Goal: Navigation & Orientation: Find specific page/section

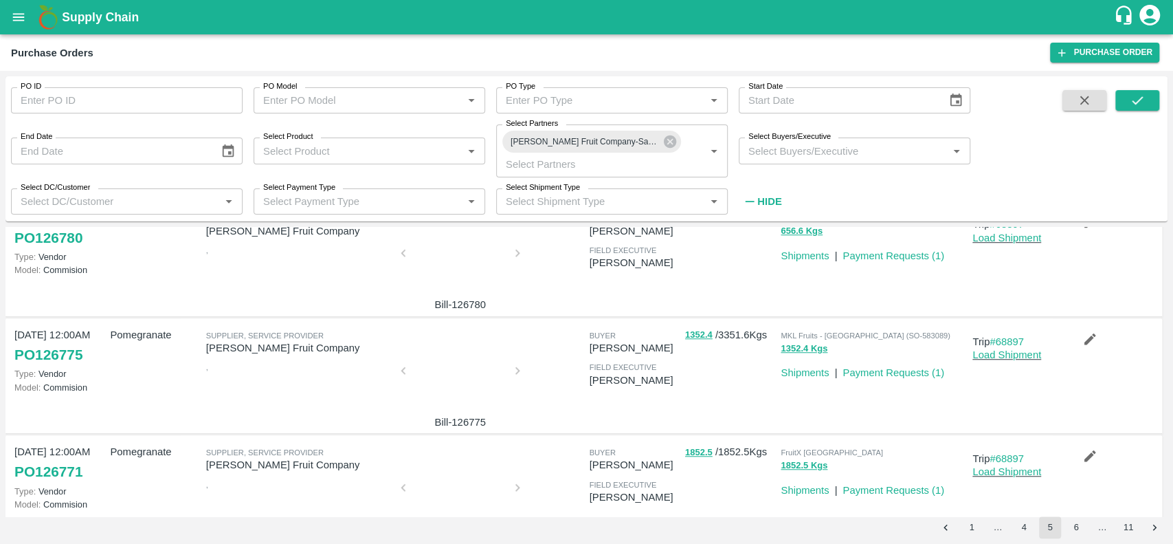
scroll to position [906, 0]
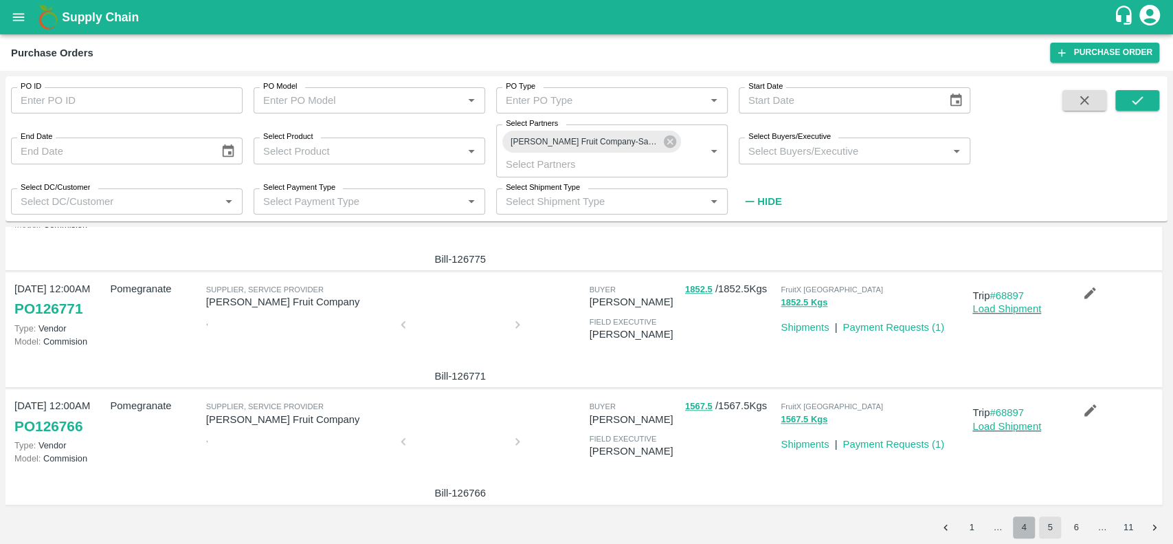
click at [1022, 532] on button "4" at bounding box center [1024, 527] width 22 height 22
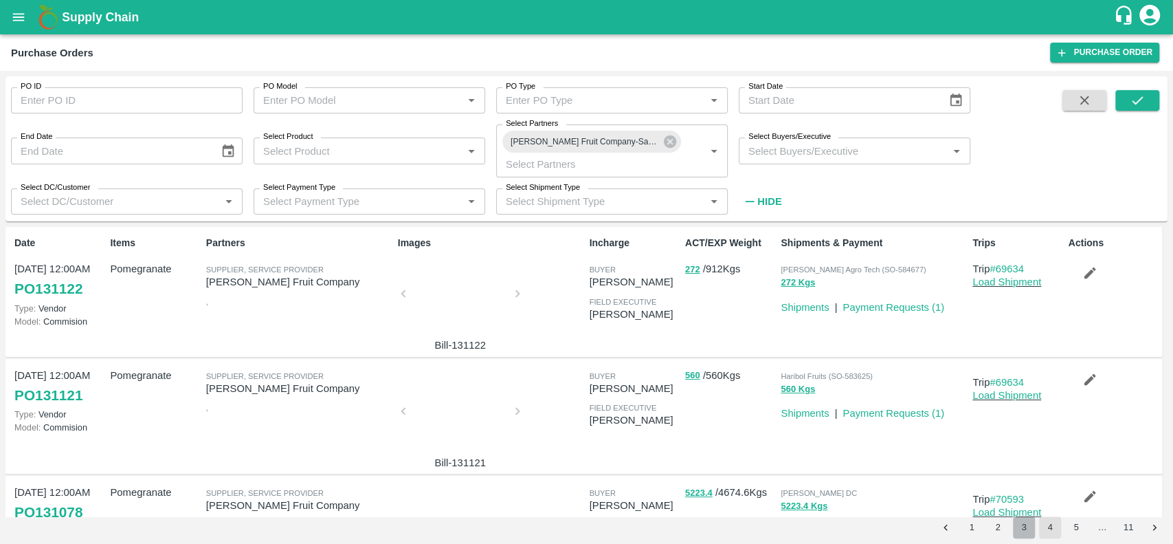
click at [1019, 534] on button "3" at bounding box center [1024, 527] width 22 height 22
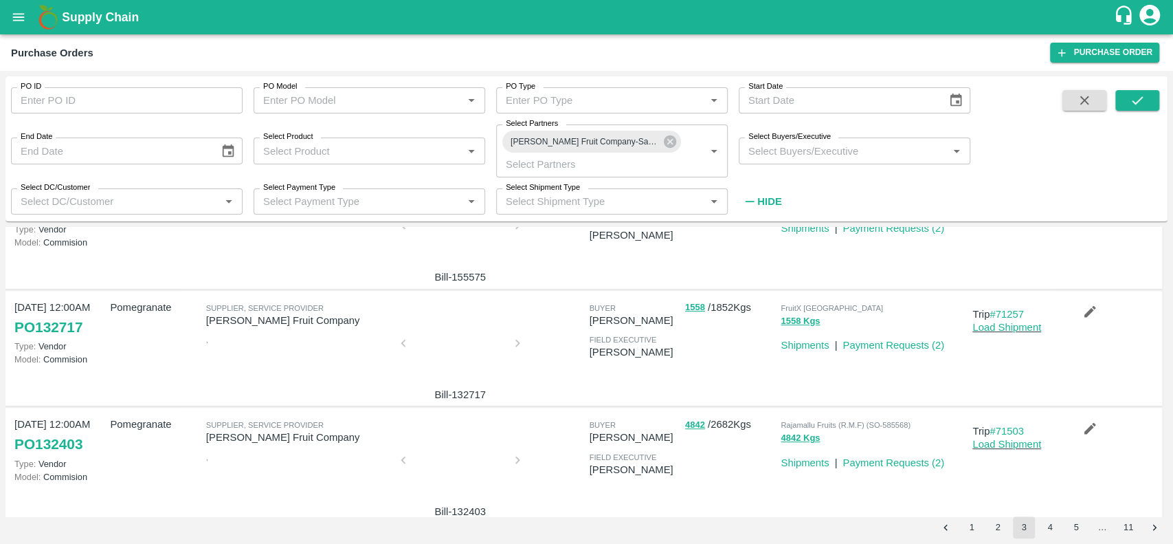
scroll to position [0, 0]
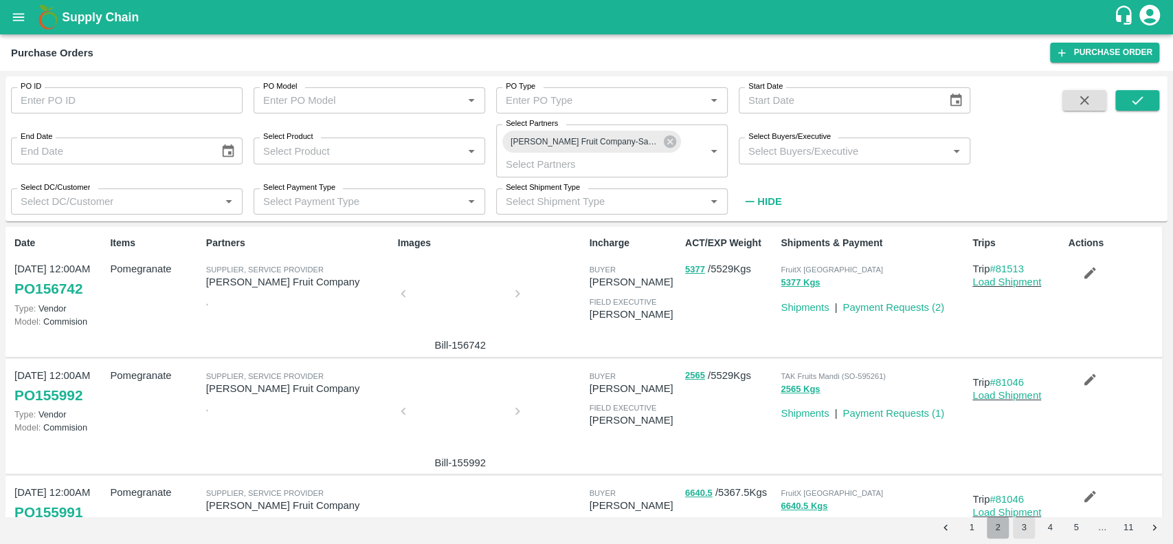
click at [998, 535] on button "2" at bounding box center [998, 527] width 22 height 22
click at [971, 530] on button "1" at bounding box center [972, 527] width 22 height 22
click at [453, 311] on div at bounding box center [460, 297] width 103 height 73
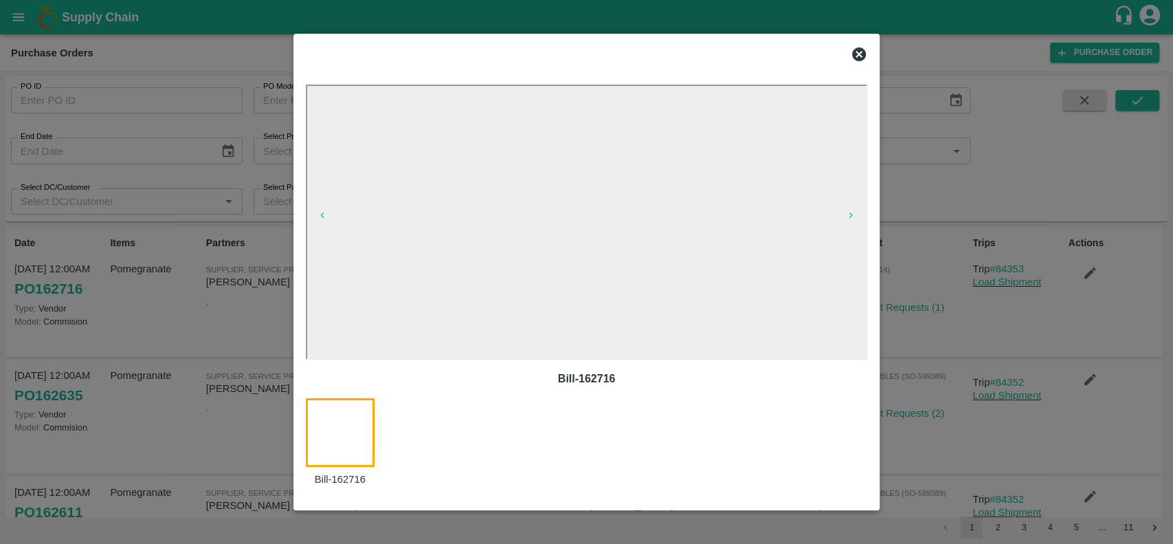
click at [856, 49] on icon at bounding box center [859, 54] width 14 height 14
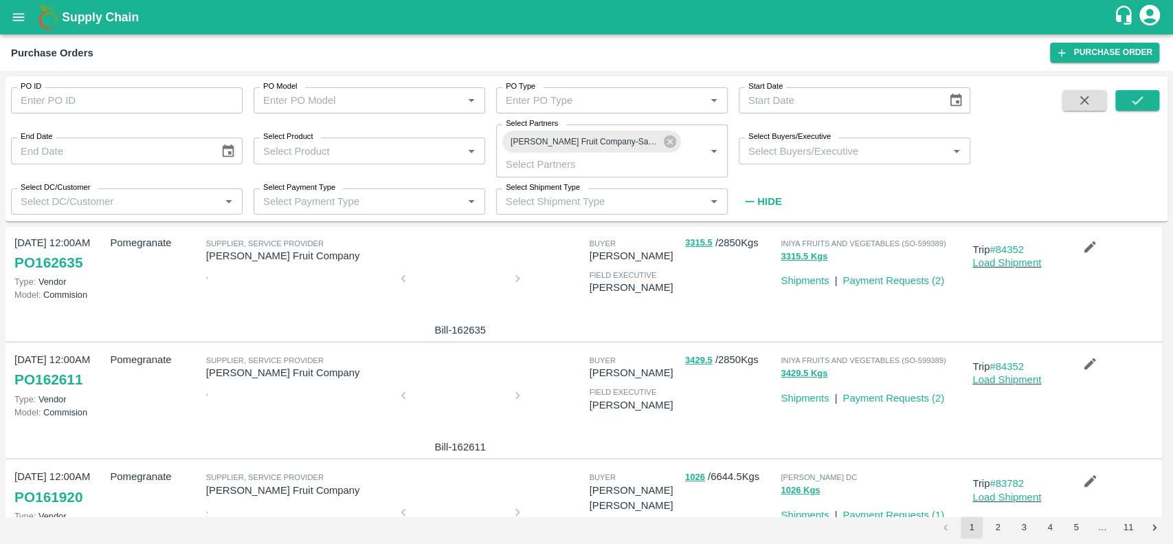
scroll to position [133, 0]
click at [434, 412] on div at bounding box center [460, 398] width 103 height 73
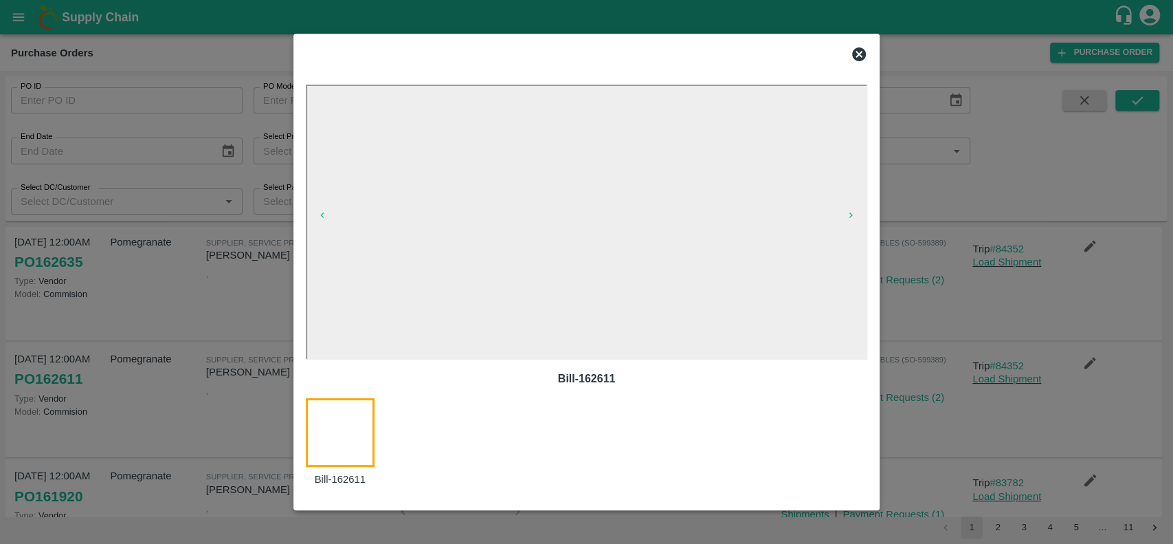
click at [862, 50] on icon at bounding box center [859, 54] width 14 height 14
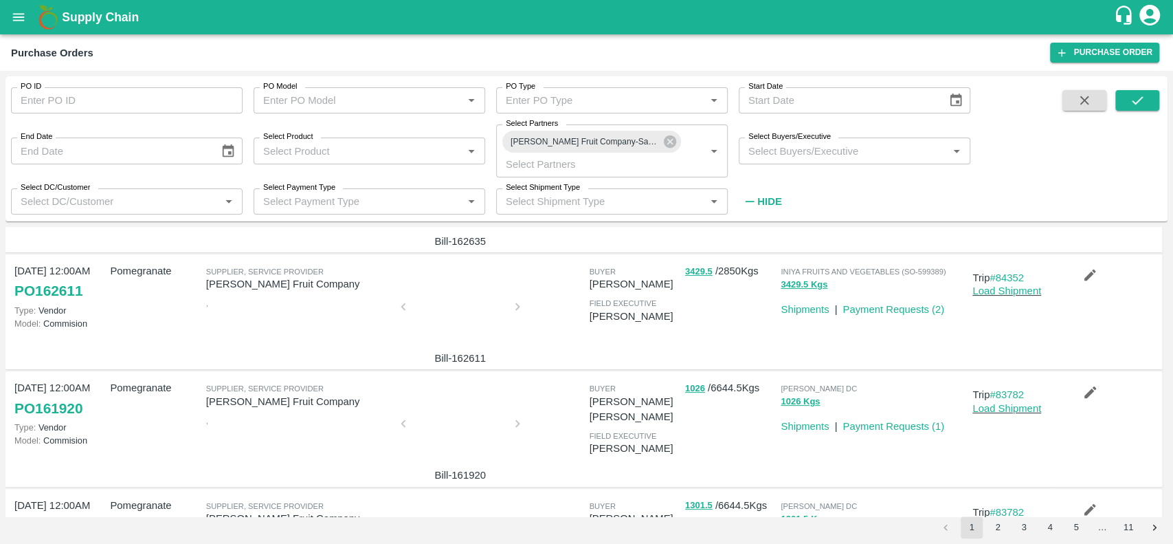
scroll to position [155, 0]
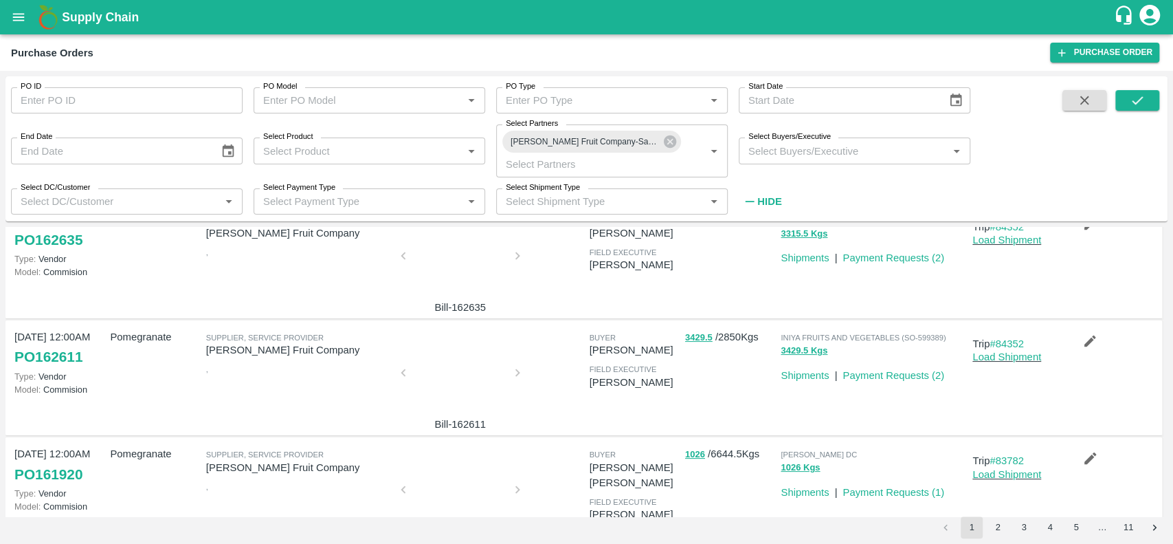
click at [462, 357] on div at bounding box center [460, 376] width 103 height 73
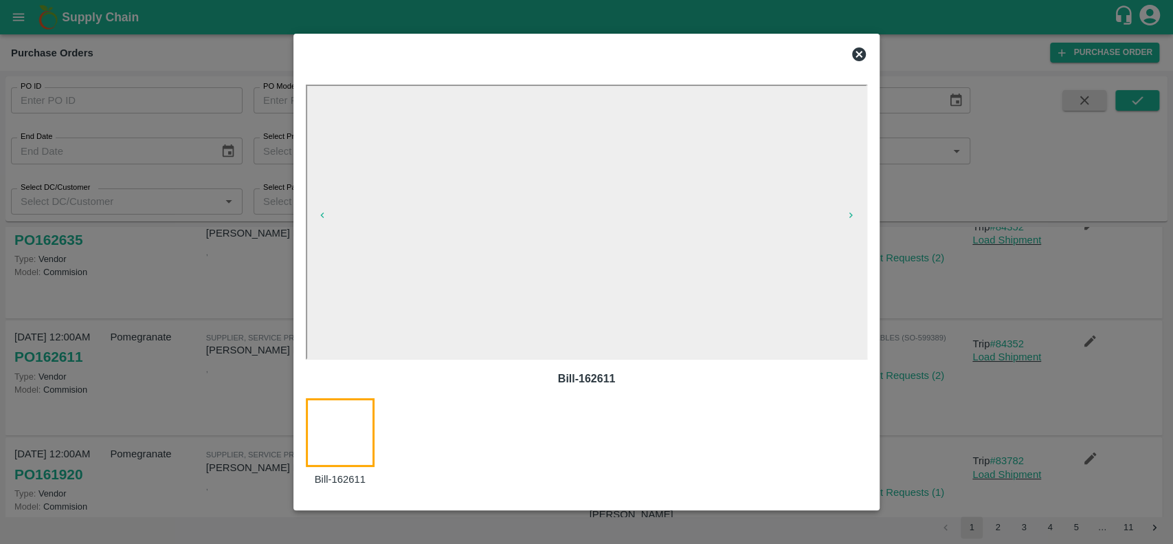
click at [855, 56] on icon at bounding box center [859, 54] width 14 height 14
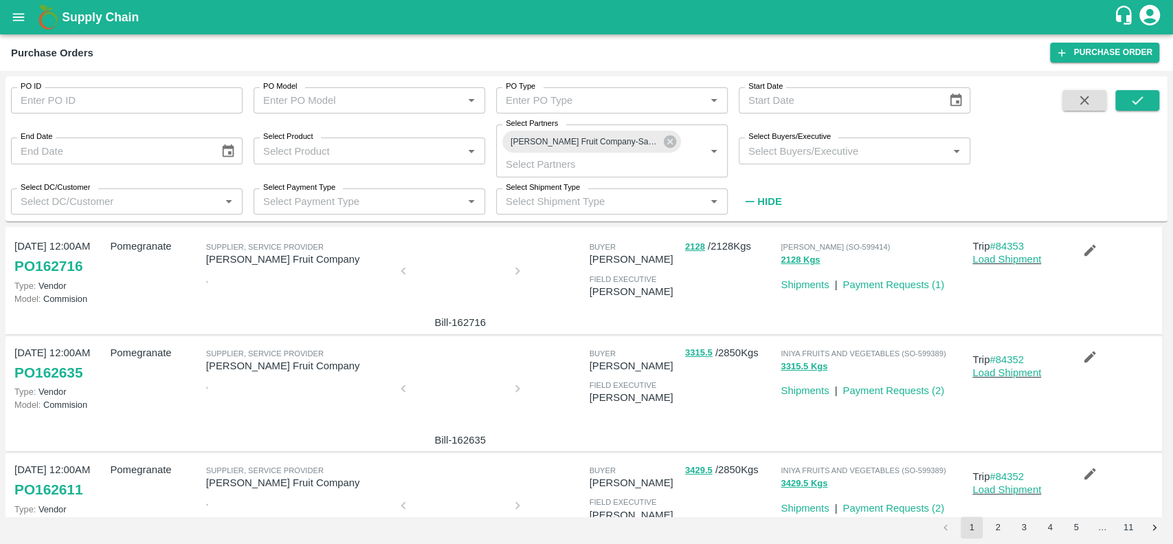
scroll to position [22, 0]
click at [435, 383] on div at bounding box center [460, 393] width 103 height 73
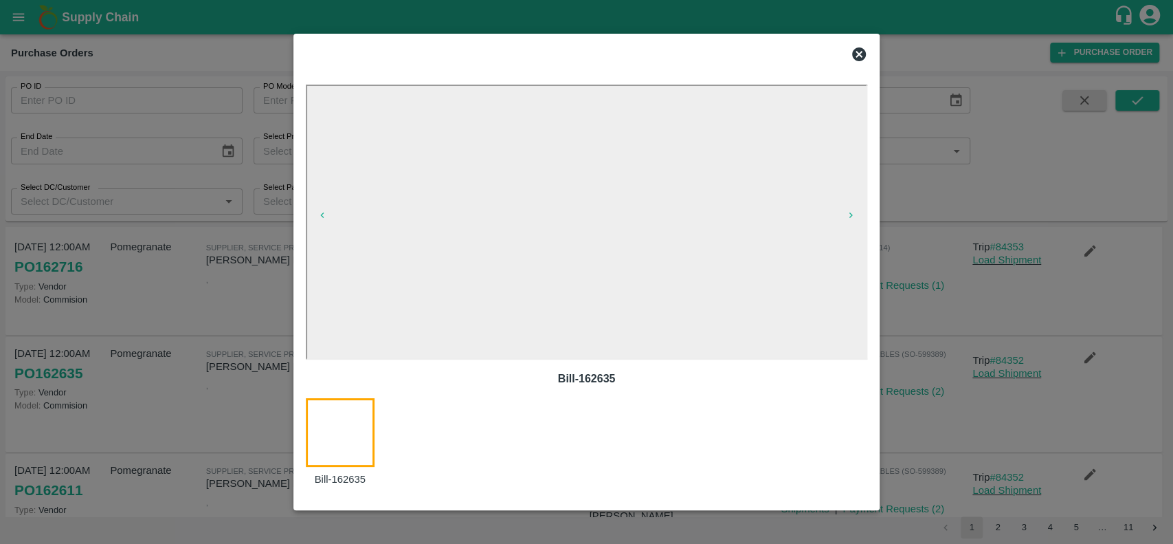
click at [862, 49] on icon at bounding box center [859, 54] width 14 height 14
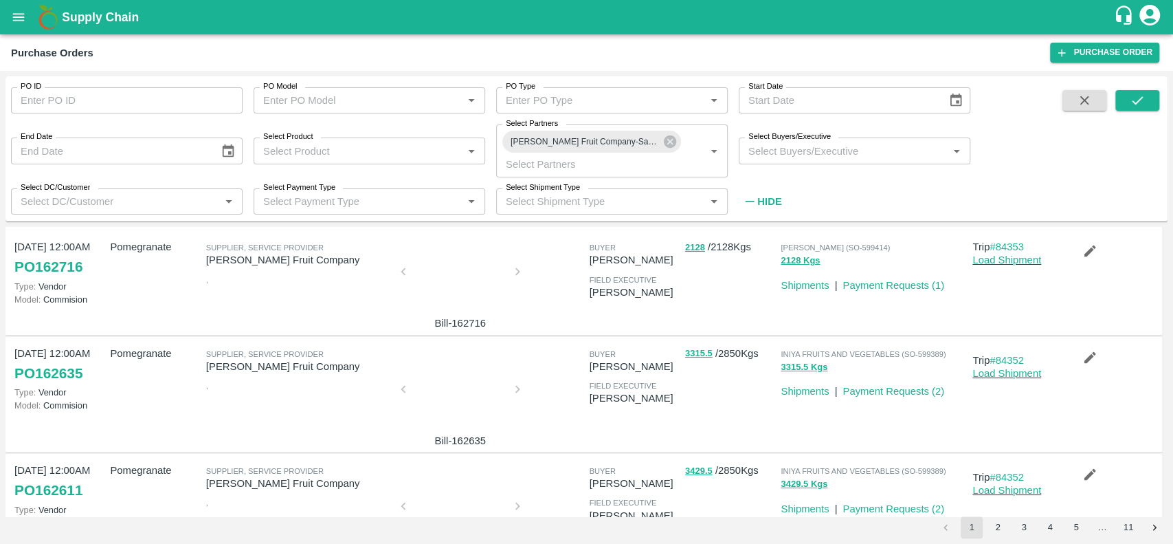
scroll to position [0, 0]
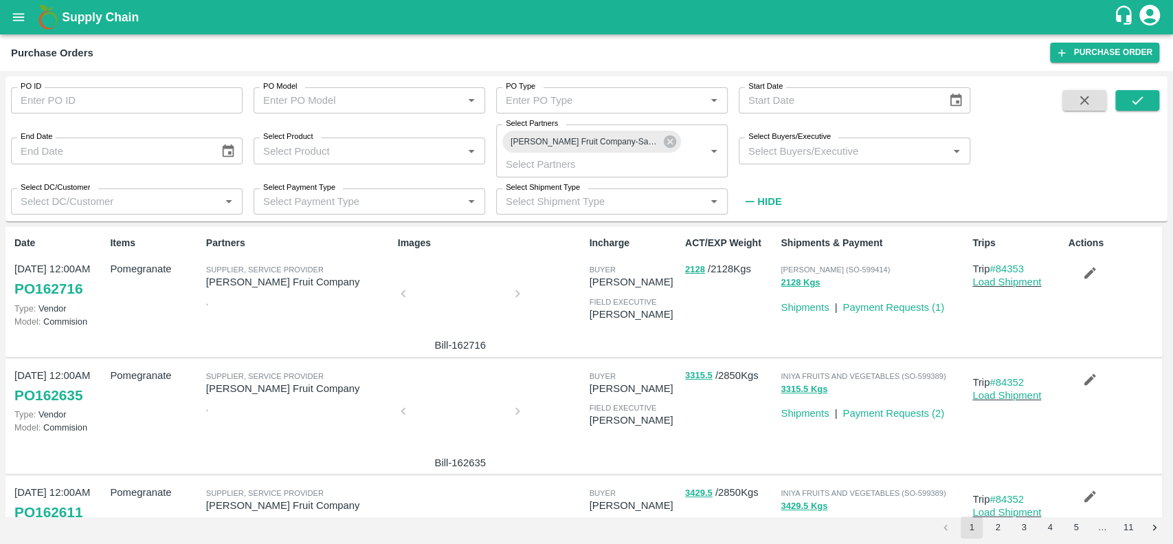
click at [445, 304] on div at bounding box center [460, 297] width 103 height 73
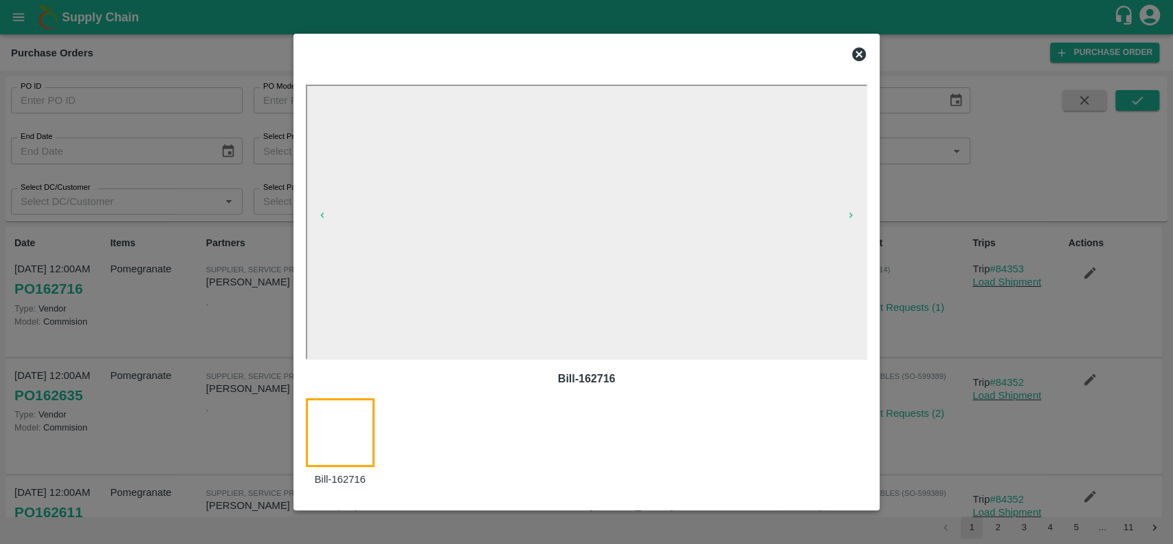
click at [861, 58] on icon at bounding box center [859, 54] width 14 height 14
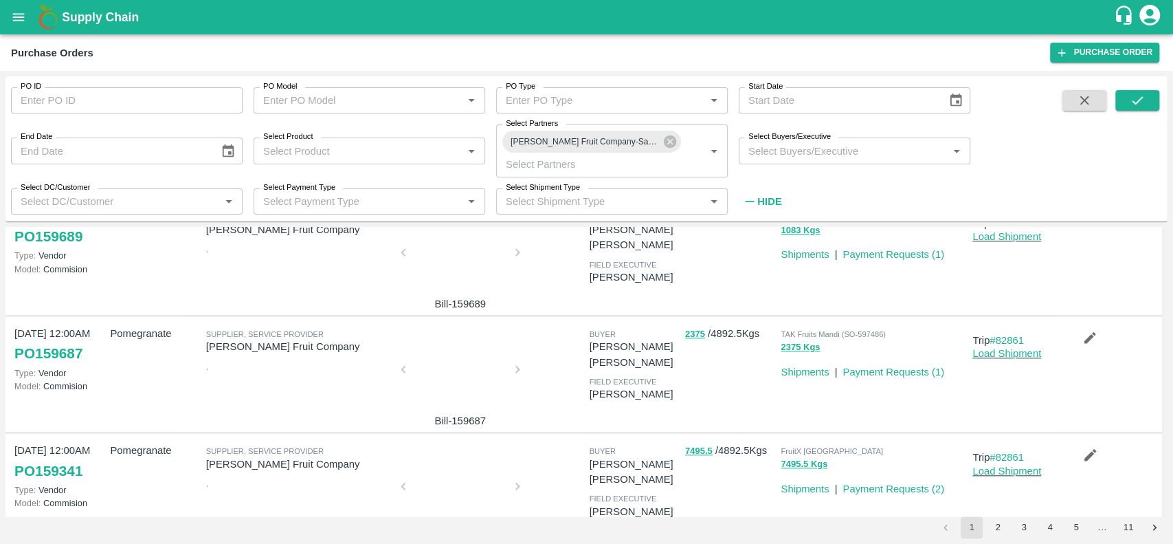
scroll to position [906, 0]
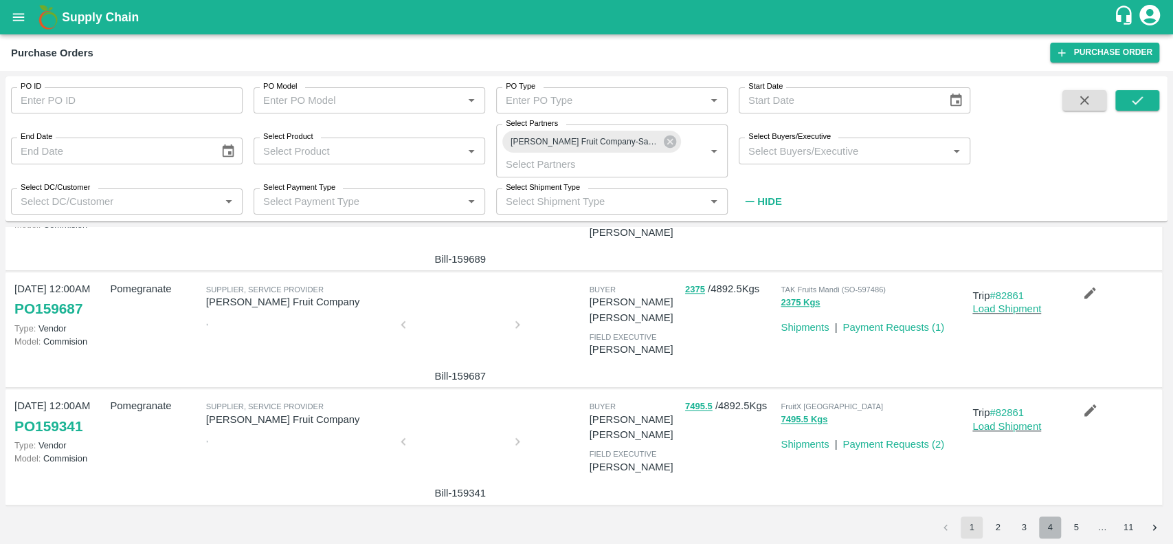
click at [1047, 525] on button "4" at bounding box center [1050, 527] width 22 height 22
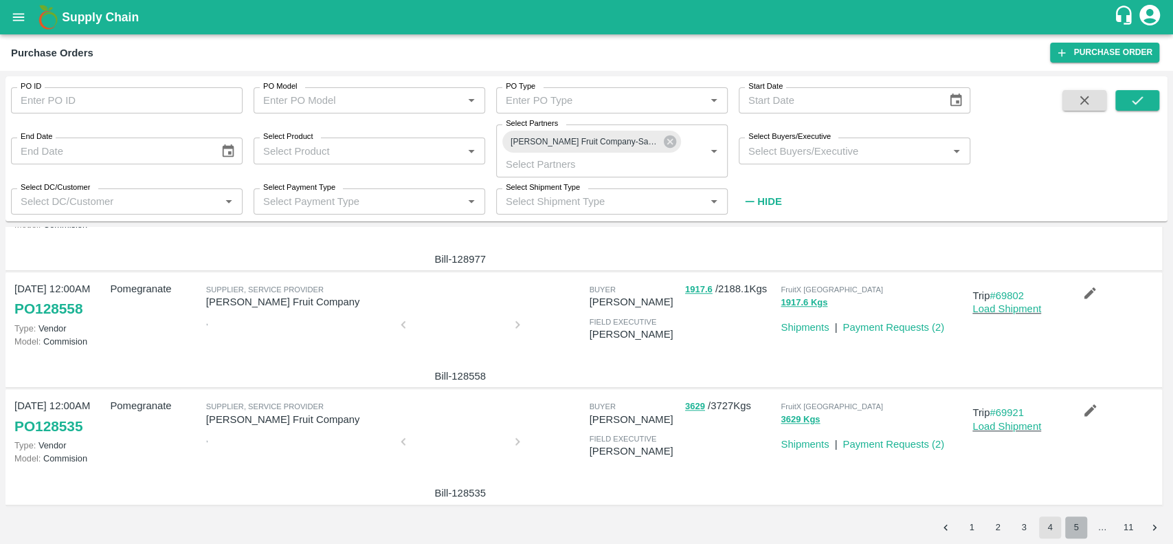
click at [1084, 531] on button "5" at bounding box center [1076, 527] width 22 height 22
click at [1077, 524] on button "6" at bounding box center [1076, 527] width 22 height 22
click at [1085, 530] on button "7" at bounding box center [1076, 527] width 22 height 22
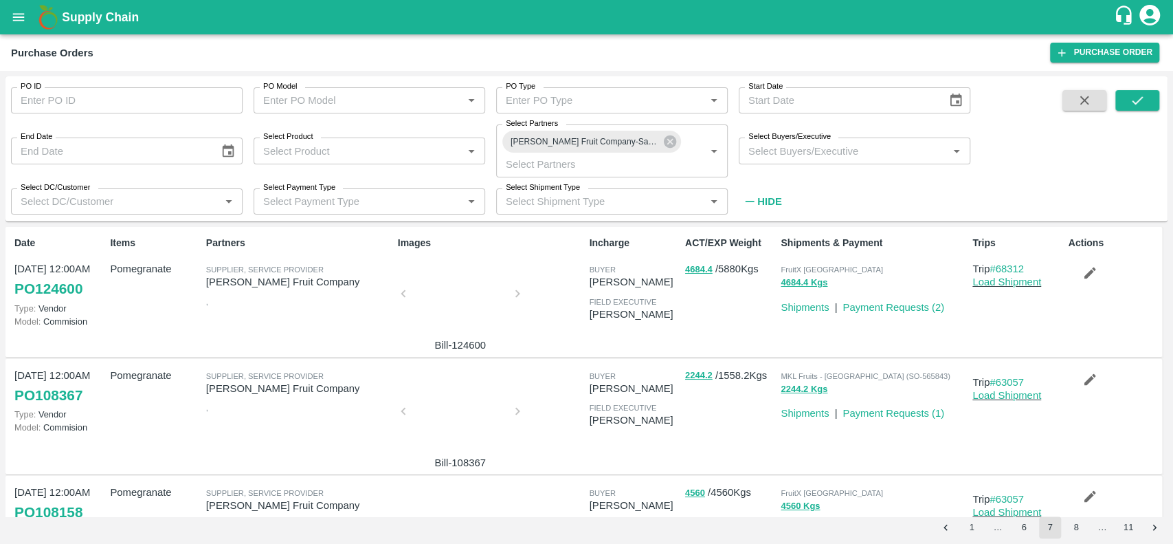
click at [454, 304] on div at bounding box center [460, 297] width 103 height 73
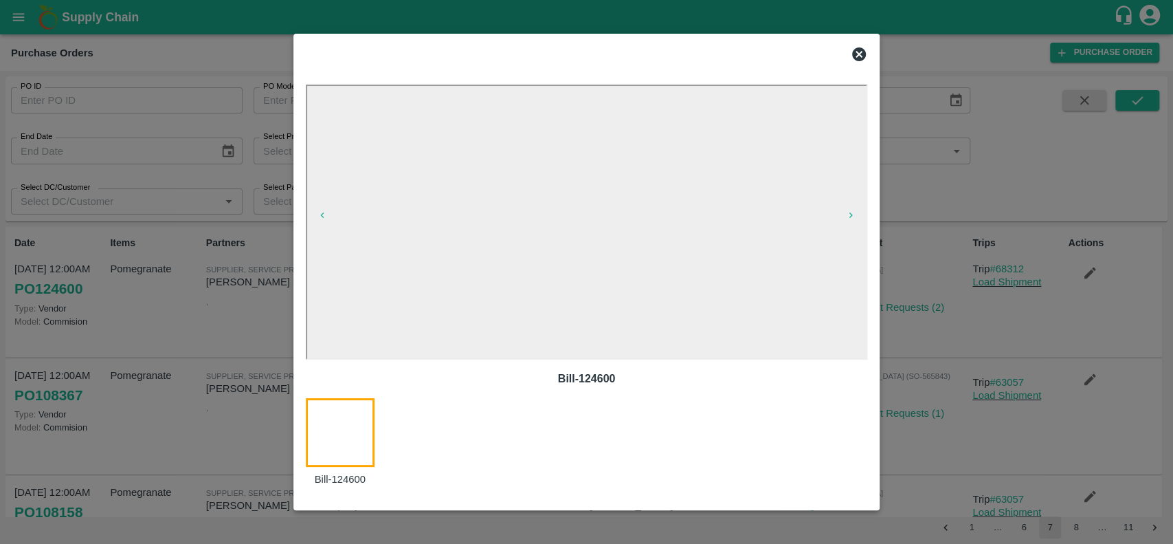
click at [858, 47] on icon at bounding box center [859, 54] width 14 height 14
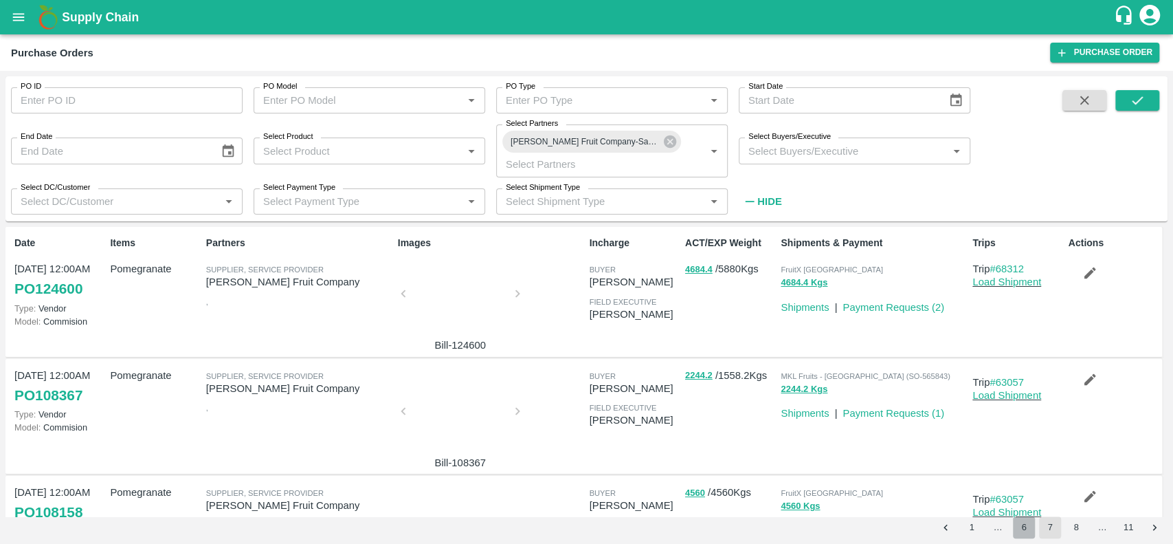
click at [1026, 529] on button "6" at bounding box center [1024, 527] width 22 height 22
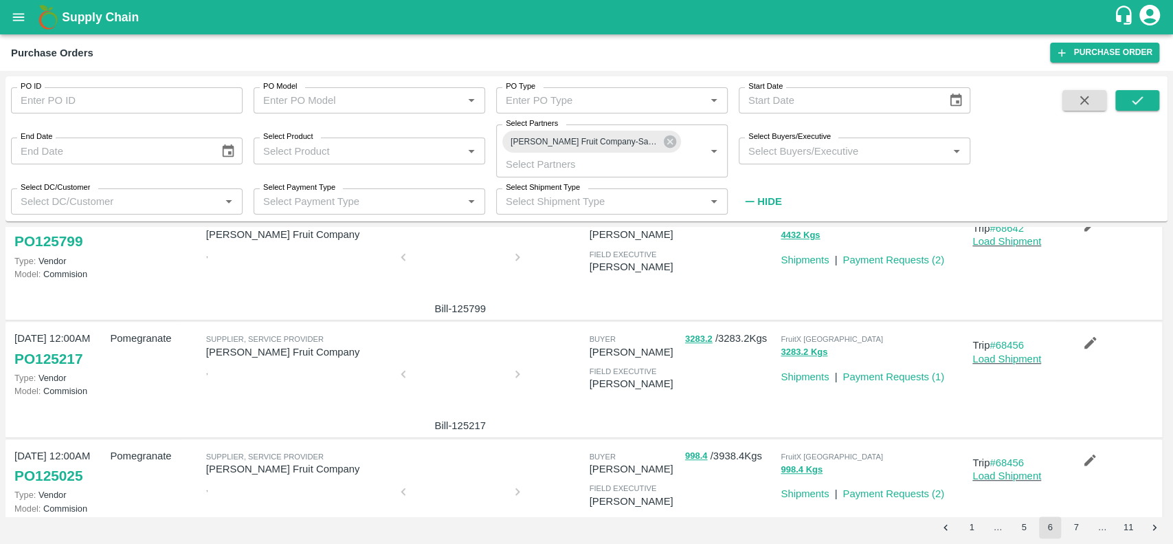
scroll to position [906, 0]
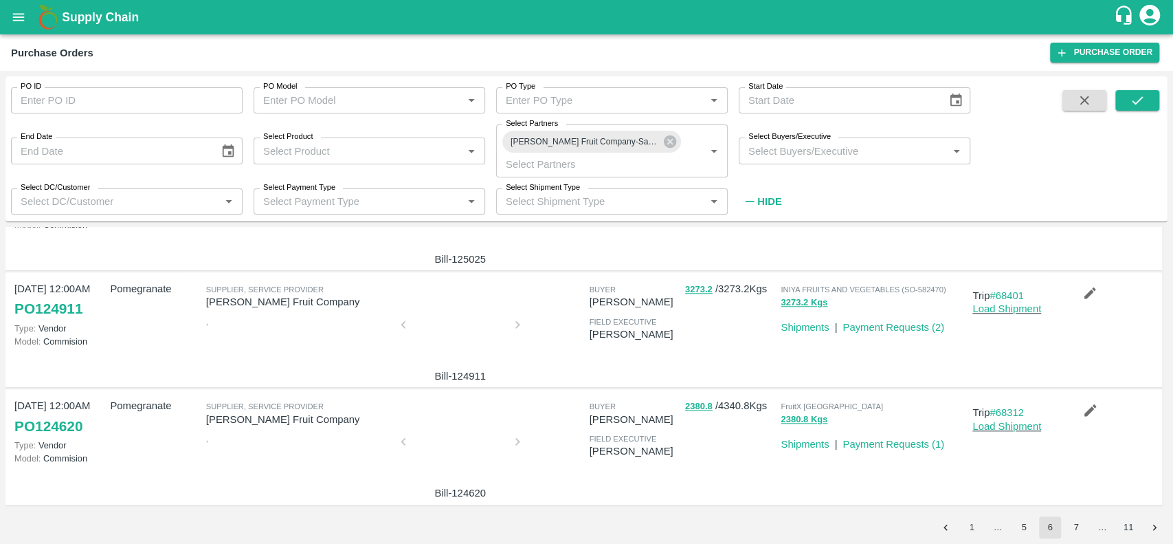
click at [472, 445] on div at bounding box center [460, 445] width 103 height 73
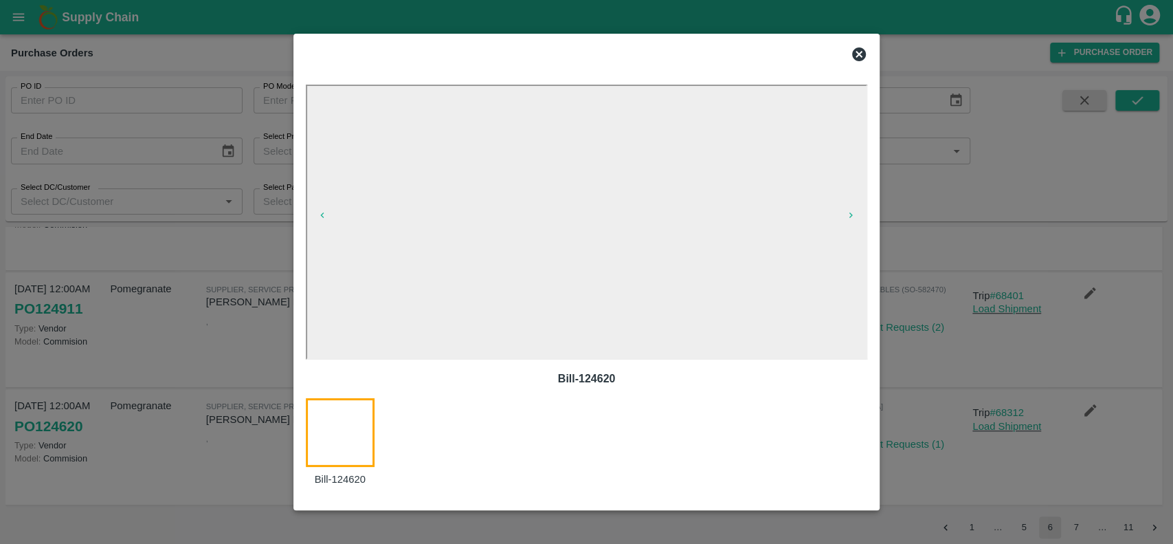
click at [853, 56] on icon at bounding box center [859, 54] width 14 height 14
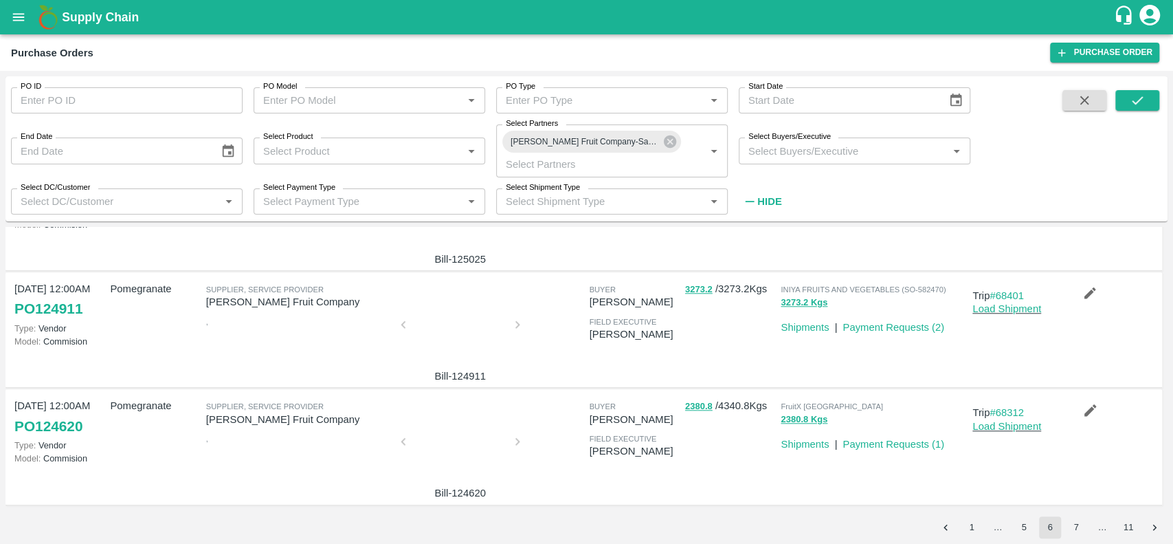
scroll to position [847, 0]
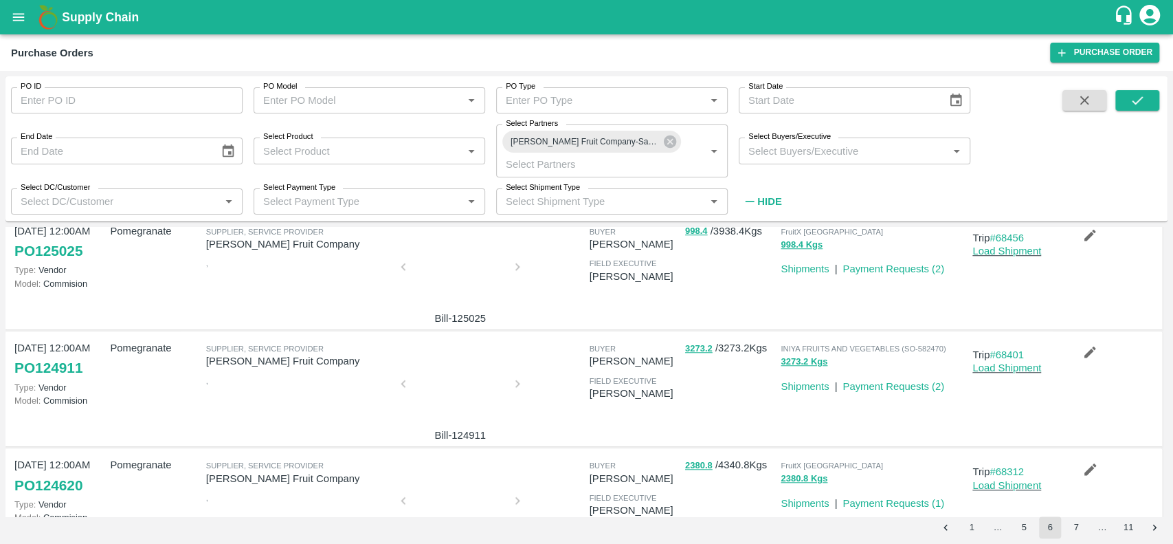
click at [471, 381] on div at bounding box center [460, 387] width 103 height 73
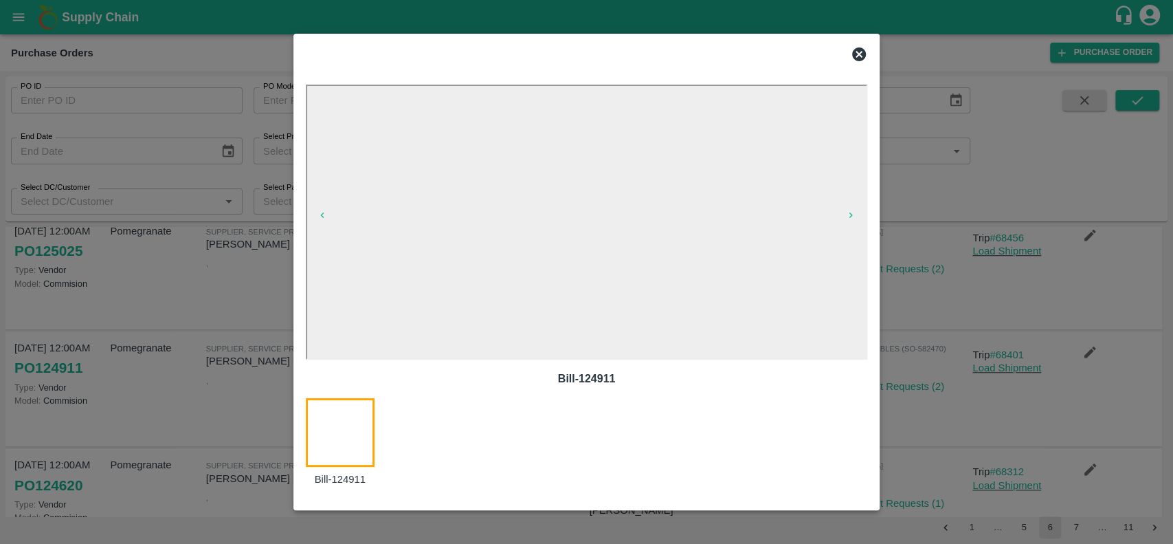
click at [862, 57] on icon at bounding box center [859, 54] width 16 height 16
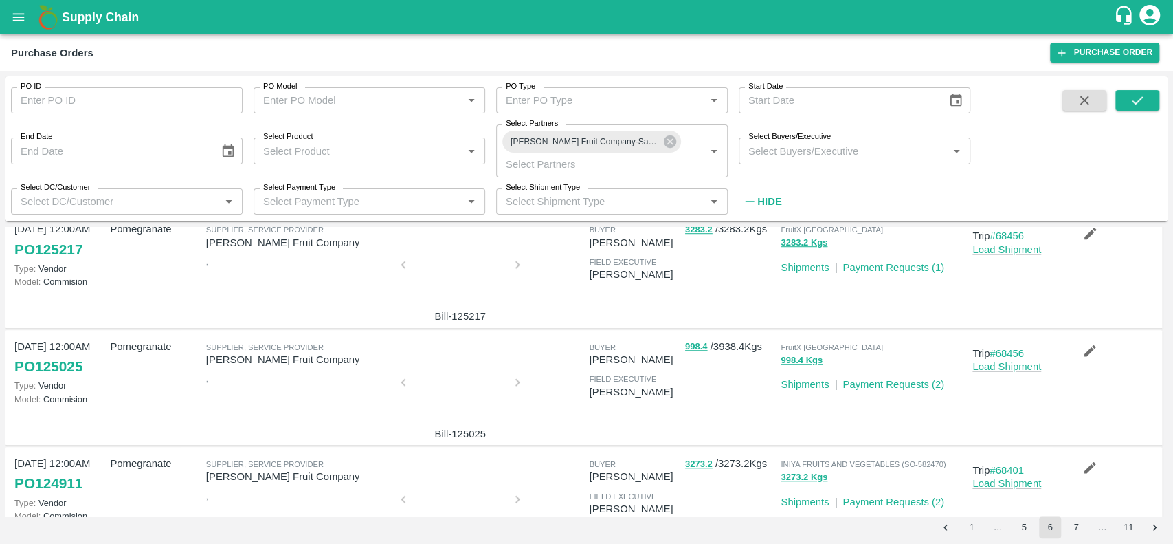
scroll to position [730, 0]
click at [464, 370] on div at bounding box center [460, 387] width 103 height 73
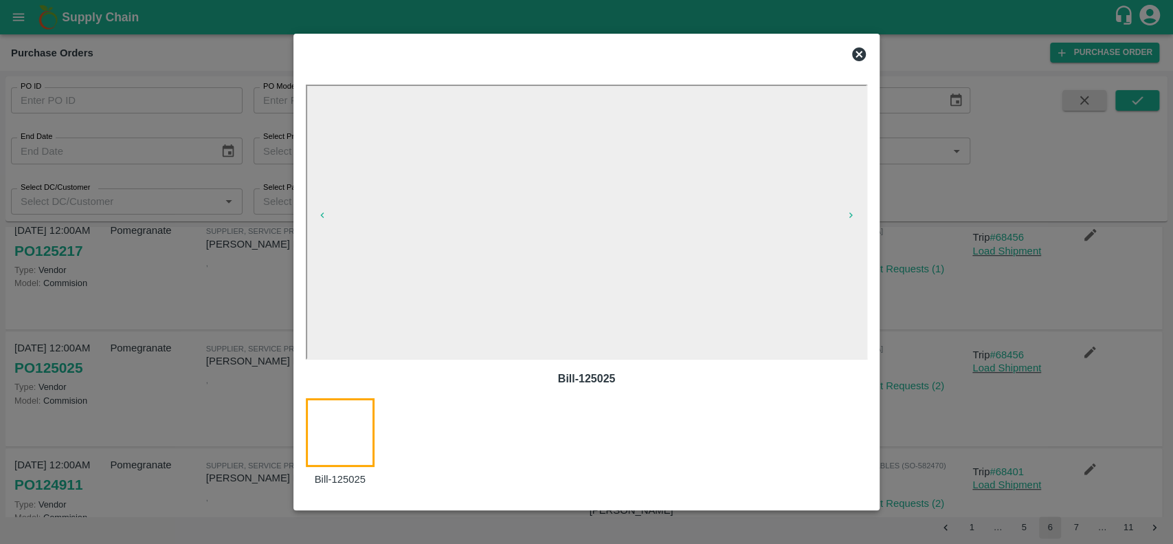
click at [864, 54] on icon at bounding box center [859, 54] width 14 height 14
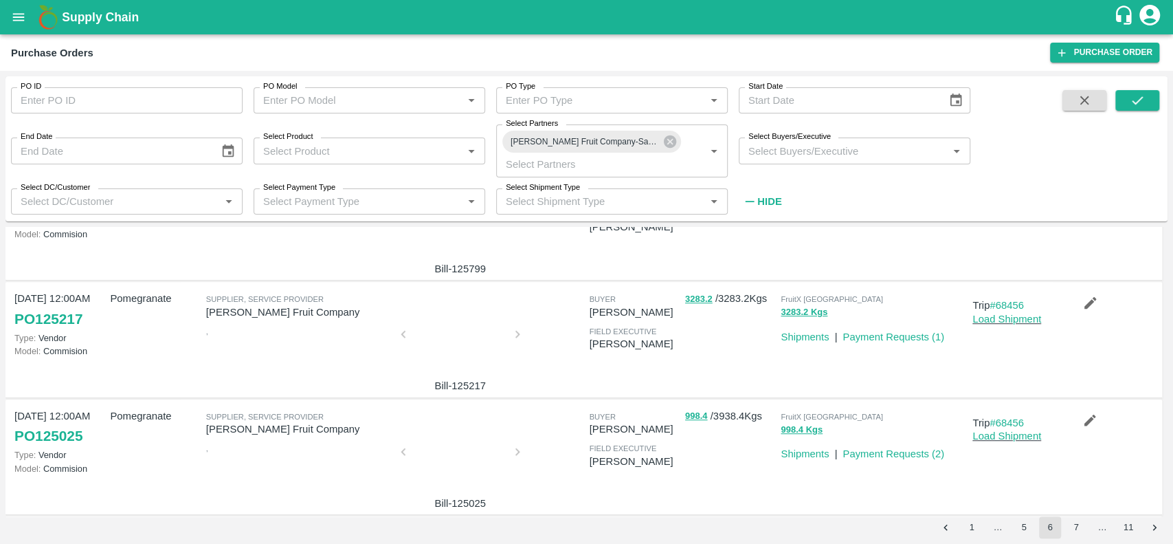
scroll to position [614, 0]
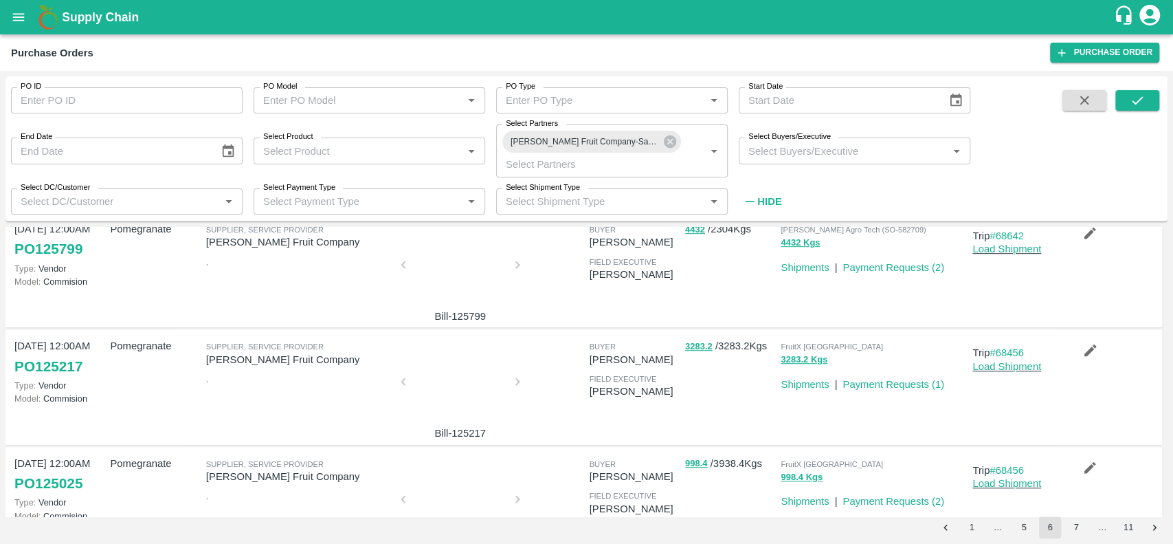
click at [471, 399] on div at bounding box center [460, 385] width 103 height 73
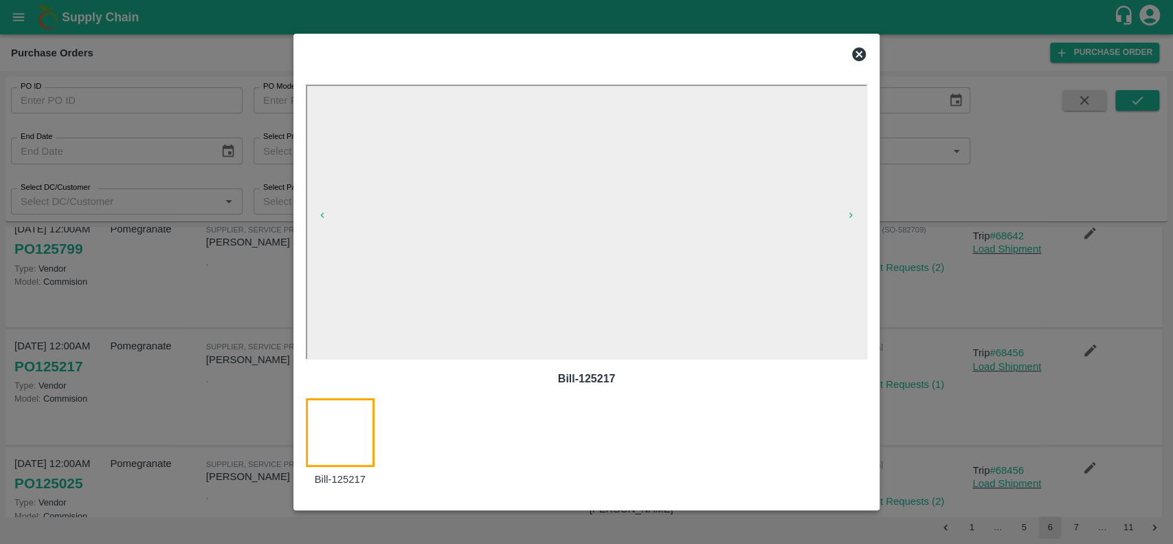
click at [852, 52] on icon at bounding box center [859, 54] width 16 height 16
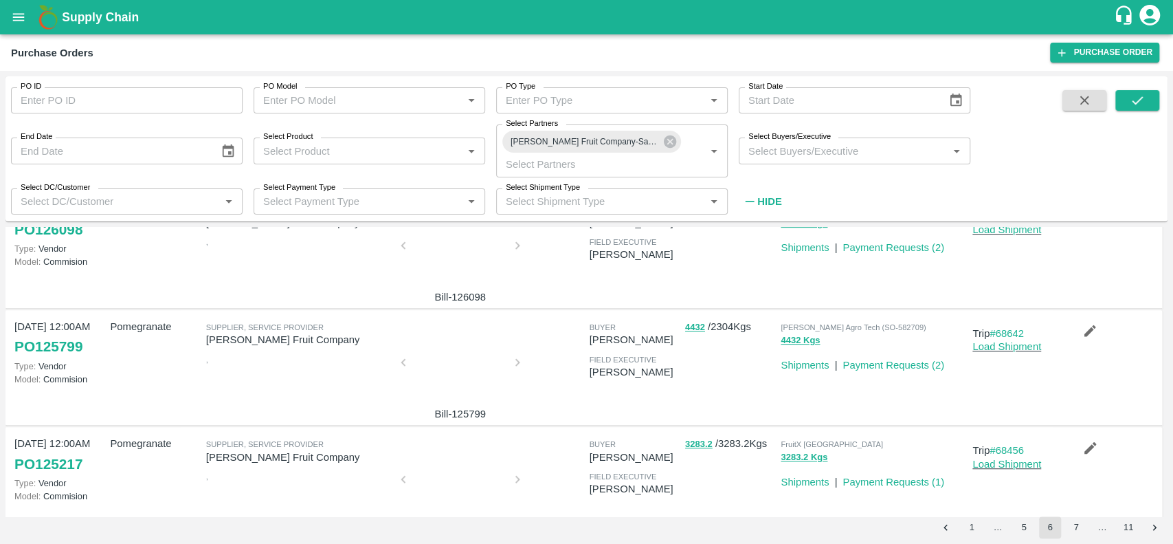
scroll to position [517, 0]
click at [463, 364] on div at bounding box center [460, 366] width 103 height 73
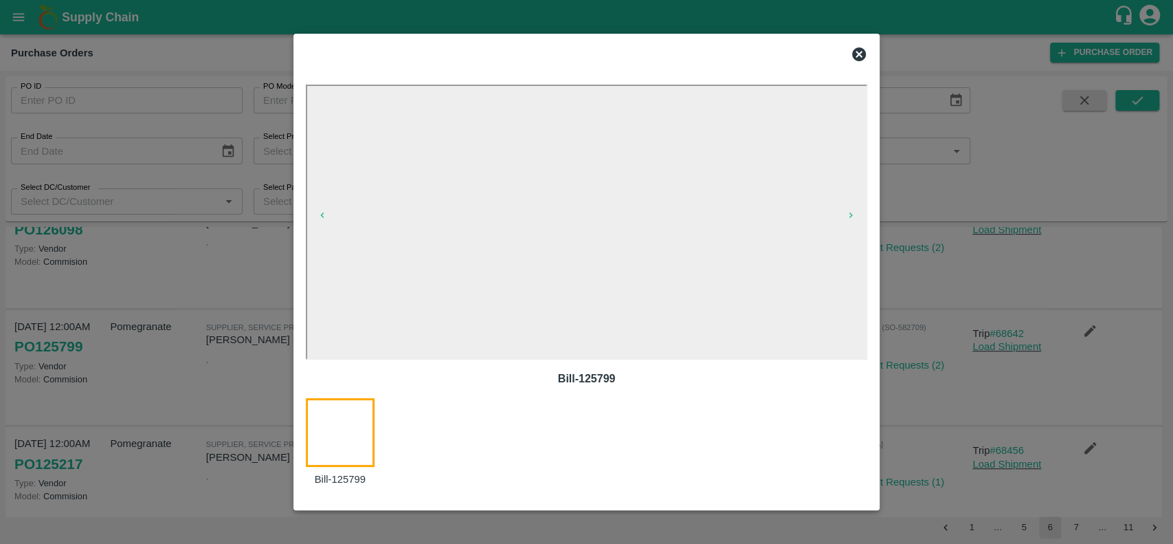
click at [858, 57] on icon at bounding box center [859, 54] width 14 height 14
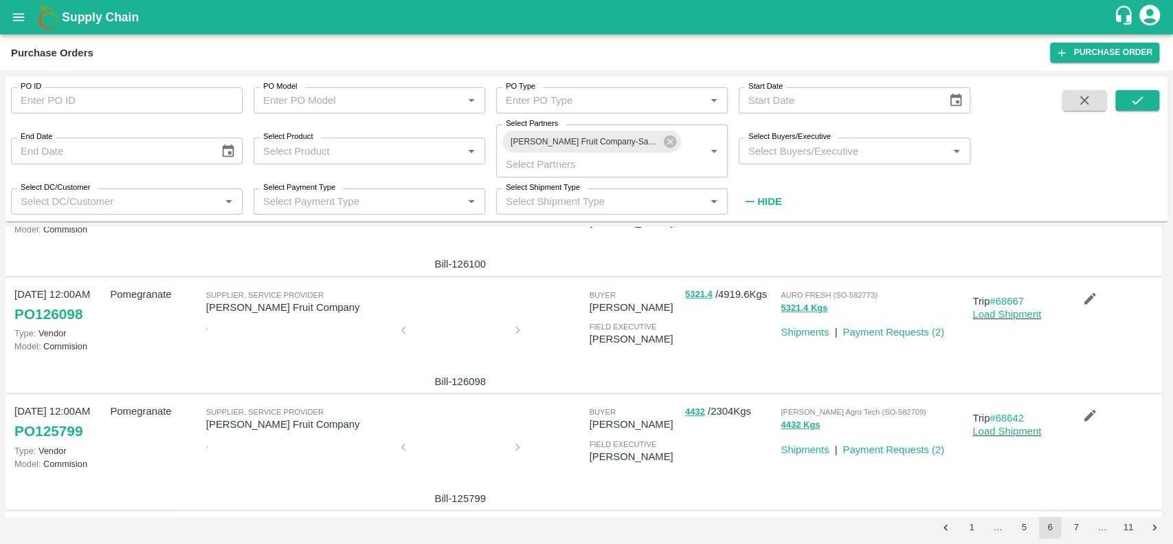
scroll to position [431, 0]
click at [463, 324] on div at bounding box center [460, 335] width 103 height 73
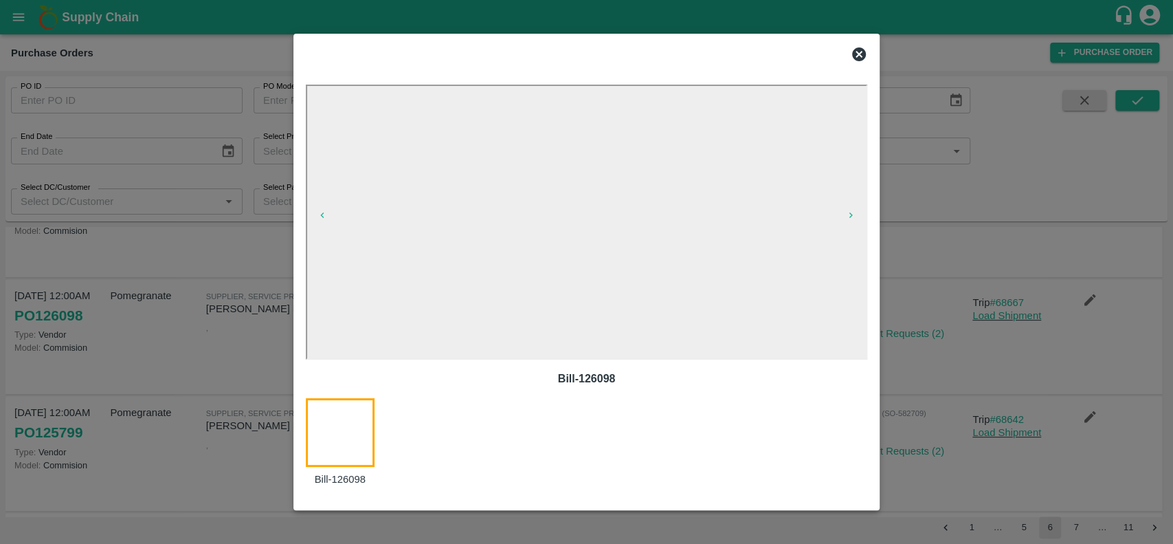
click at [852, 50] on icon at bounding box center [859, 54] width 16 height 16
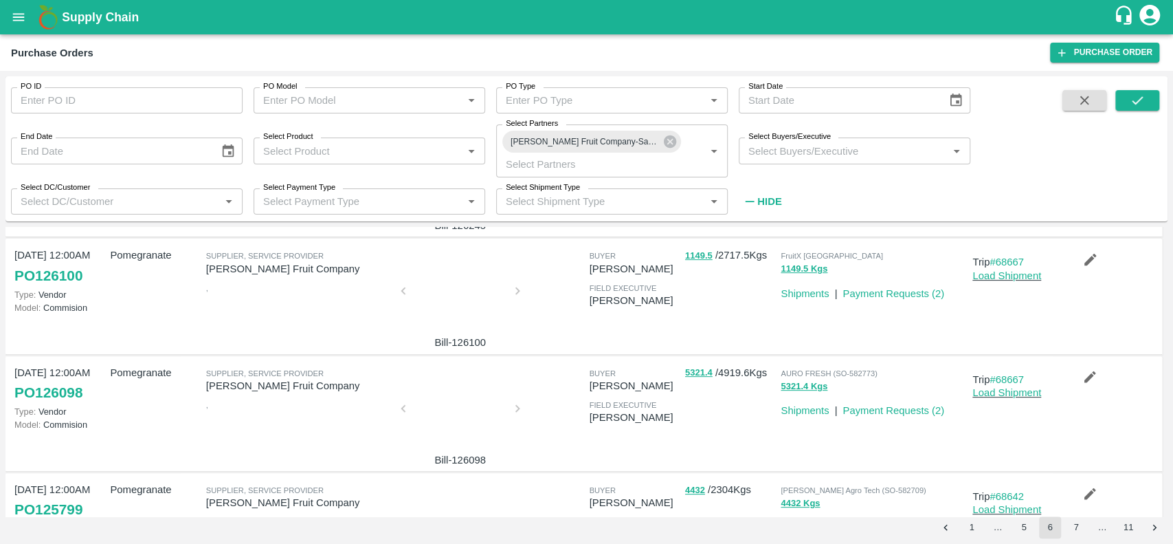
scroll to position [301, 0]
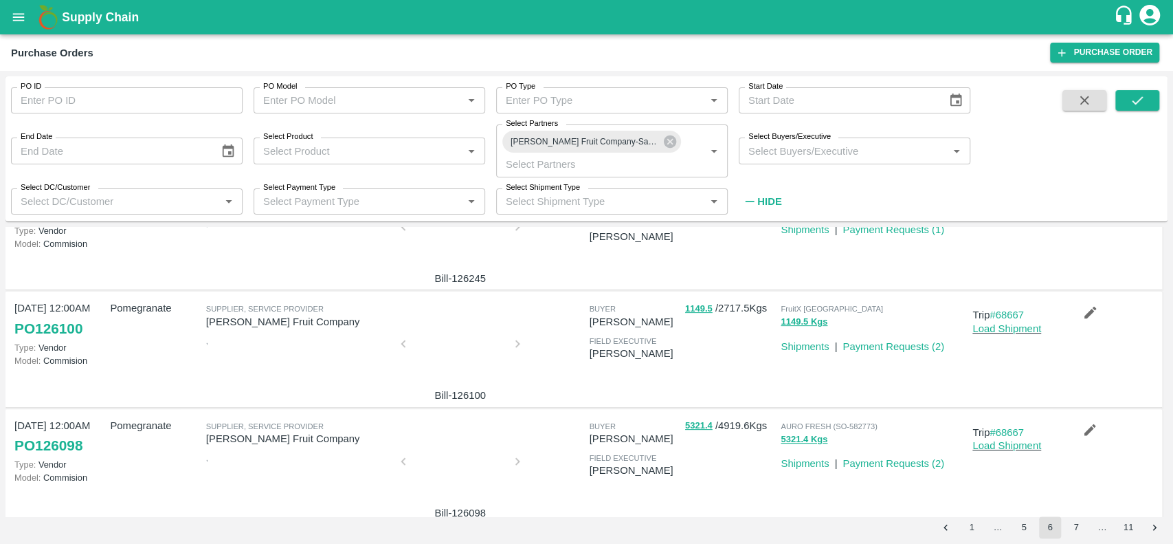
click at [453, 381] on div at bounding box center [460, 347] width 103 height 73
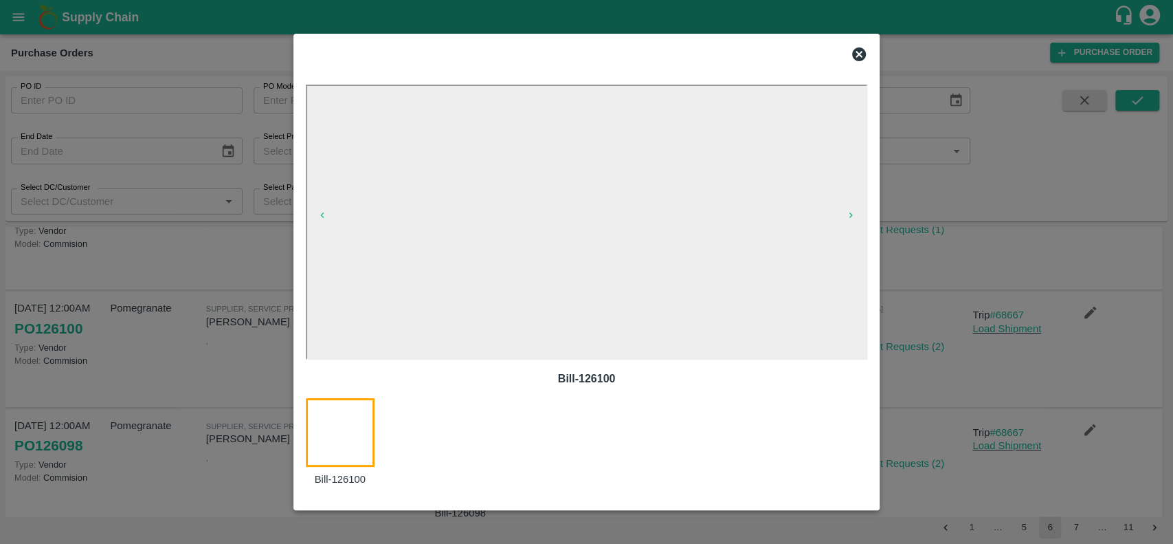
click at [860, 53] on icon at bounding box center [859, 54] width 16 height 16
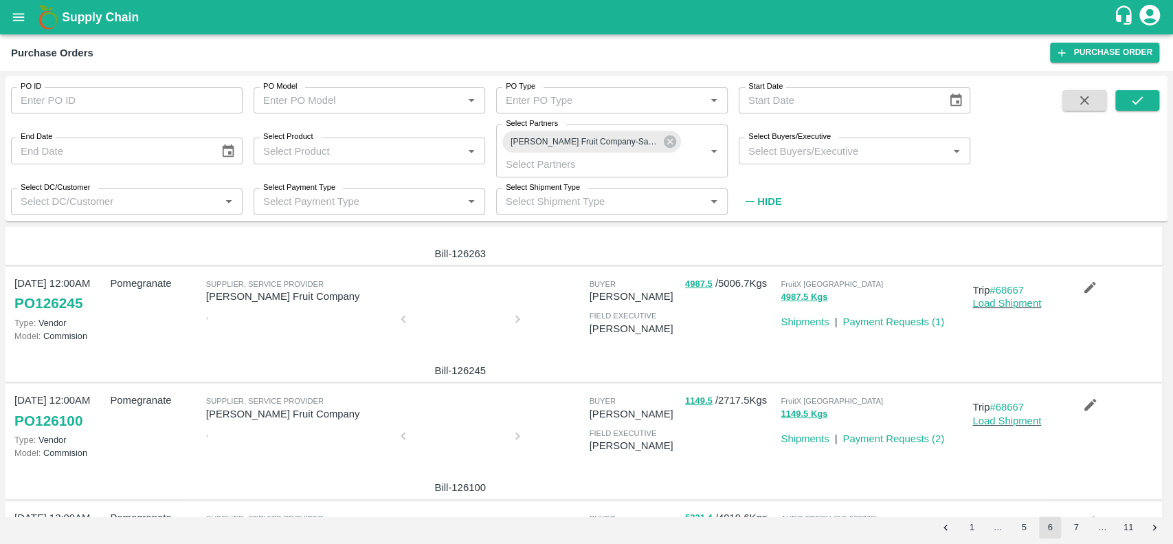
scroll to position [159, 0]
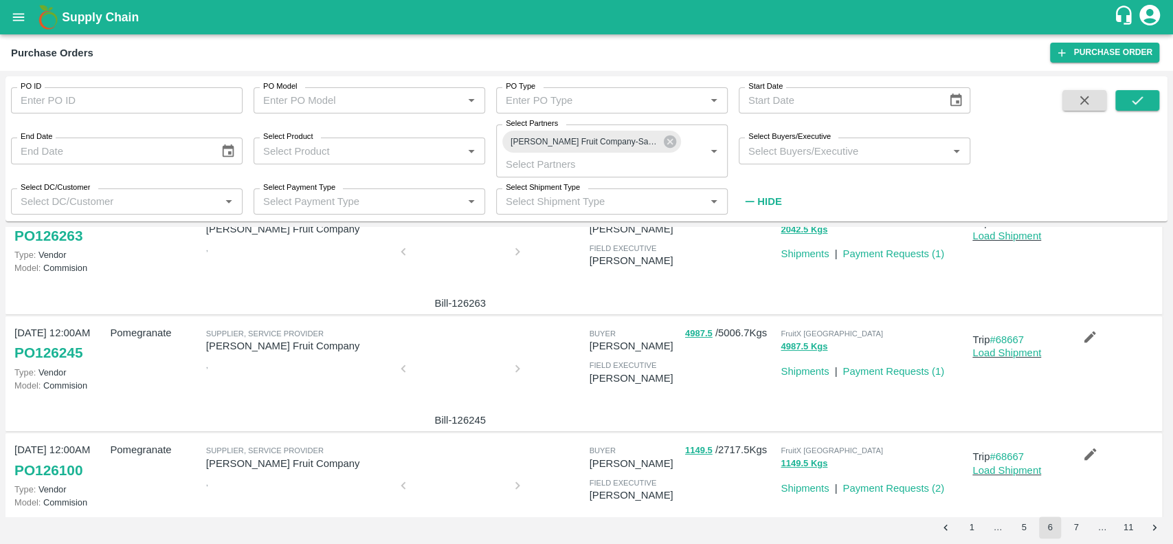
click at [451, 355] on div at bounding box center [460, 372] width 103 height 73
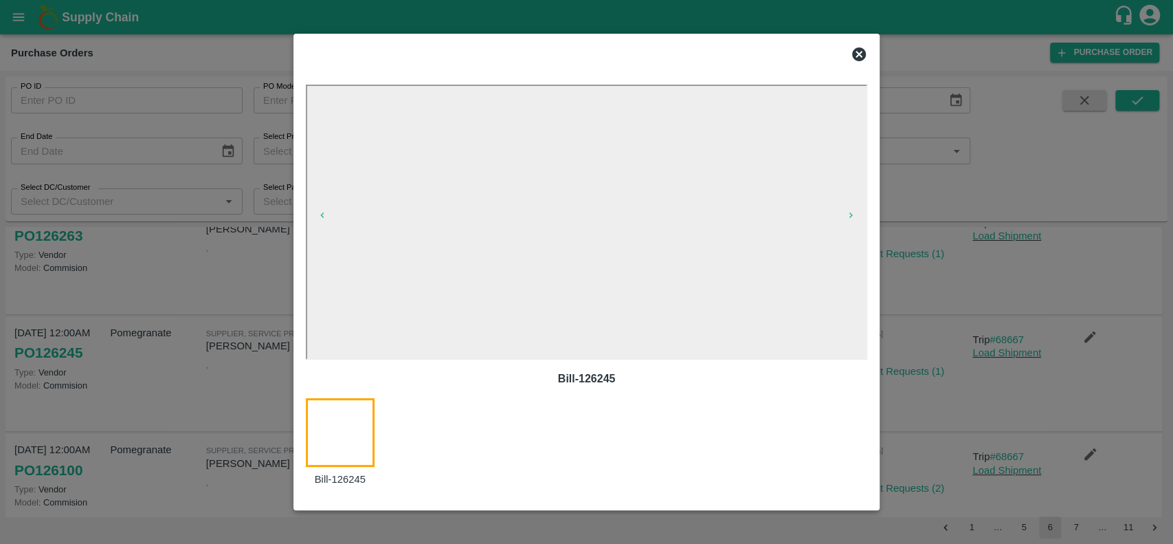
click at [853, 52] on icon at bounding box center [859, 54] width 14 height 14
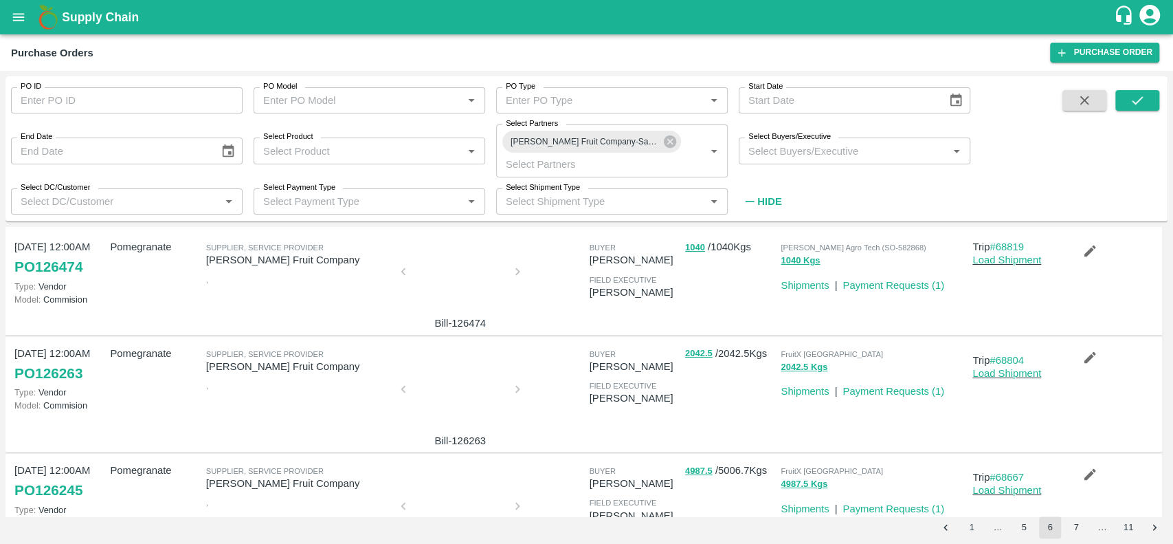
scroll to position [22, 0]
click at [456, 390] on div at bounding box center [460, 393] width 103 height 73
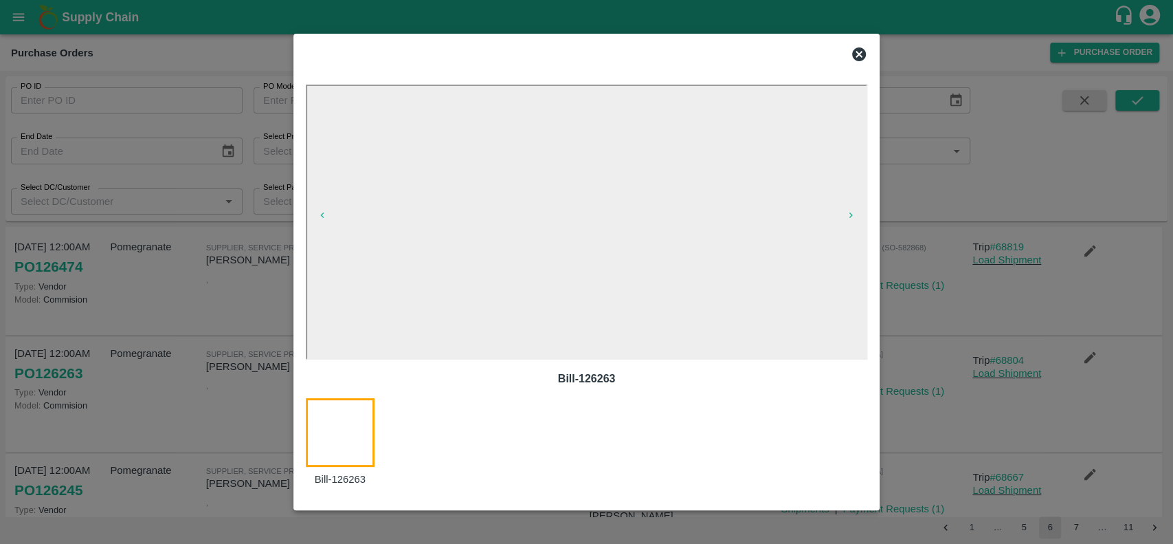
click at [855, 54] on icon at bounding box center [859, 54] width 14 height 14
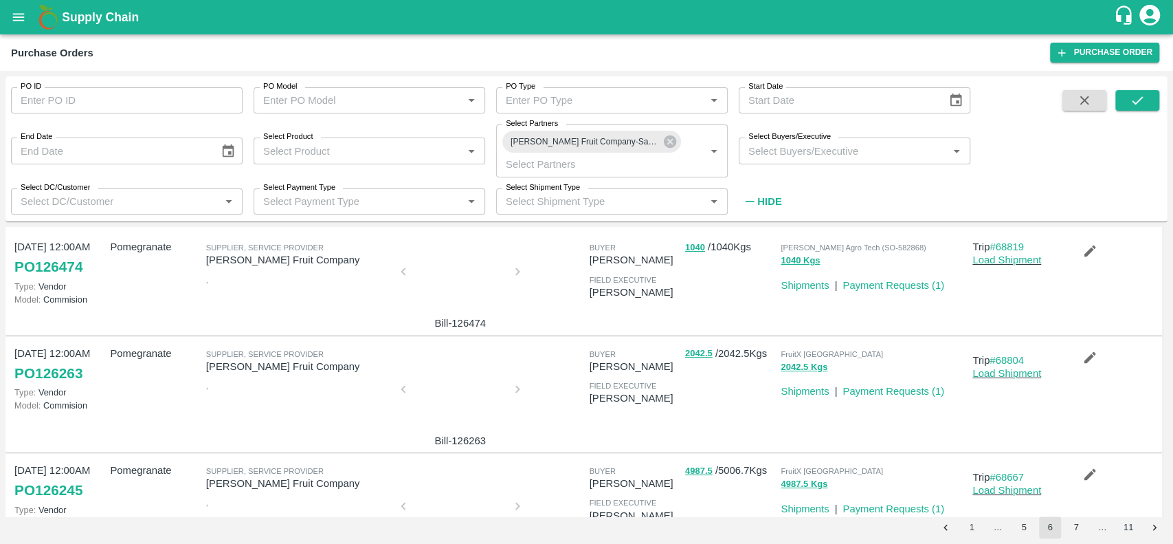
scroll to position [0, 0]
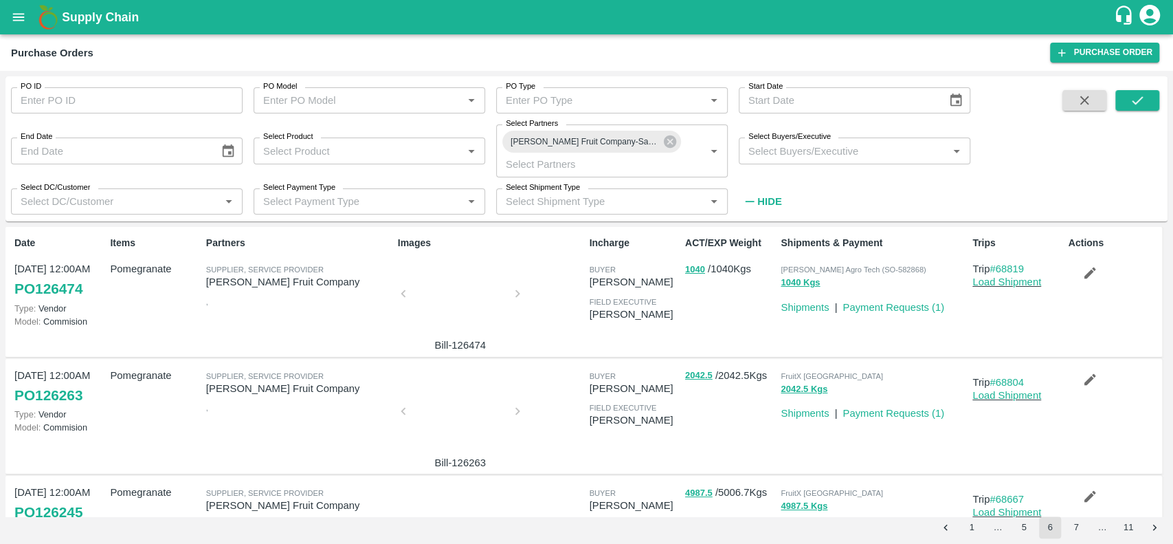
click at [467, 290] on div at bounding box center [460, 297] width 103 height 73
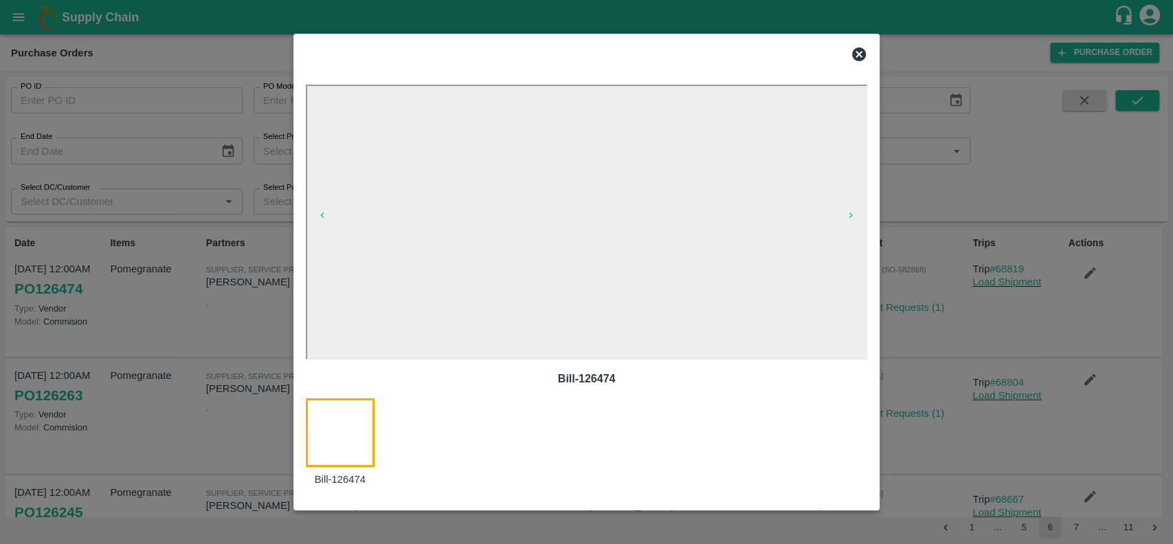
click at [861, 49] on icon at bounding box center [859, 54] width 14 height 14
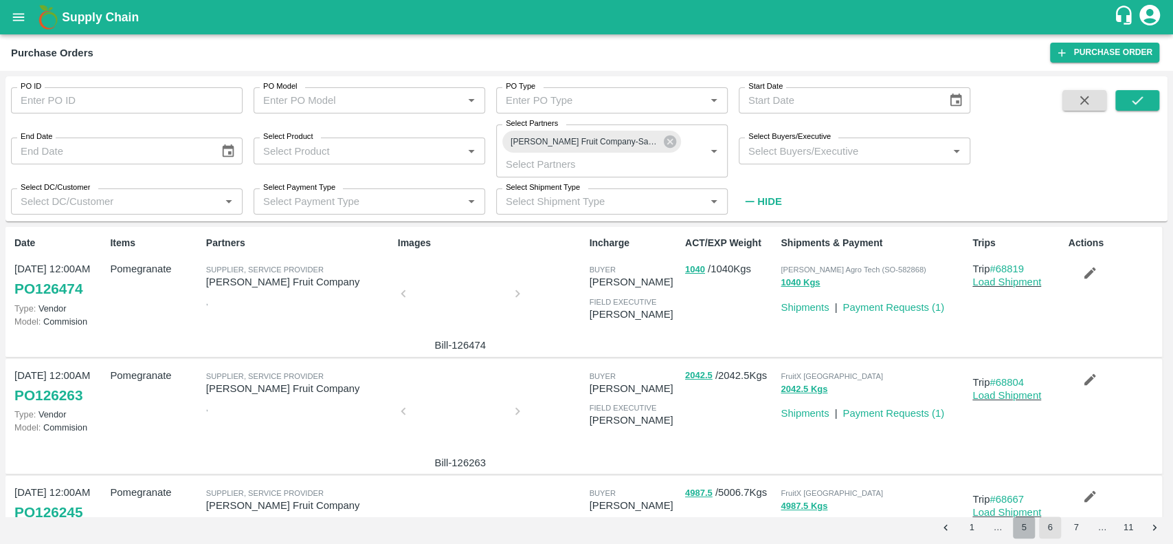
click at [1025, 533] on button "5" at bounding box center [1024, 527] width 22 height 22
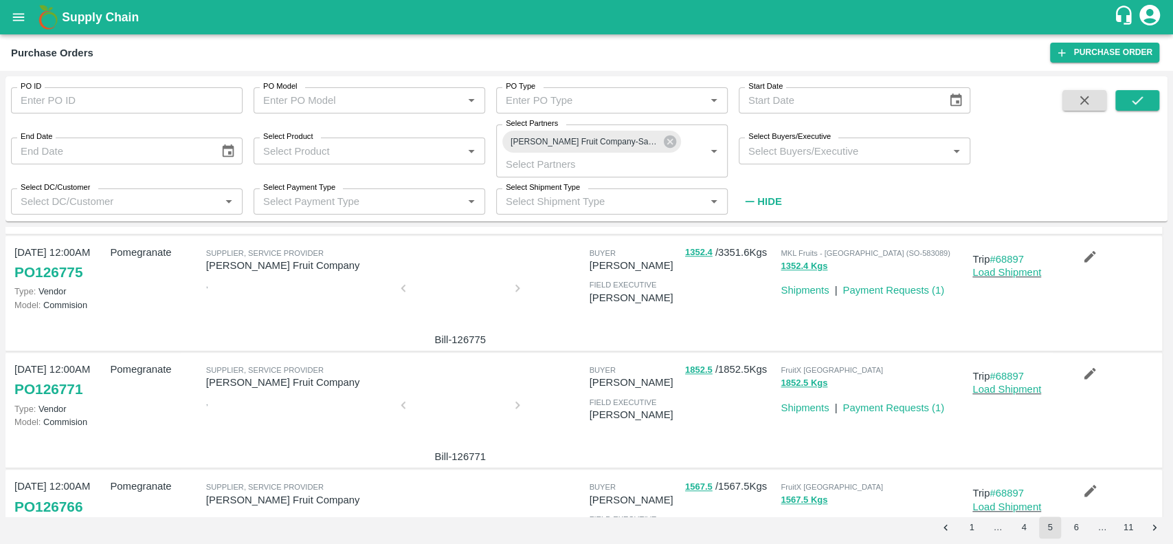
scroll to position [906, 0]
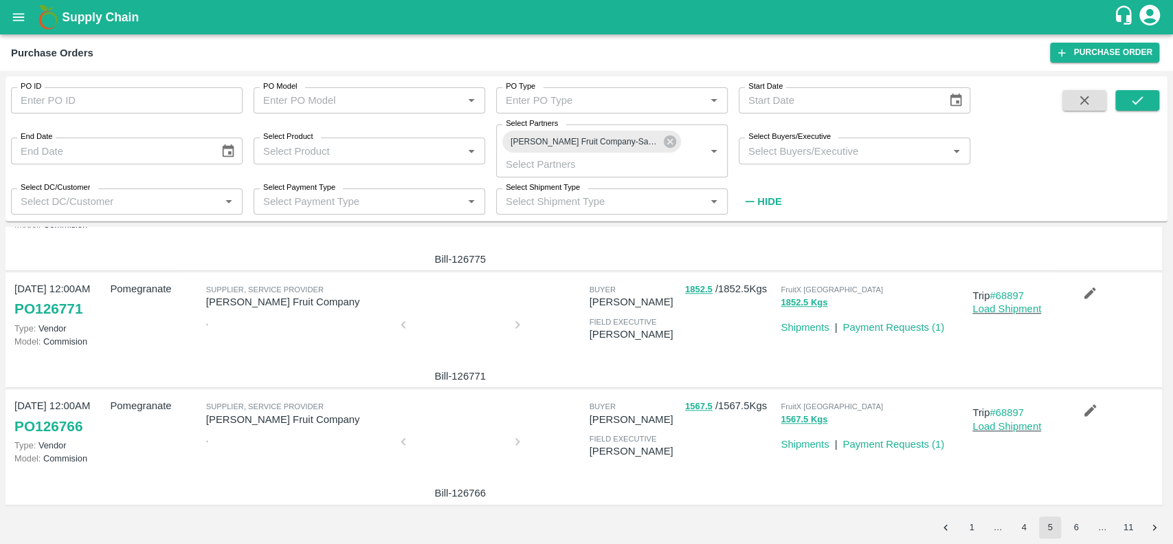
click at [436, 430] on div at bounding box center [460, 445] width 103 height 73
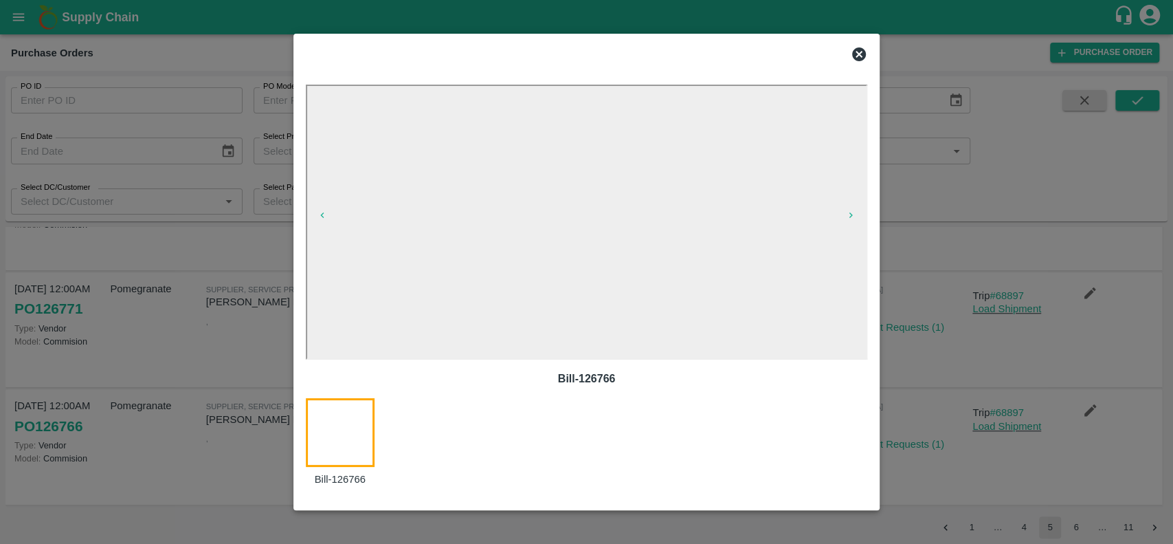
click at [860, 52] on icon at bounding box center [859, 54] width 16 height 16
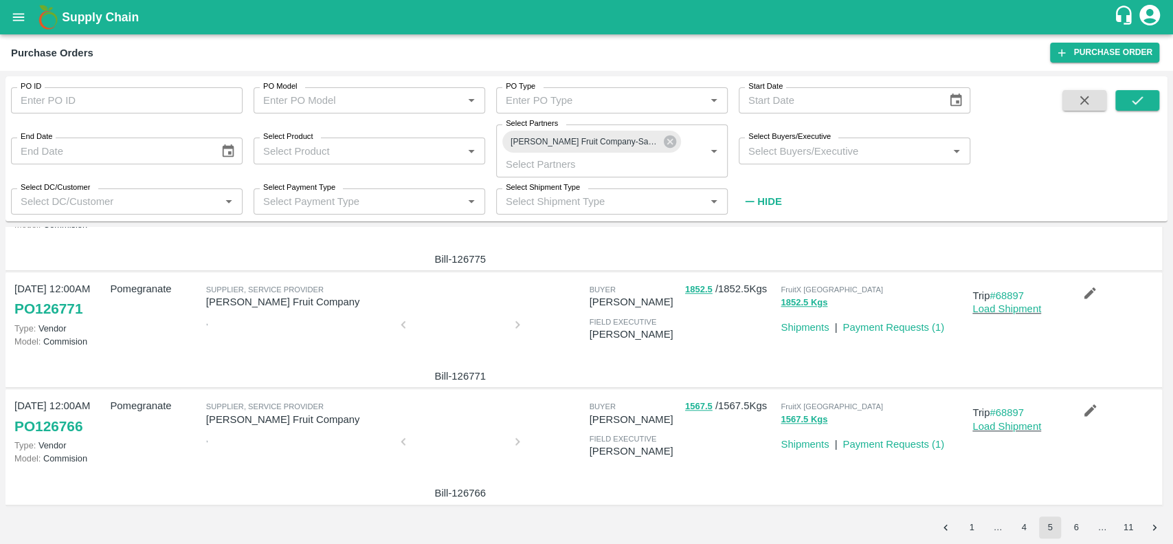
click at [486, 331] on div at bounding box center [460, 328] width 103 height 73
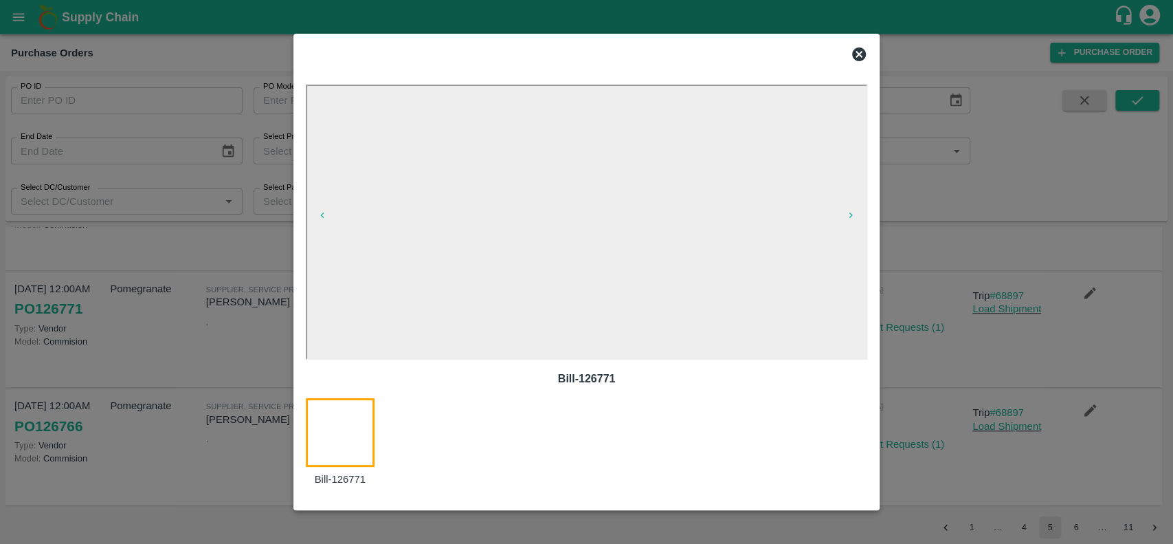
click at [858, 52] on icon at bounding box center [859, 54] width 14 height 14
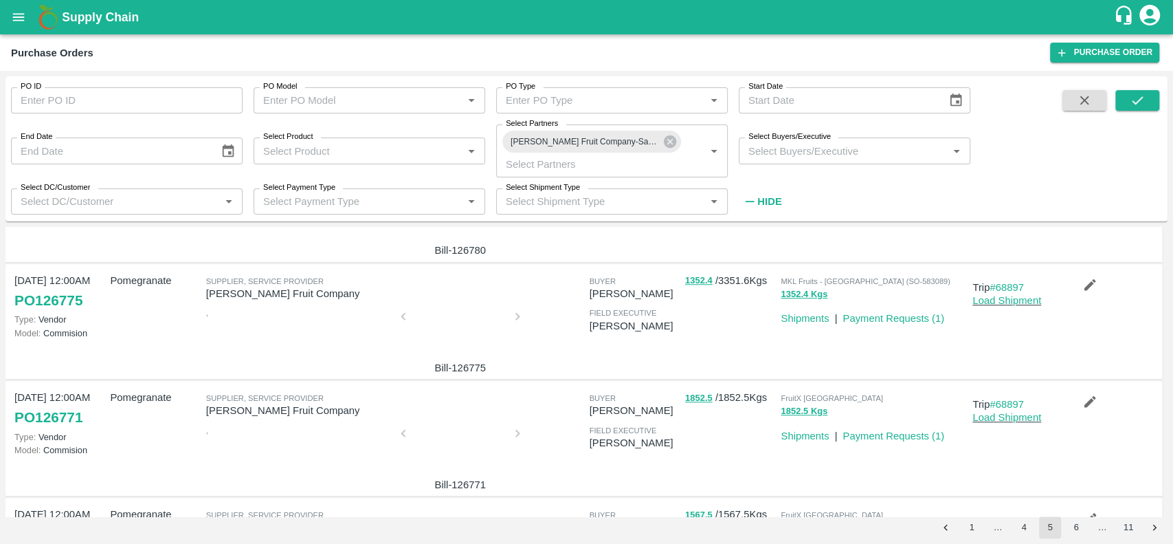
scroll to position [687, 0]
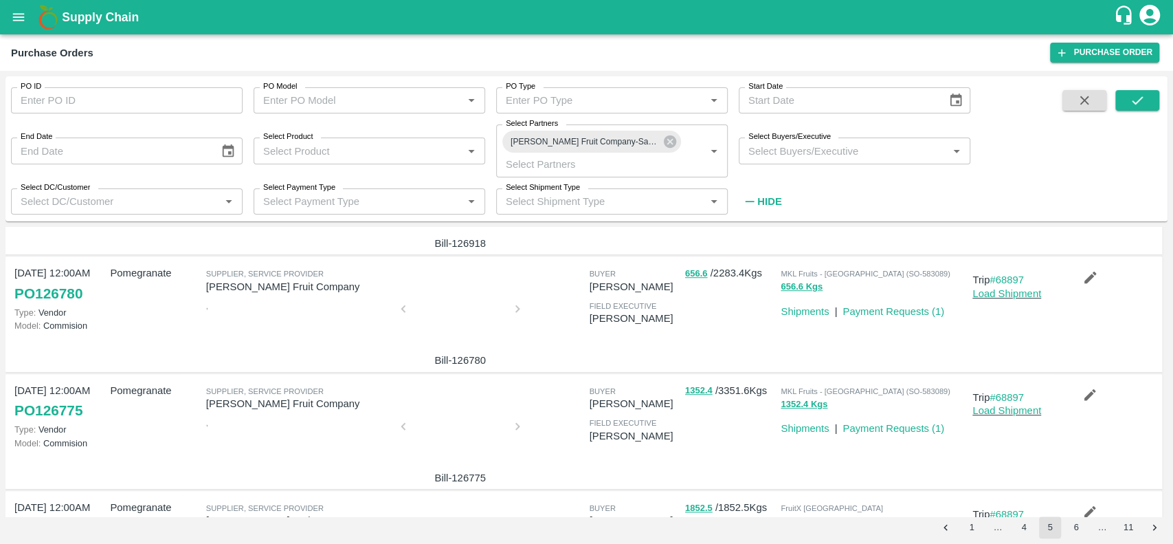
click at [485, 425] on div at bounding box center [460, 430] width 103 height 73
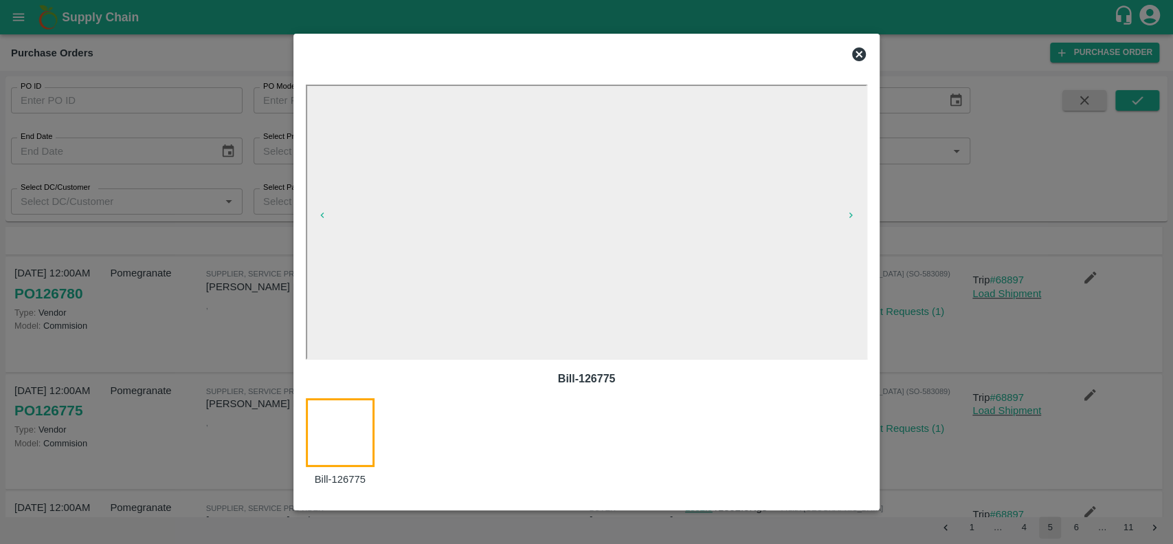
click at [856, 56] on icon at bounding box center [859, 54] width 14 height 14
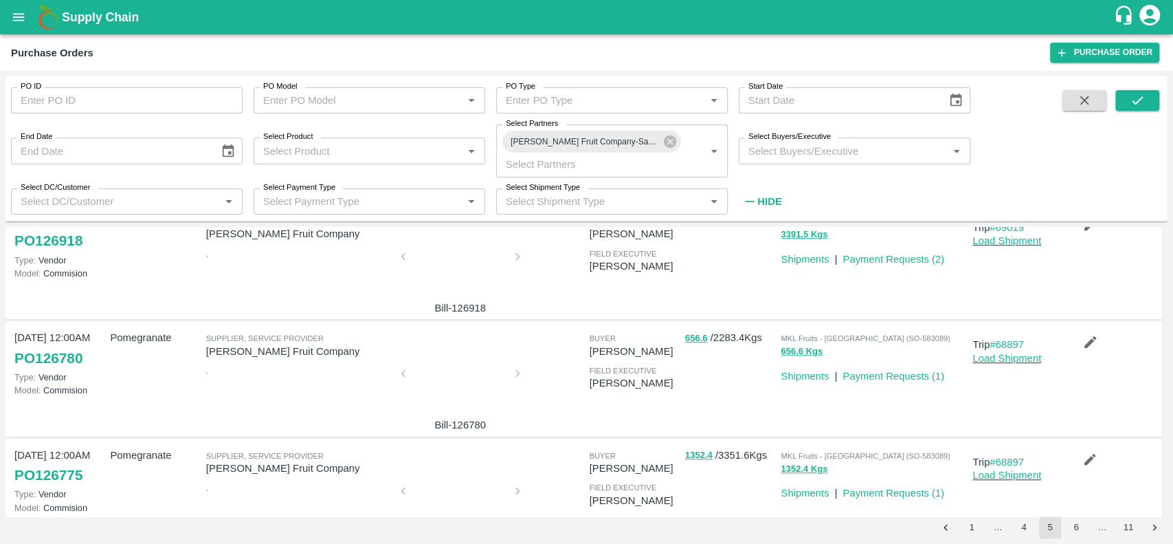
scroll to position [621, 0]
click at [434, 377] on div at bounding box center [460, 378] width 103 height 73
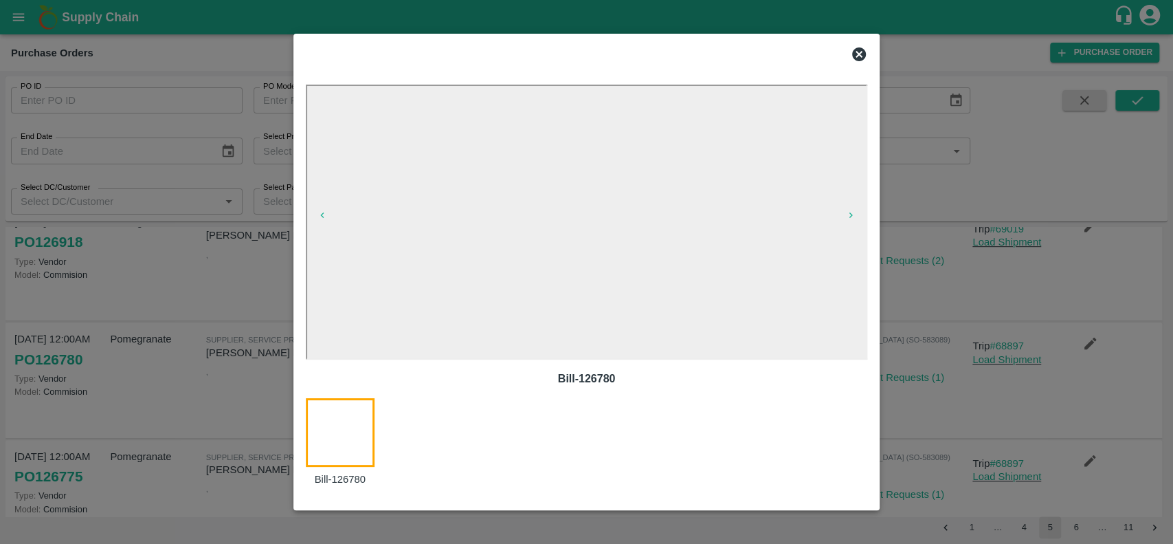
click at [855, 54] on icon at bounding box center [859, 54] width 14 height 14
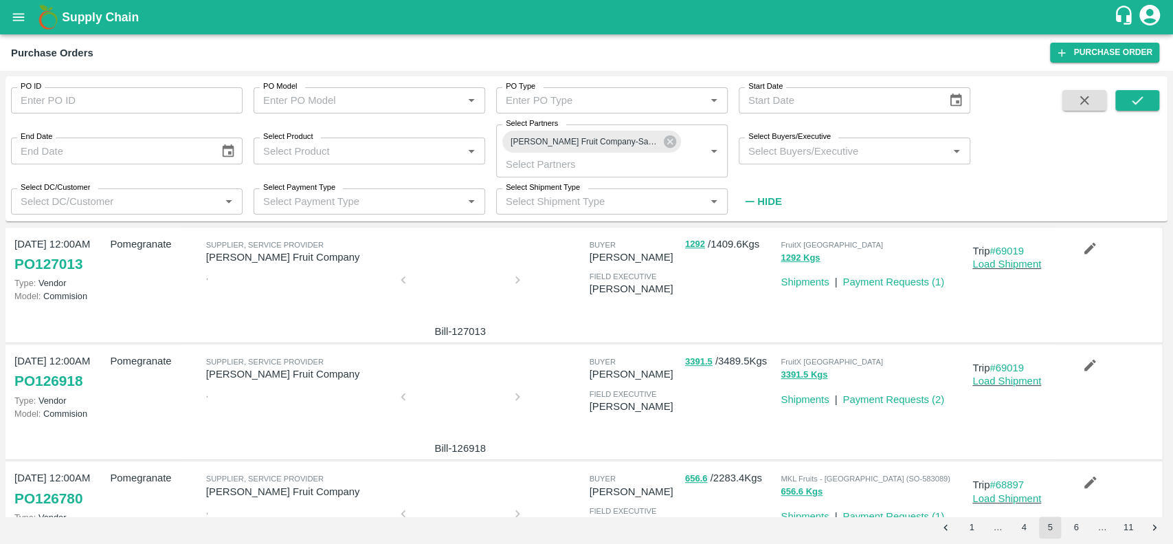
scroll to position [482, 0]
click at [456, 384] on div at bounding box center [460, 401] width 103 height 73
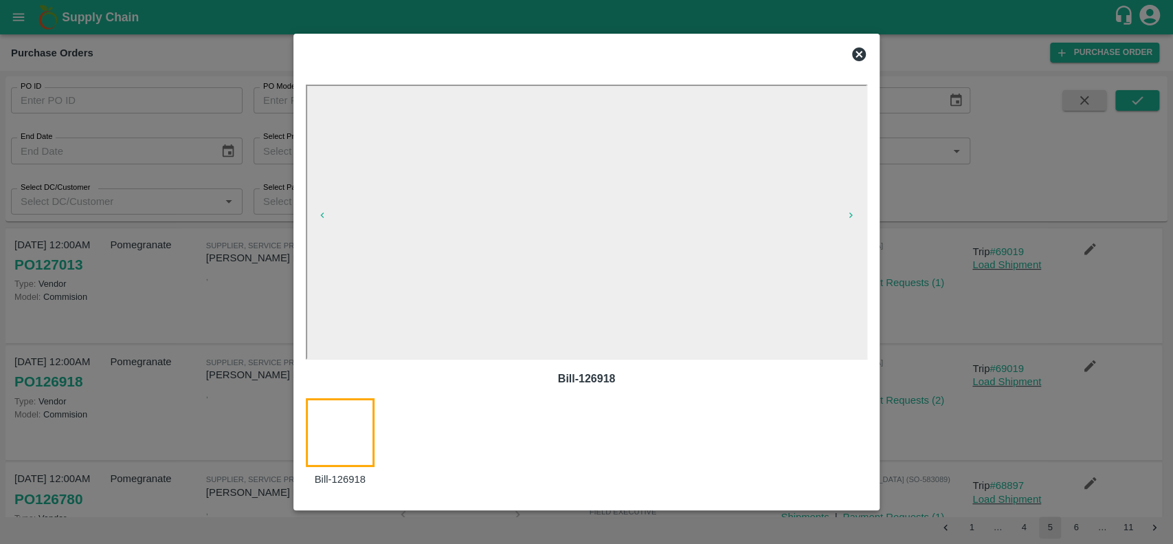
click at [855, 48] on icon at bounding box center [859, 54] width 16 height 16
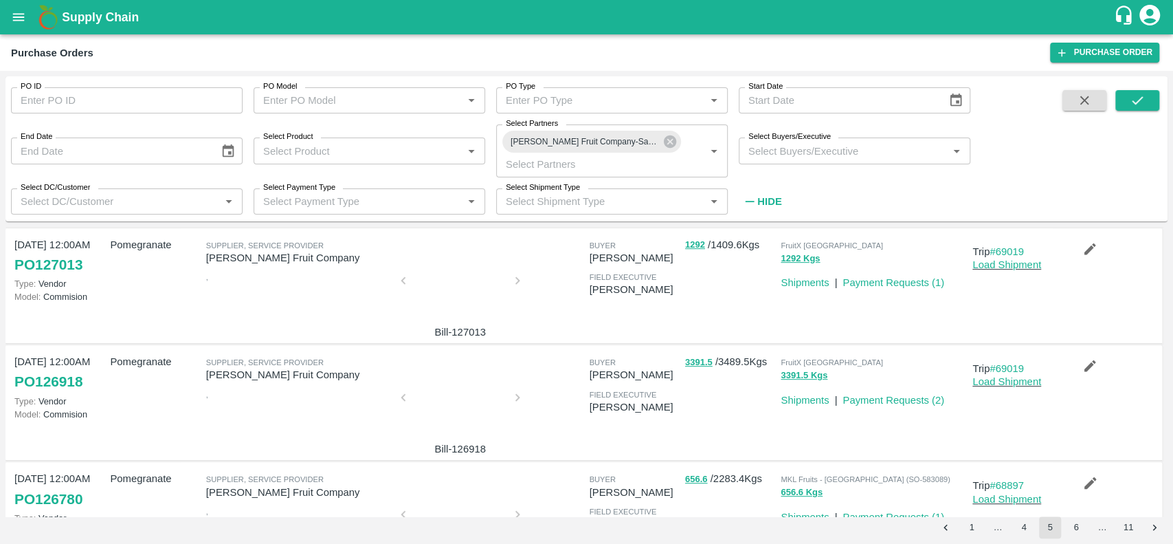
click at [466, 283] on div at bounding box center [460, 284] width 103 height 73
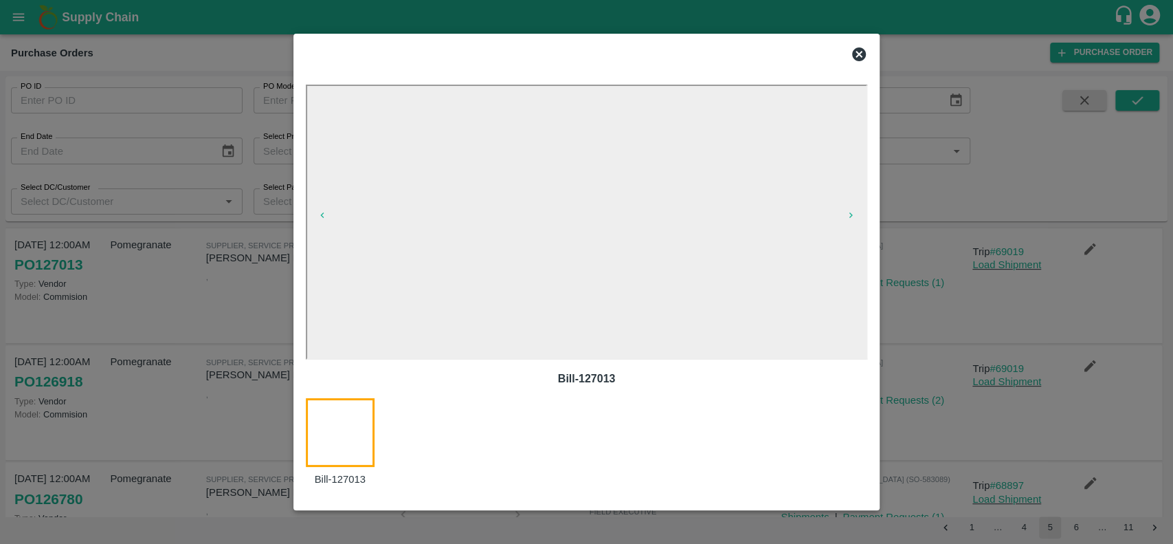
click at [865, 54] on icon at bounding box center [859, 54] width 14 height 14
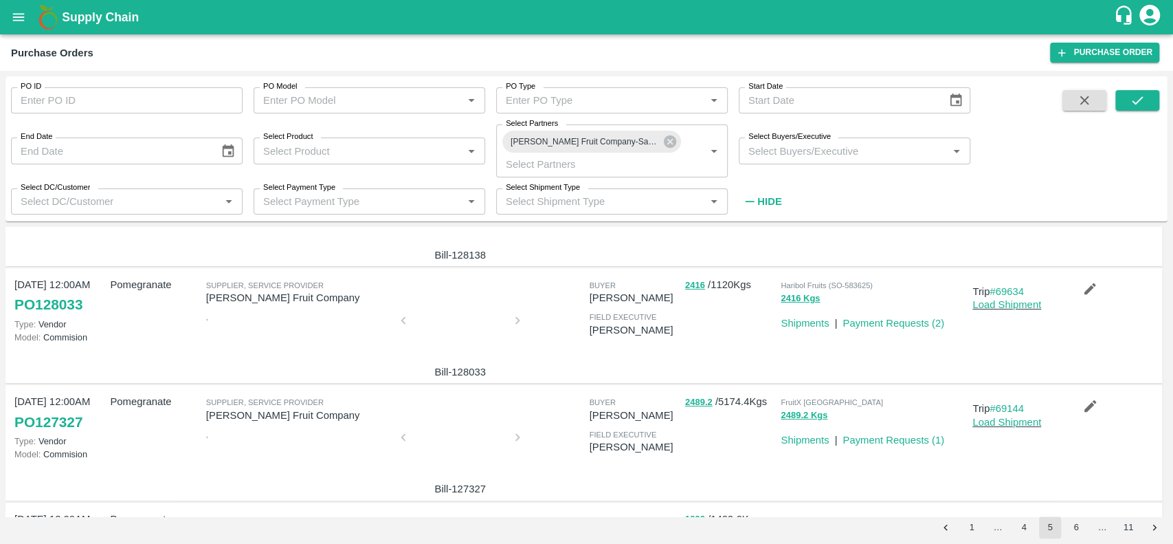
scroll to position [202, 0]
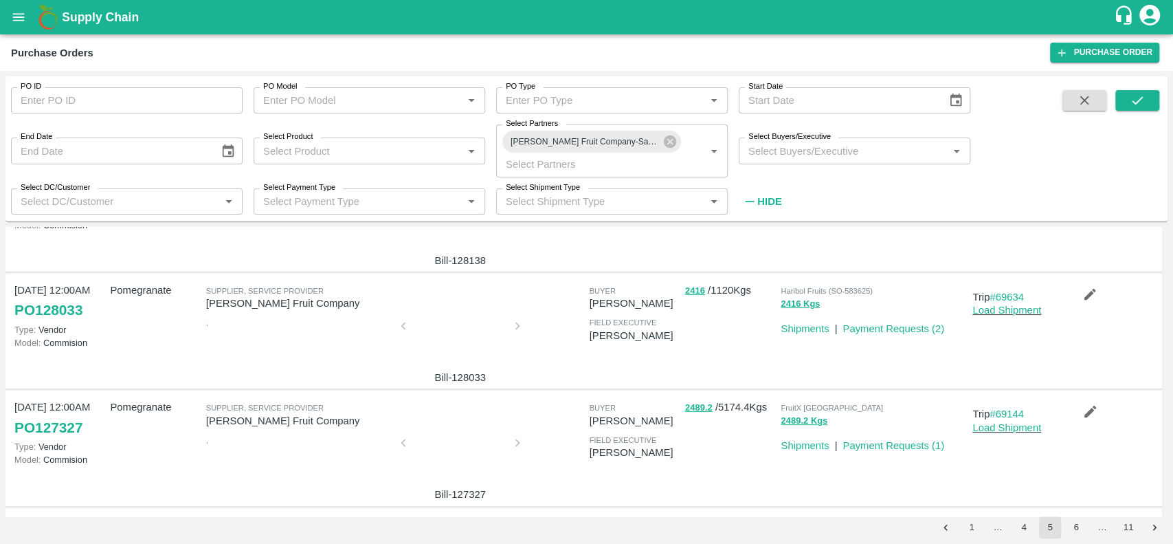
click at [467, 434] on div at bounding box center [460, 446] width 103 height 73
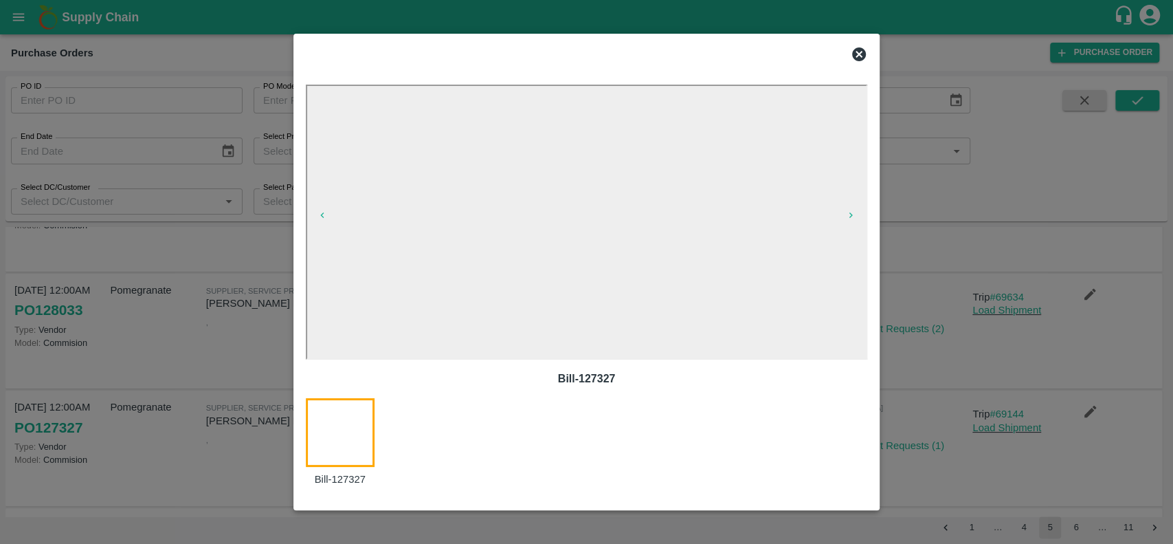
click at [852, 56] on icon at bounding box center [859, 54] width 14 height 14
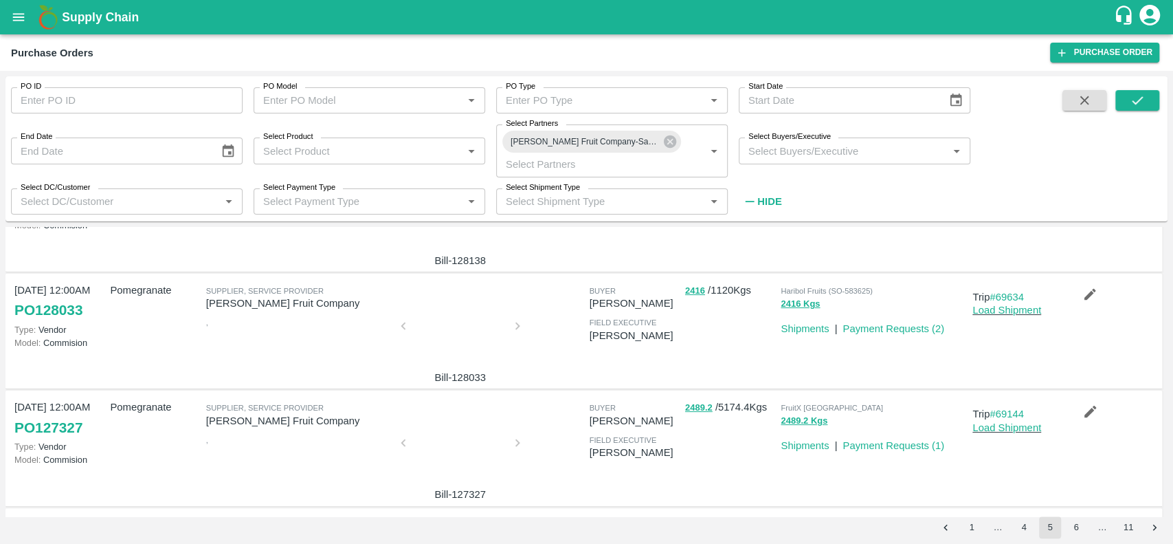
click at [462, 357] on div at bounding box center [460, 329] width 103 height 73
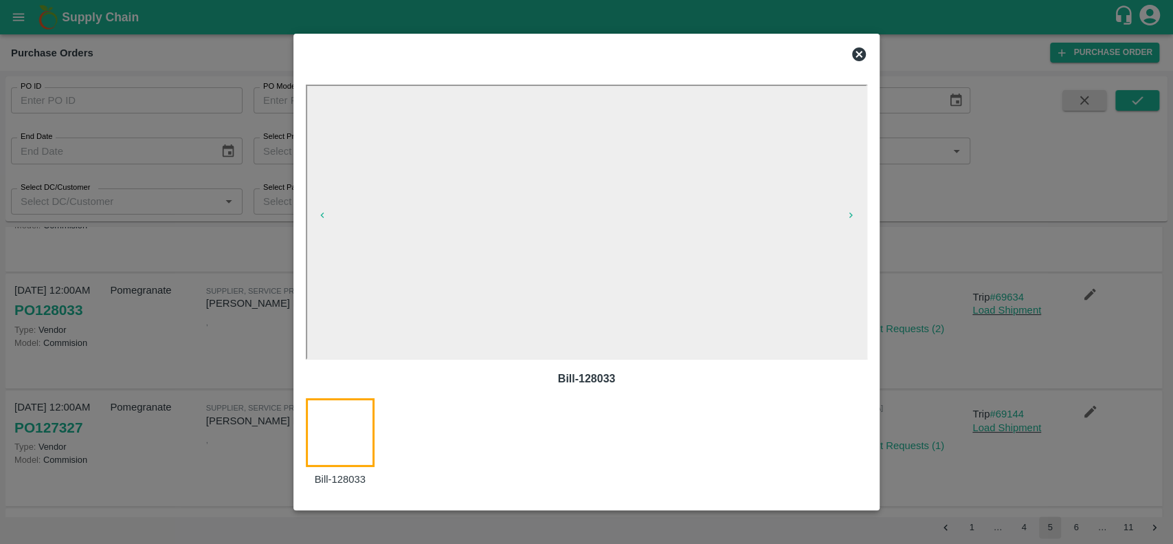
click at [861, 51] on icon at bounding box center [859, 54] width 14 height 14
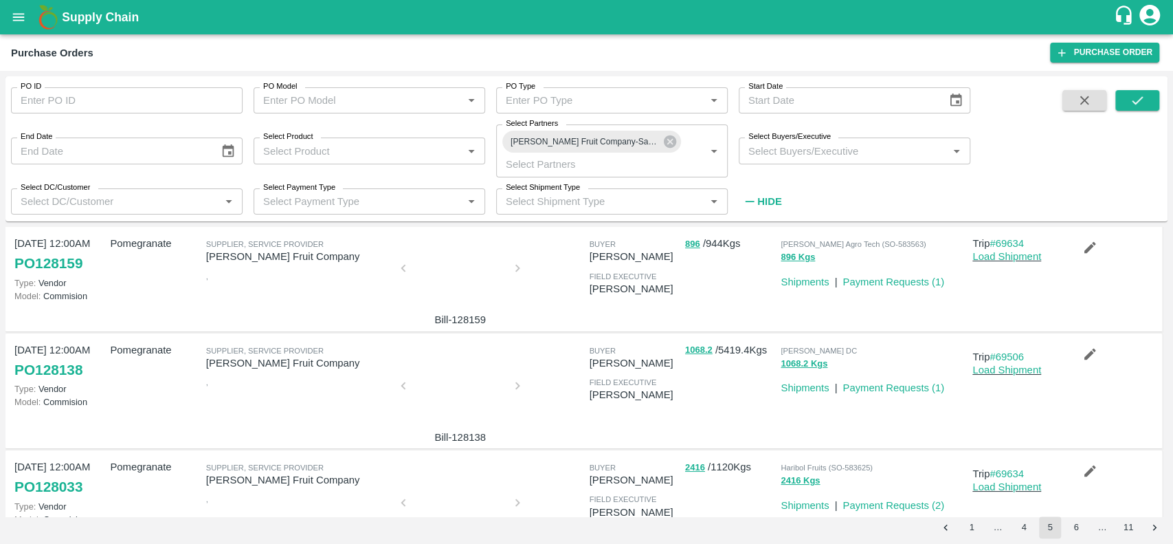
scroll to position [24, 0]
click at [445, 405] on div at bounding box center [460, 391] width 103 height 73
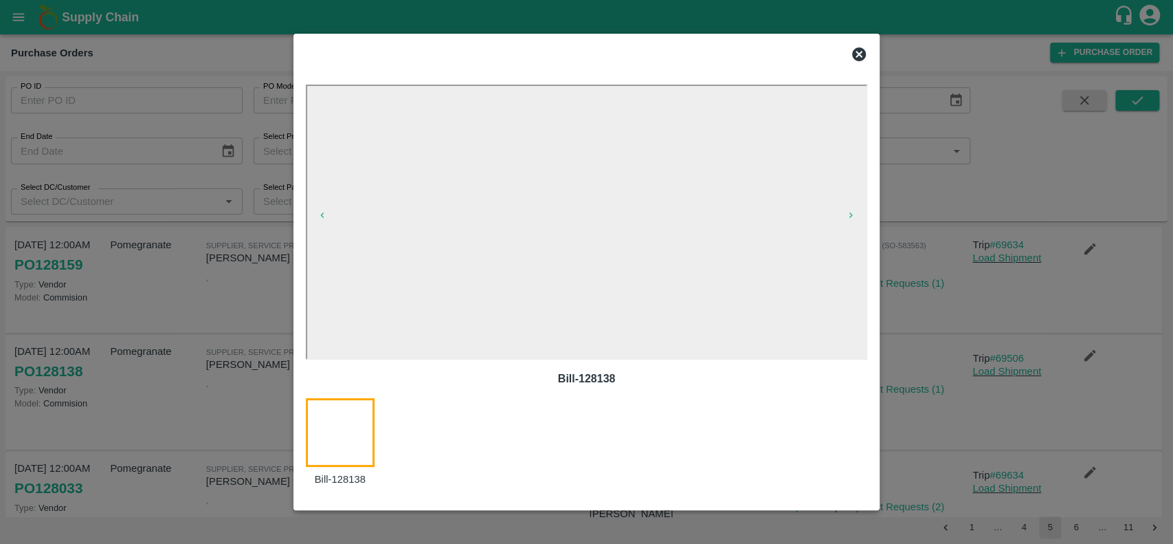
click at [857, 52] on icon at bounding box center [859, 54] width 16 height 16
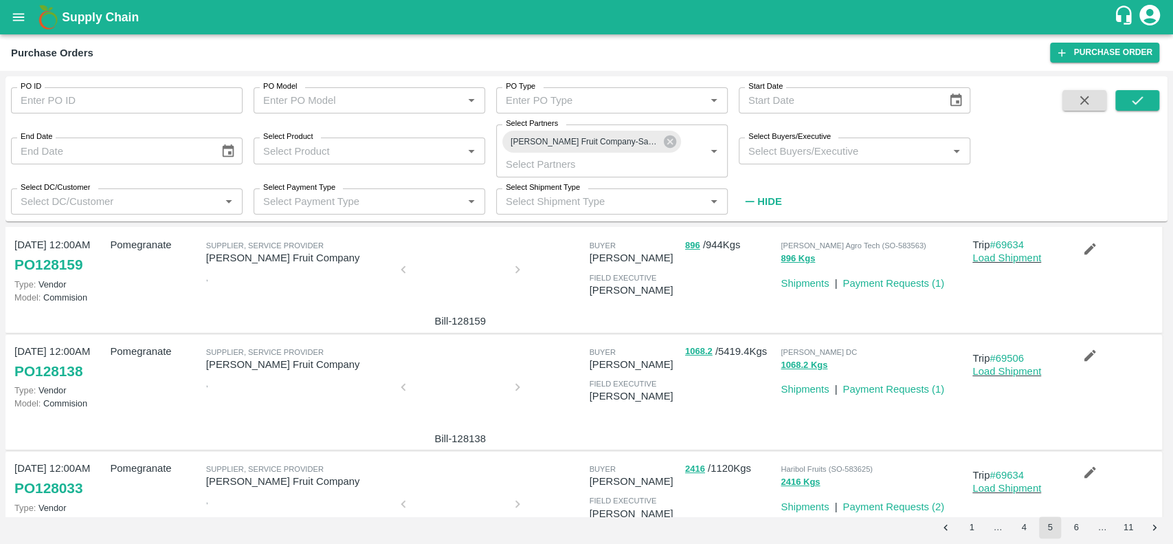
scroll to position [0, 0]
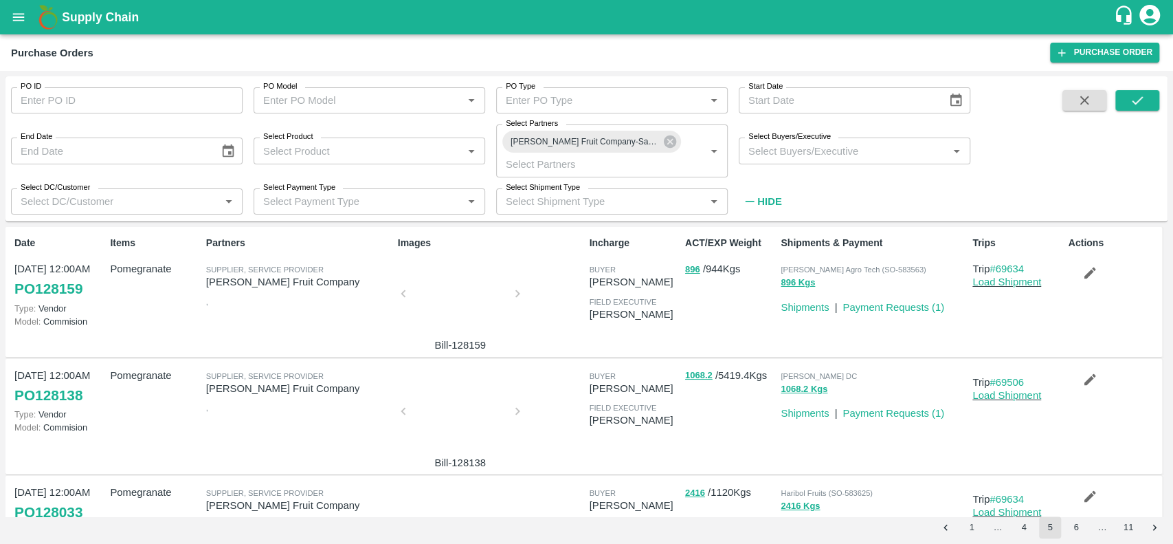
click at [468, 300] on div at bounding box center [460, 297] width 103 height 73
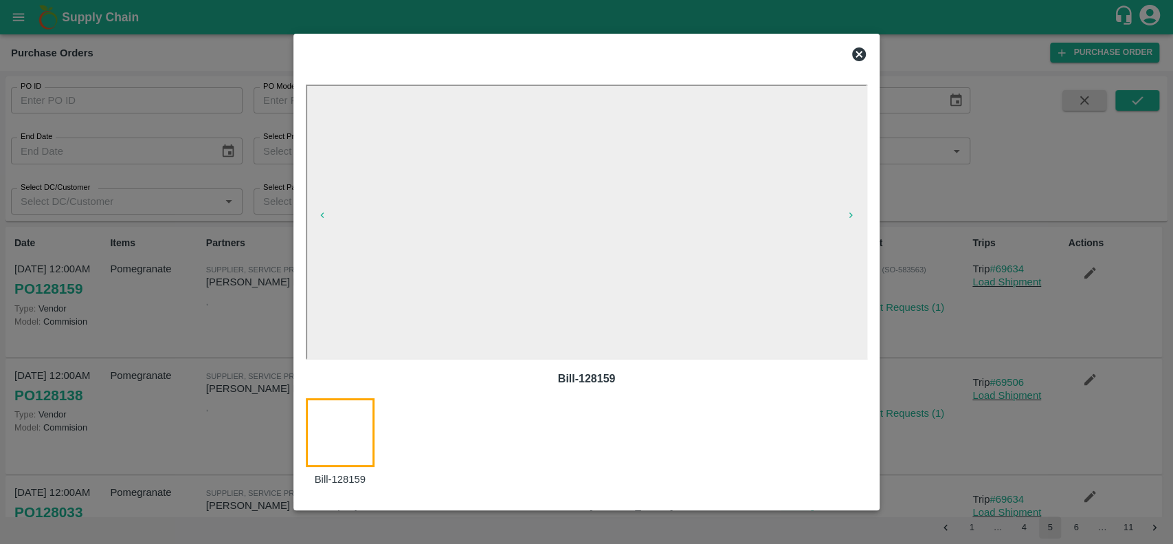
click at [853, 52] on icon at bounding box center [859, 54] width 14 height 14
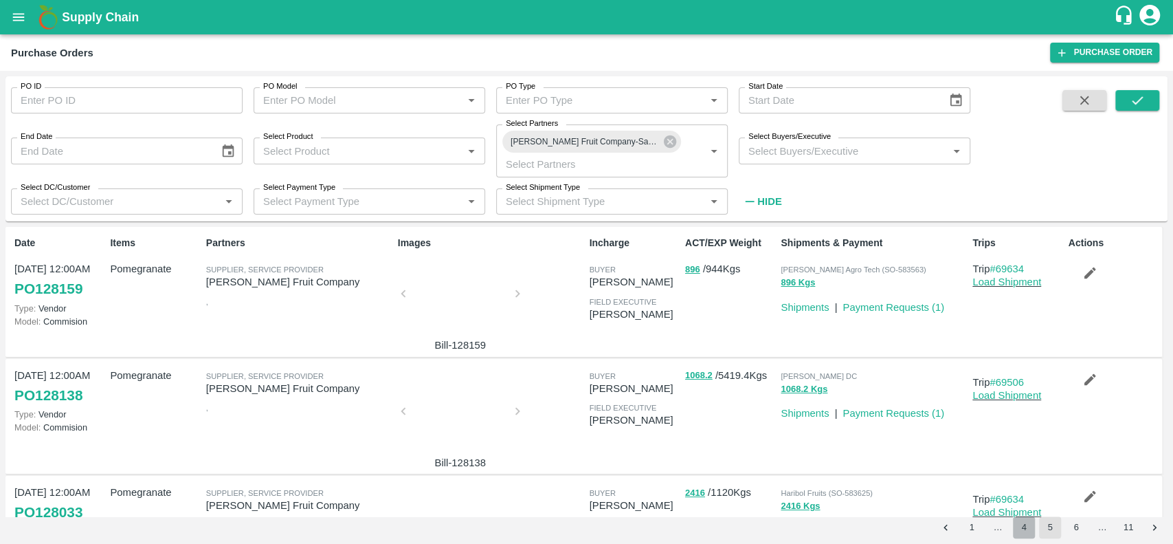
click at [1022, 522] on button "4" at bounding box center [1024, 527] width 22 height 22
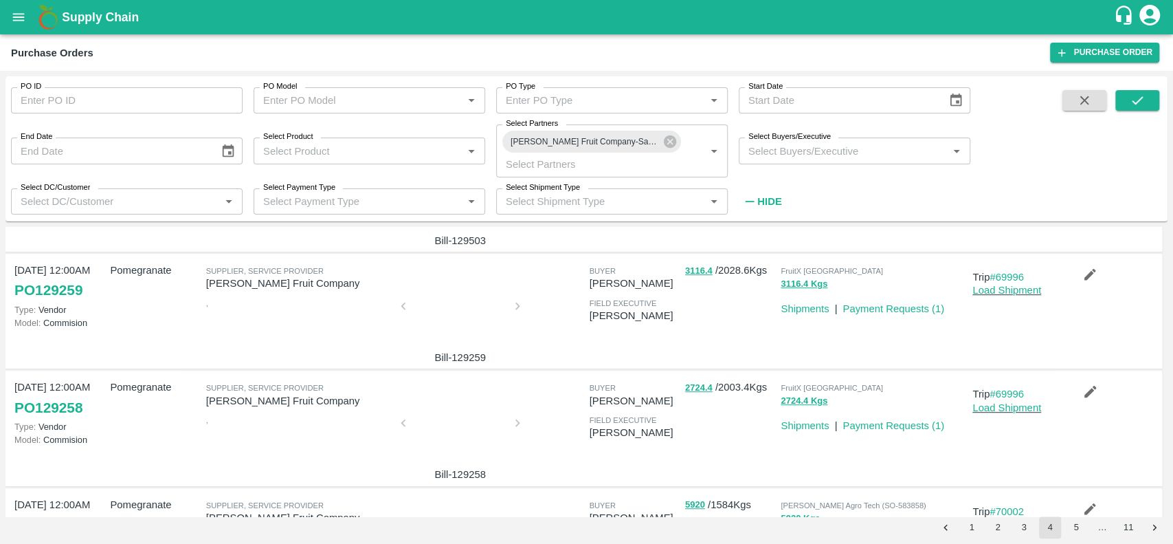
scroll to position [906, 0]
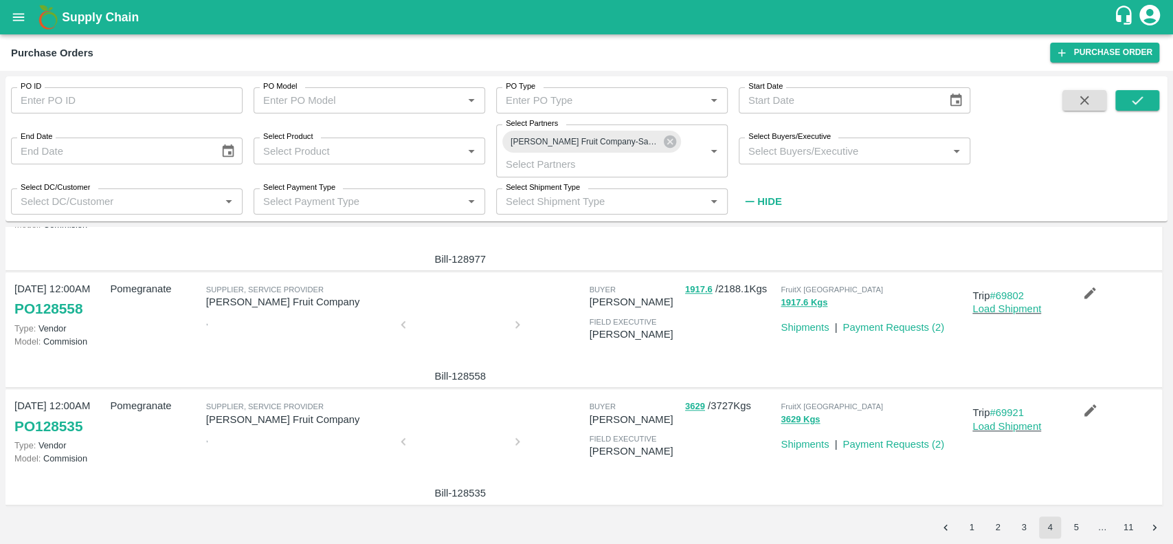
click at [432, 445] on div at bounding box center [460, 445] width 103 height 73
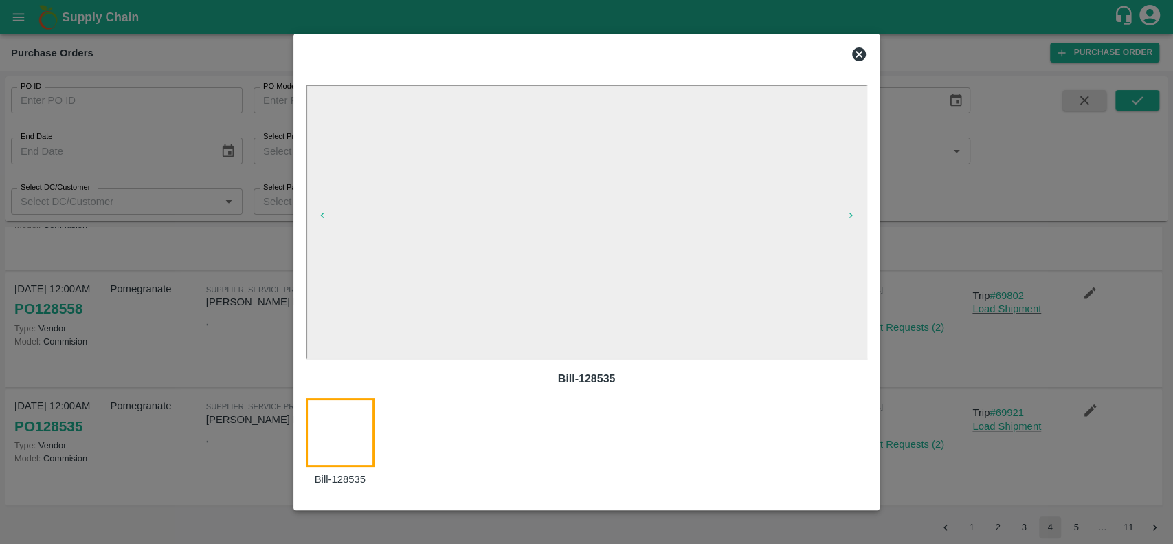
click at [854, 60] on icon at bounding box center [859, 54] width 16 height 16
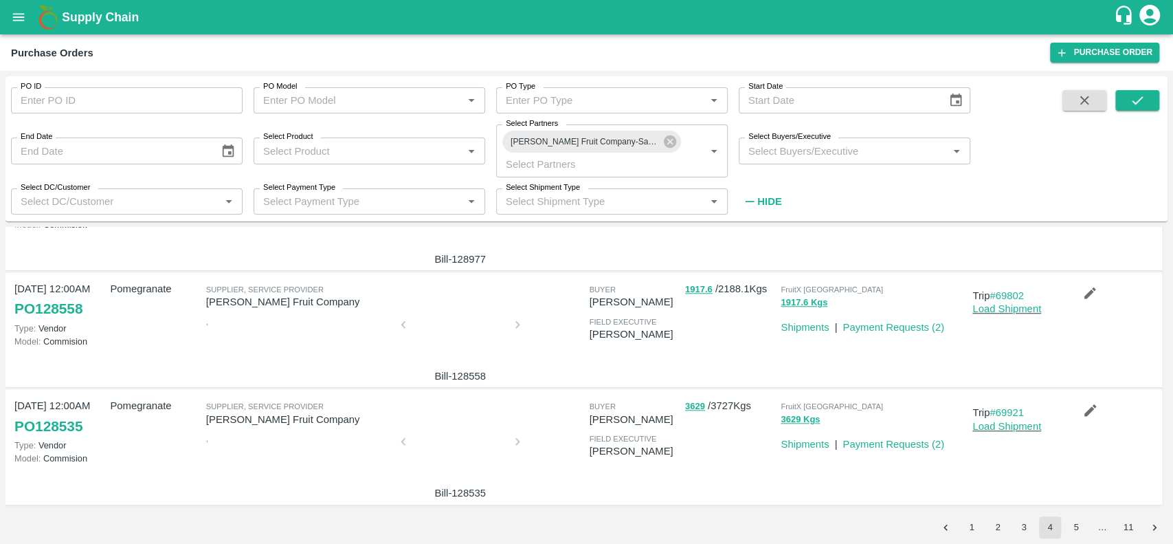
click at [467, 322] on div at bounding box center [460, 328] width 103 height 73
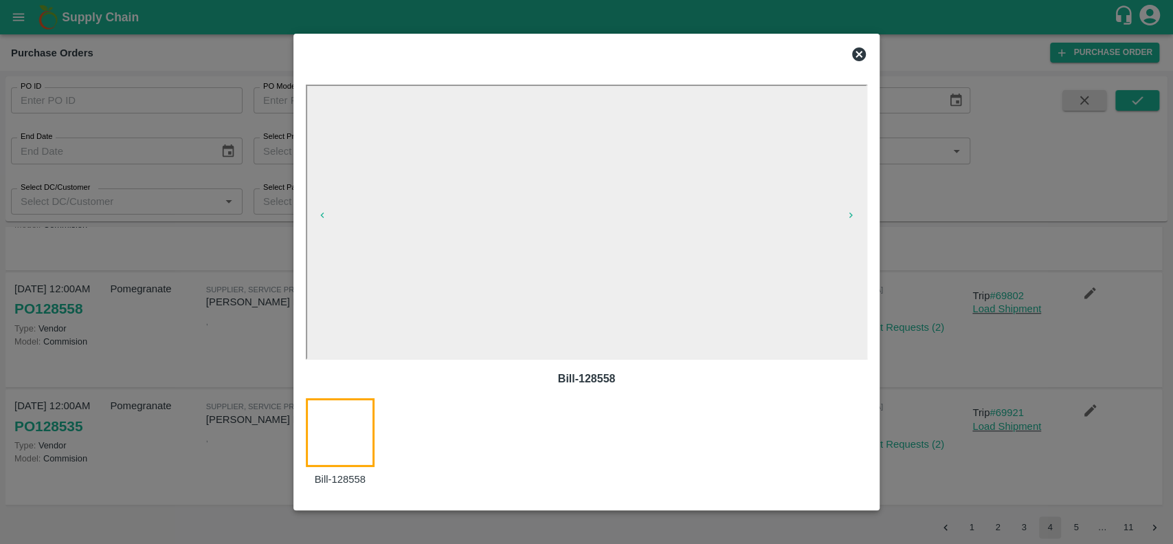
click at [857, 52] on icon at bounding box center [859, 54] width 16 height 16
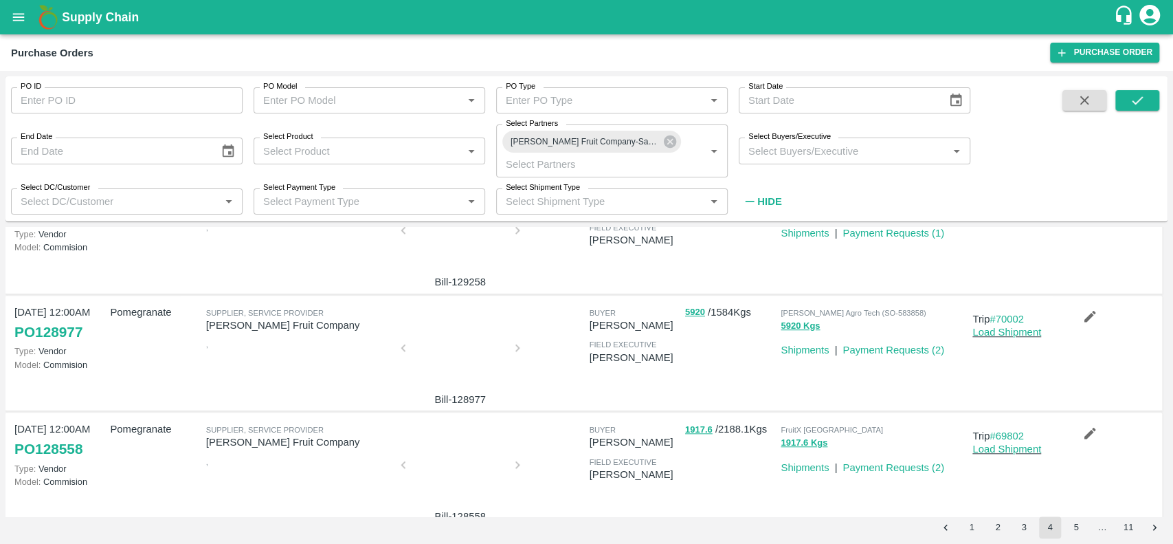
scroll to position [764, 0]
click at [460, 358] on div at bounding box center [460, 353] width 103 height 73
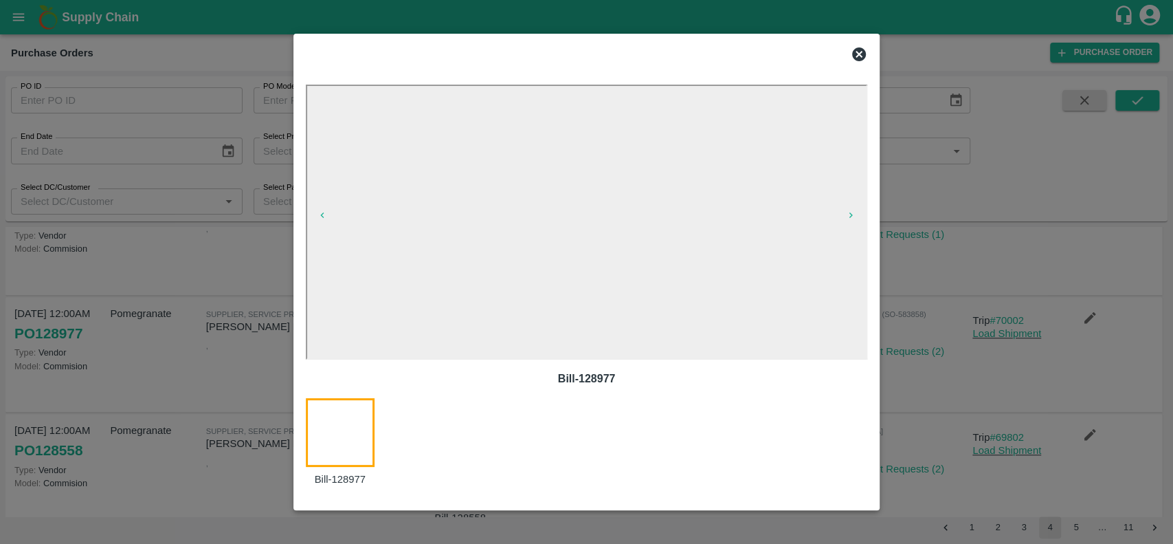
click at [862, 55] on icon at bounding box center [859, 54] width 14 height 14
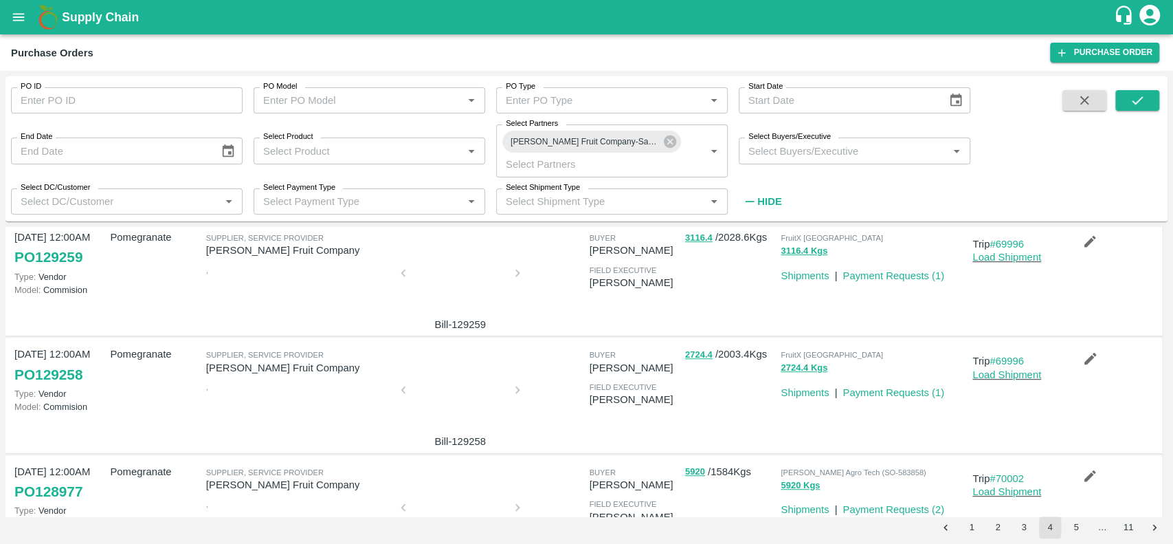
scroll to position [605, 0]
click at [475, 403] on div at bounding box center [460, 395] width 103 height 73
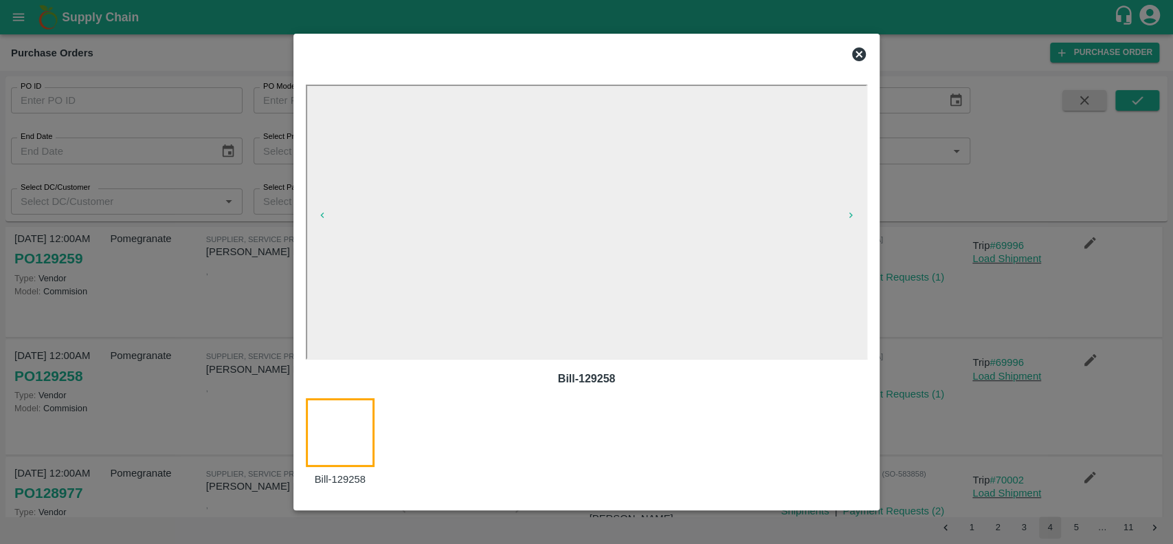
click at [861, 50] on icon at bounding box center [859, 54] width 14 height 14
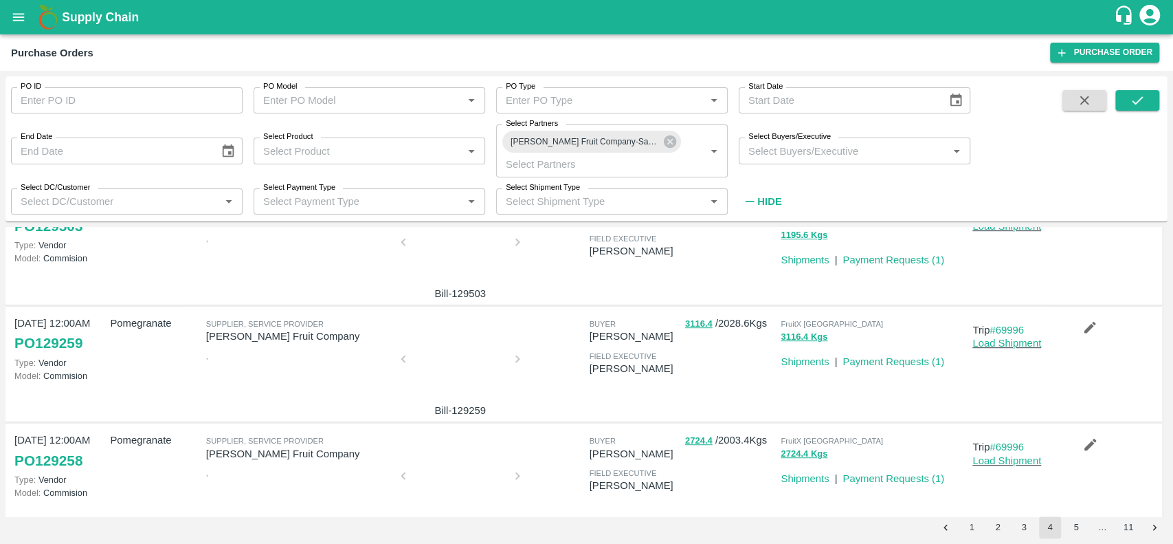
scroll to position [519, 0]
click at [438, 377] on div at bounding box center [460, 364] width 103 height 73
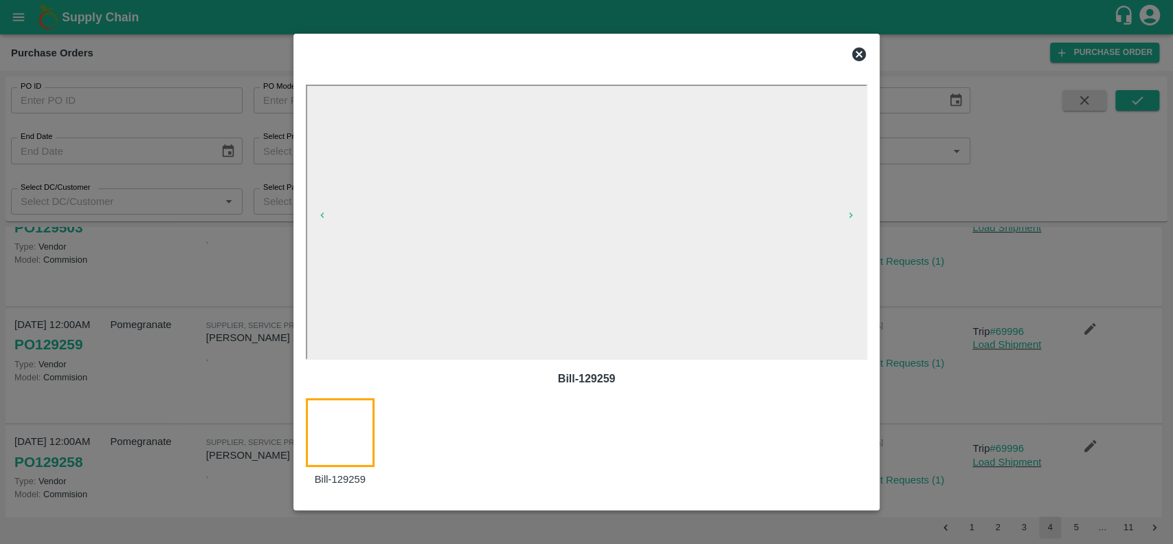
click at [856, 56] on icon at bounding box center [859, 54] width 16 height 16
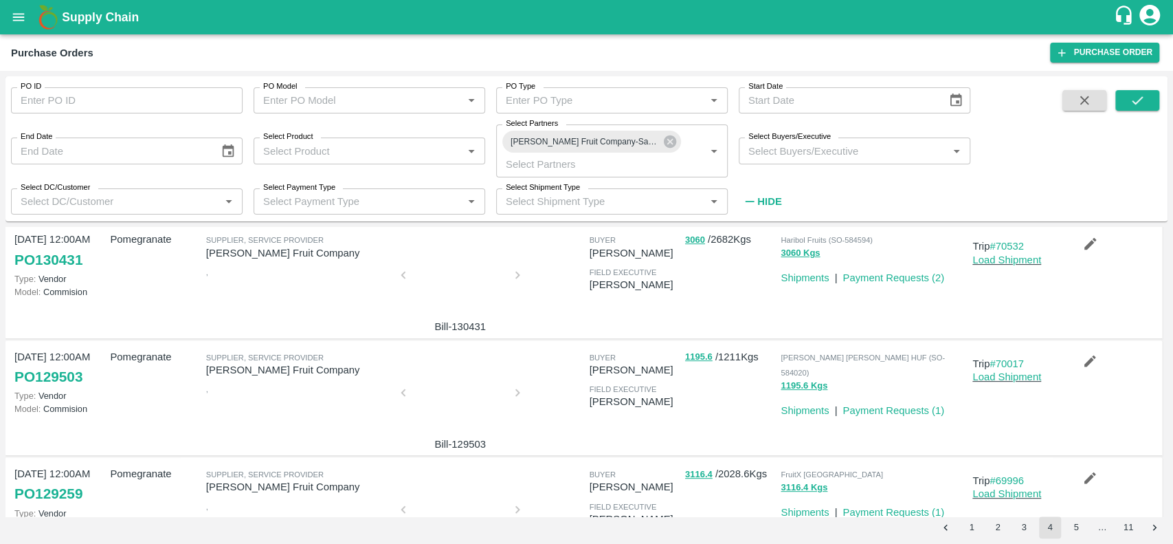
scroll to position [333, 0]
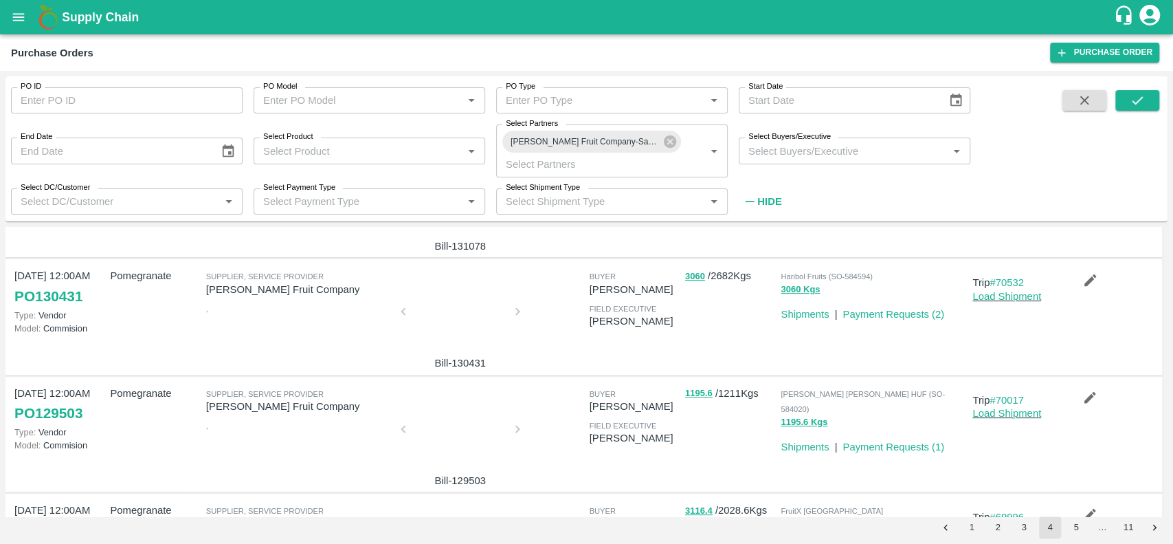
click at [437, 445] on div at bounding box center [460, 432] width 103 height 73
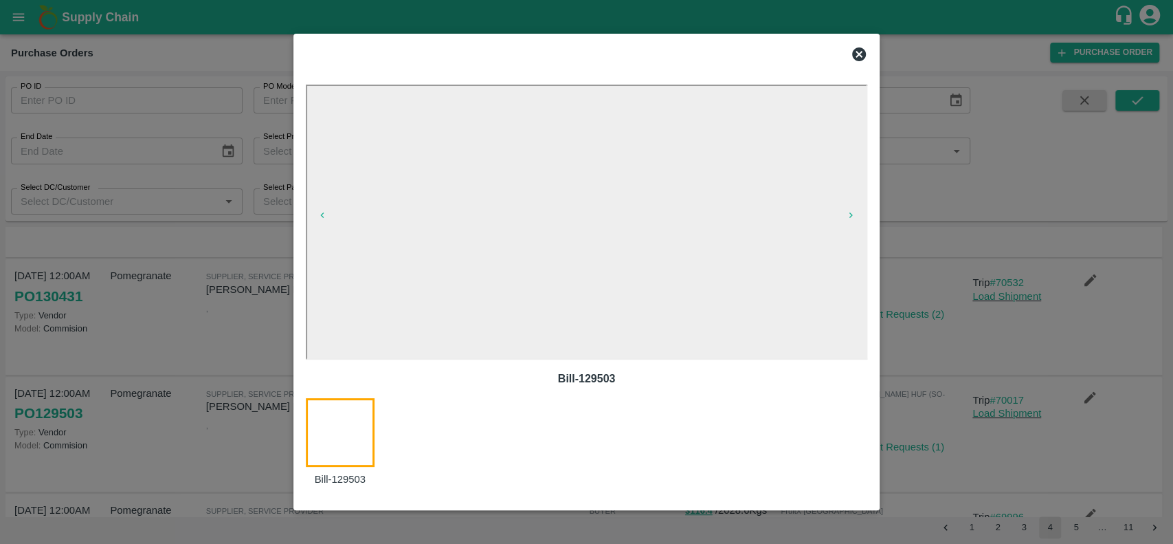
click at [860, 47] on icon at bounding box center [859, 54] width 16 height 16
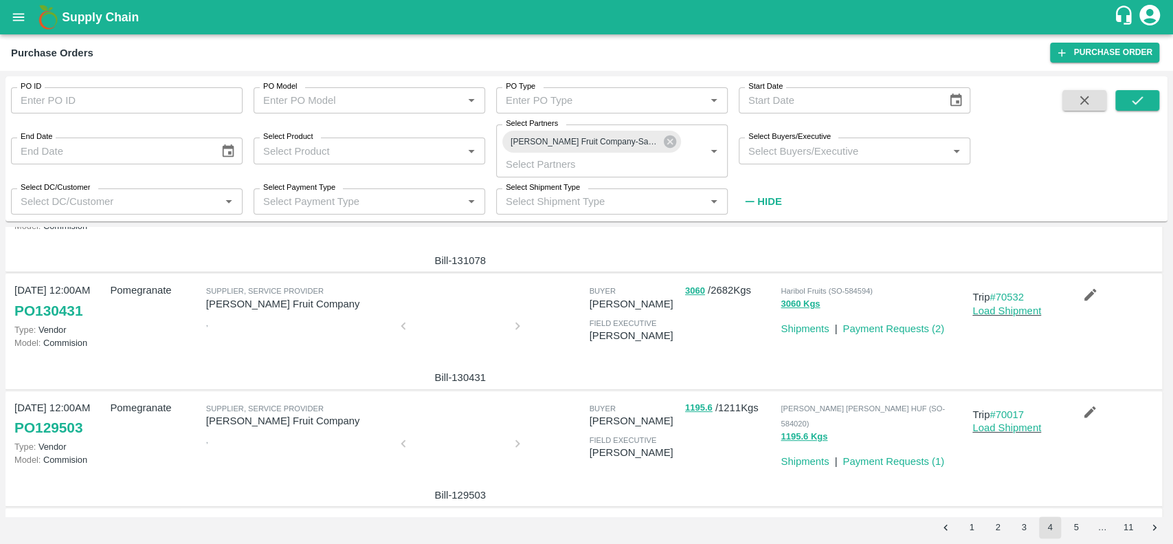
scroll to position [273, 0]
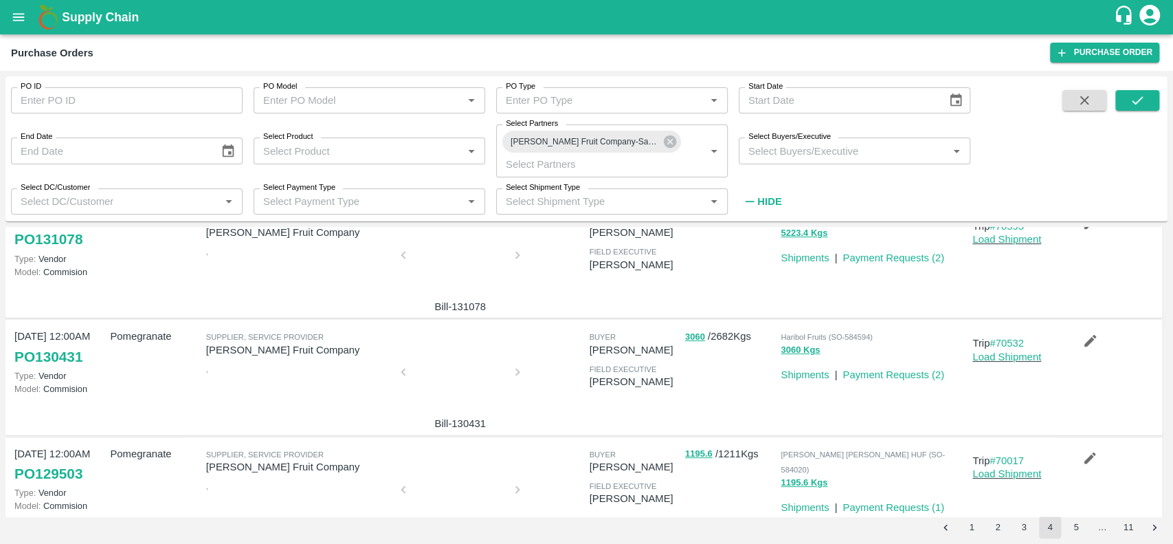
click at [447, 386] on div at bounding box center [460, 375] width 103 height 73
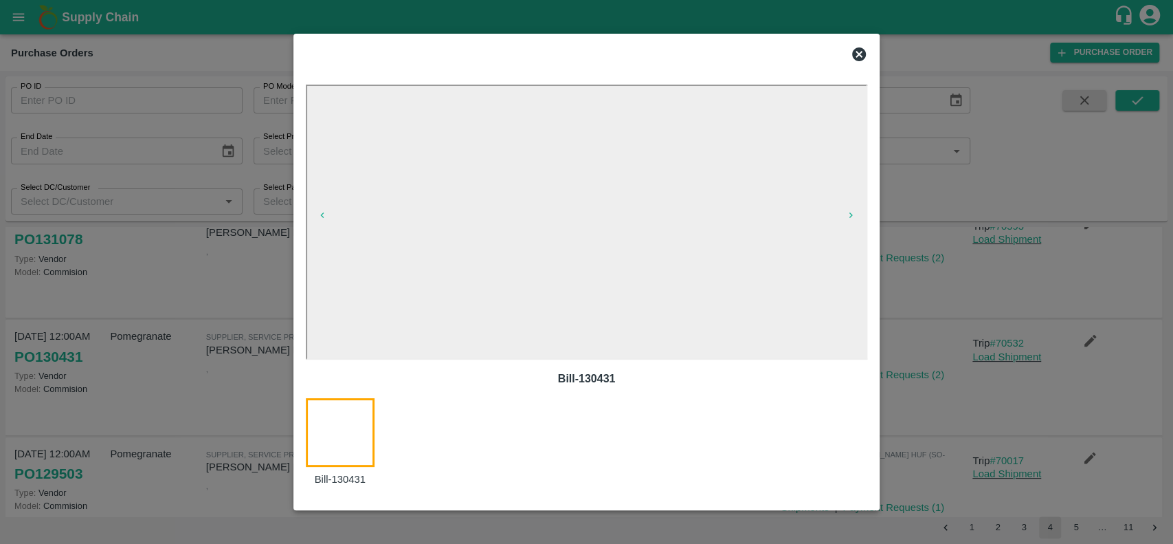
click at [855, 49] on icon at bounding box center [859, 54] width 14 height 14
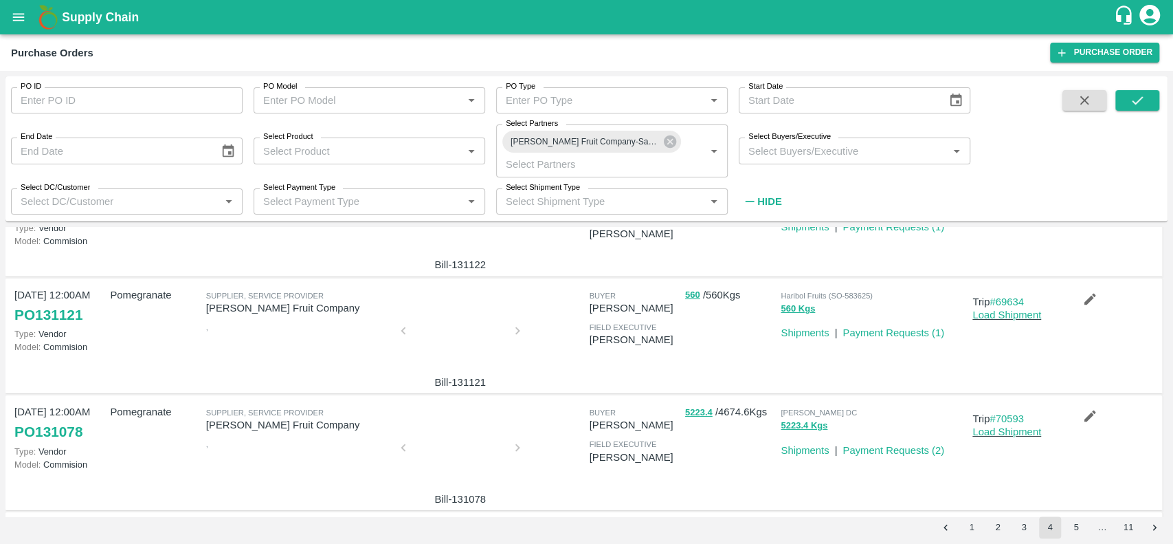
scroll to position [78, 0]
click at [454, 454] on div at bounding box center [460, 453] width 103 height 73
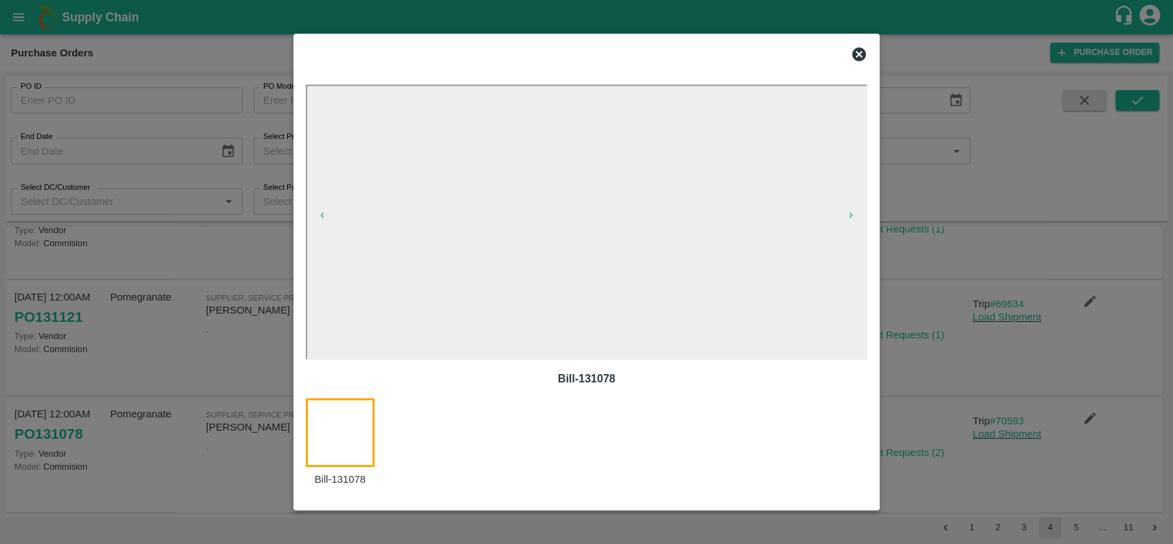
click at [854, 52] on icon at bounding box center [859, 54] width 14 height 14
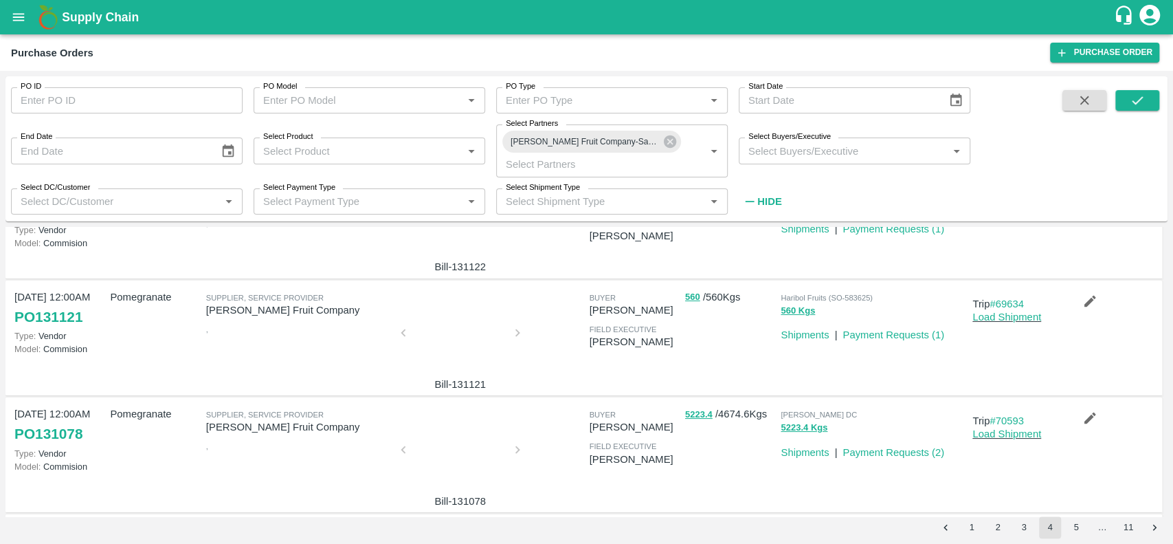
click at [461, 342] on div at bounding box center [460, 336] width 103 height 73
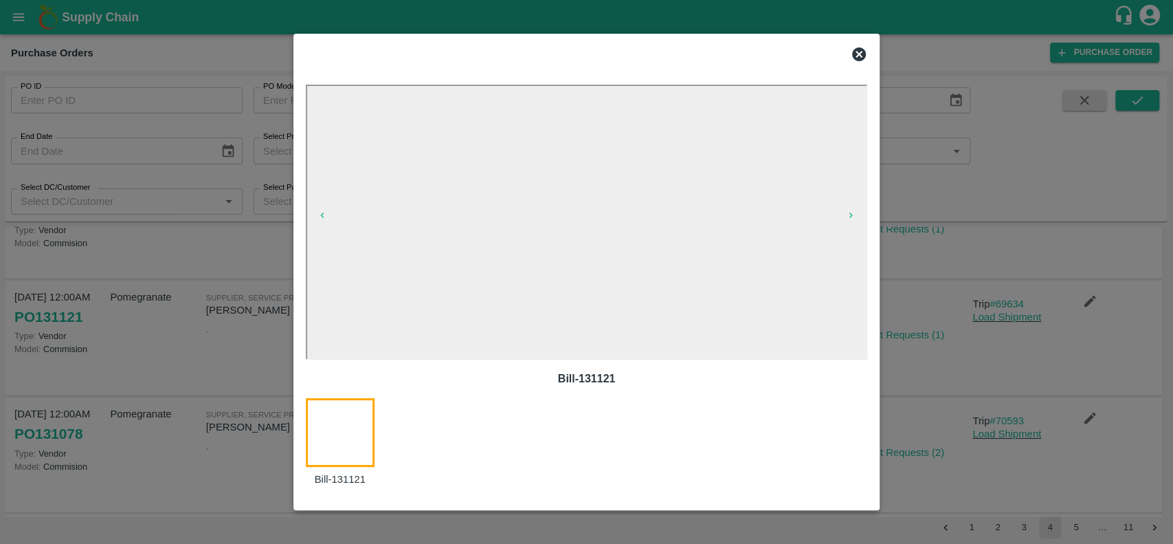
click at [857, 52] on icon at bounding box center [859, 54] width 16 height 16
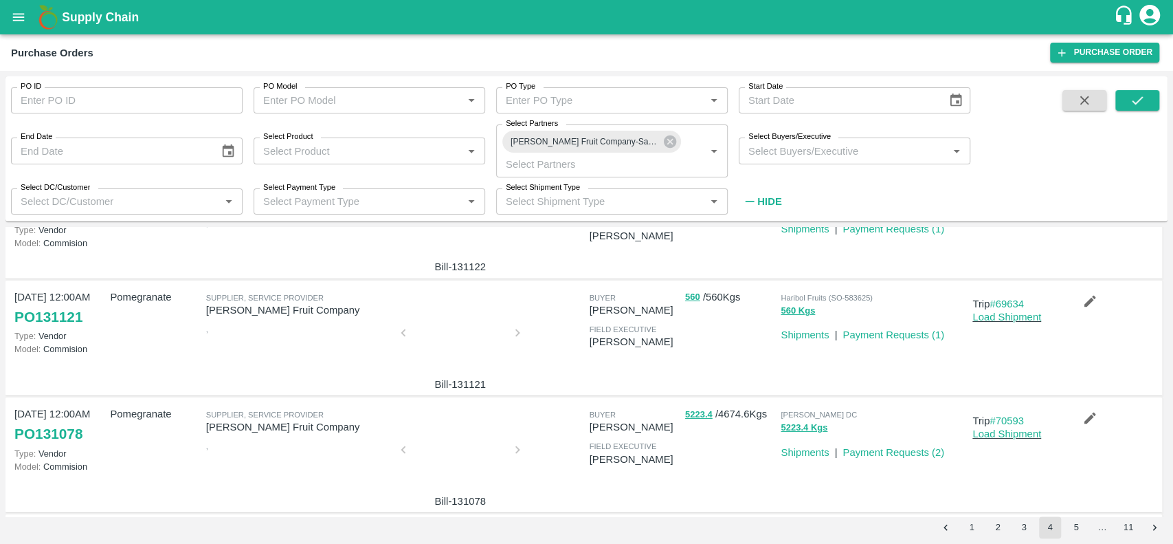
scroll to position [0, 0]
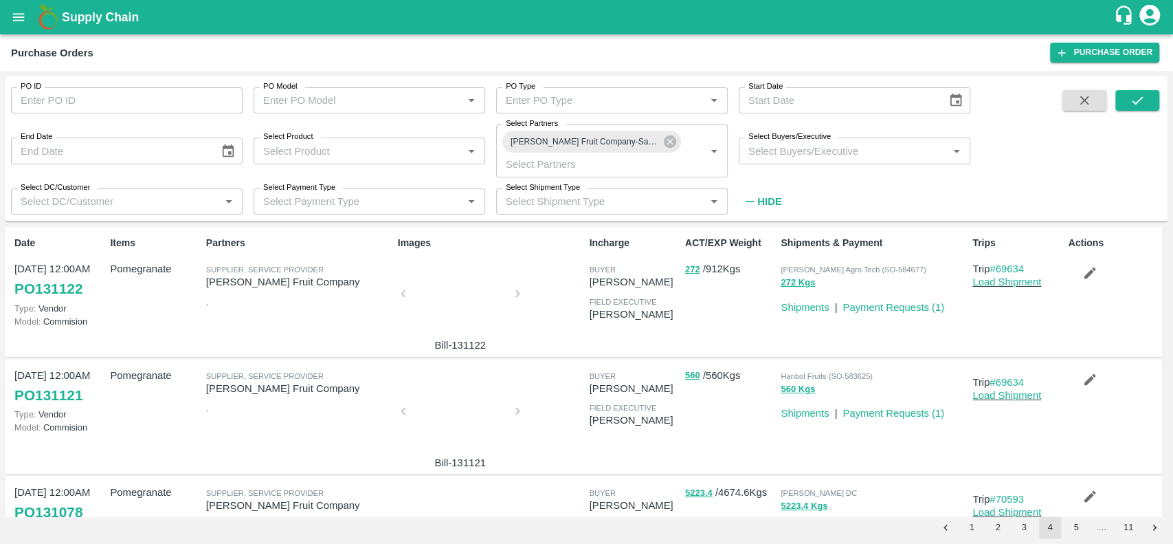
click at [466, 323] on div at bounding box center [460, 297] width 103 height 73
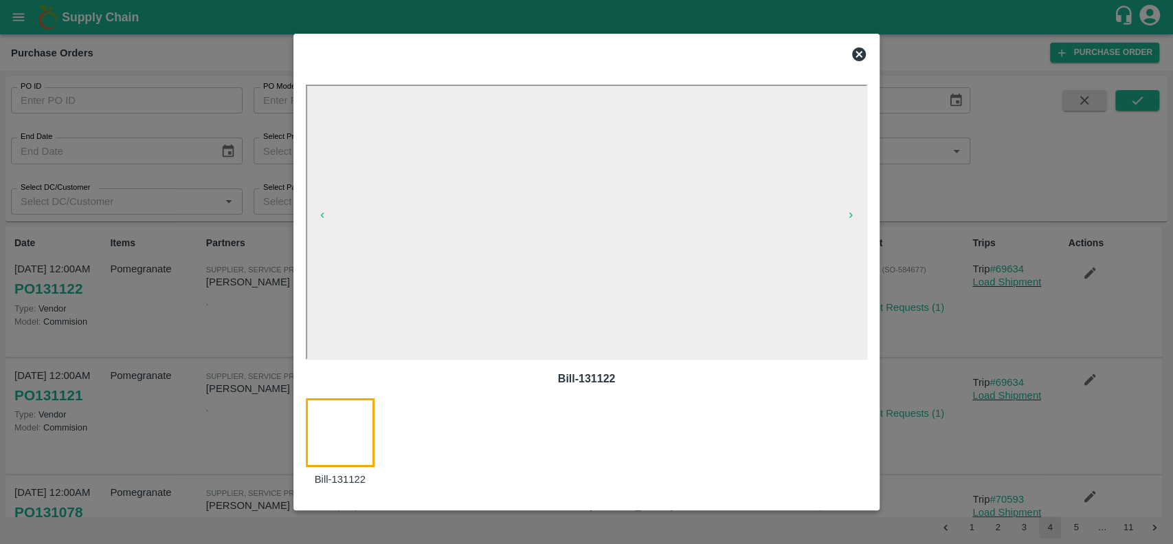
click at [862, 55] on icon at bounding box center [859, 54] width 14 height 14
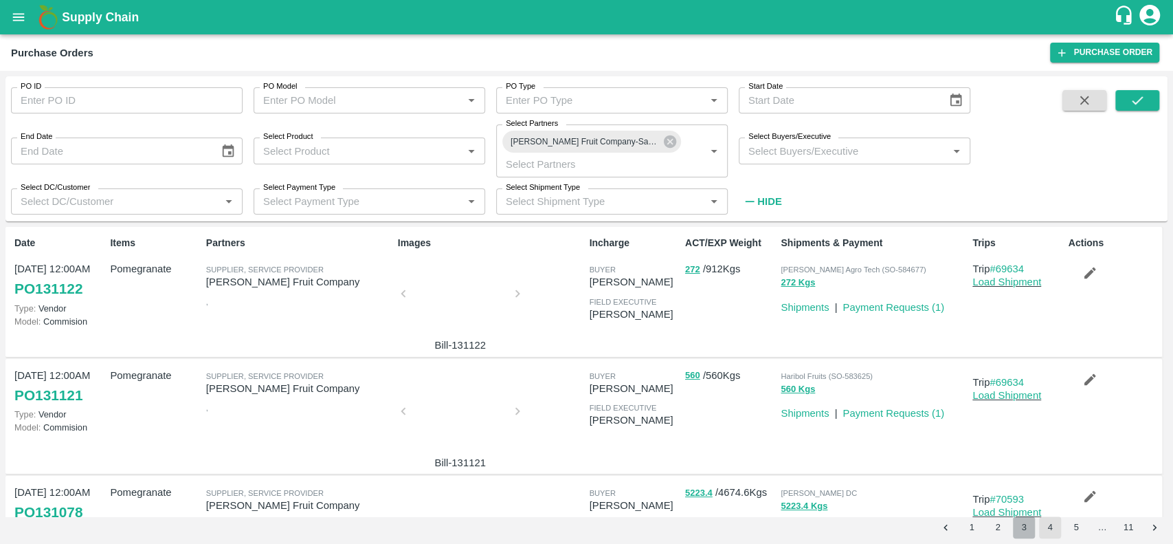
click at [1029, 522] on button "3" at bounding box center [1024, 527] width 22 height 22
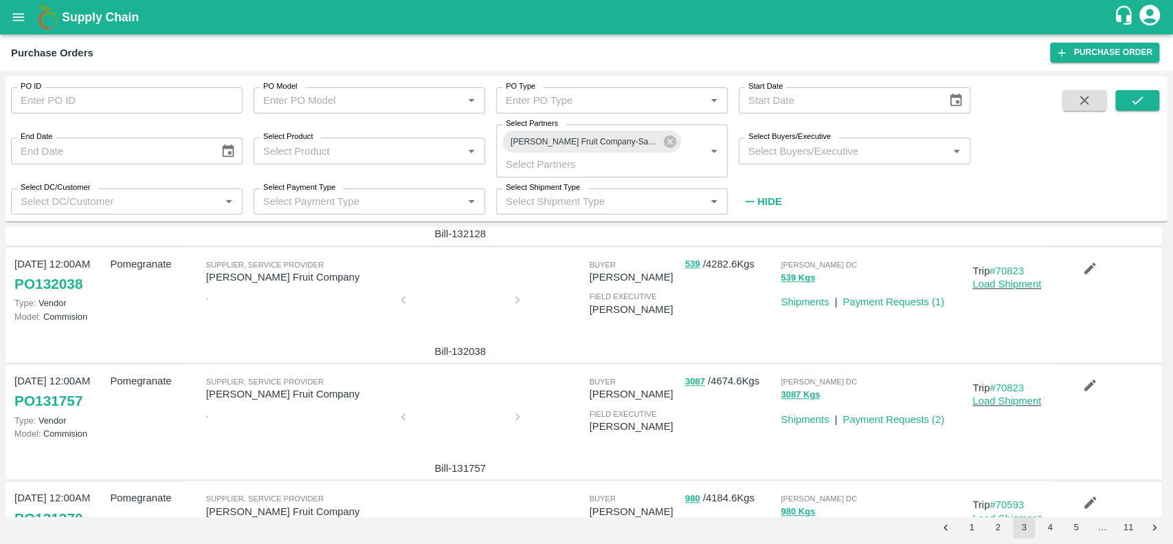
scroll to position [906, 0]
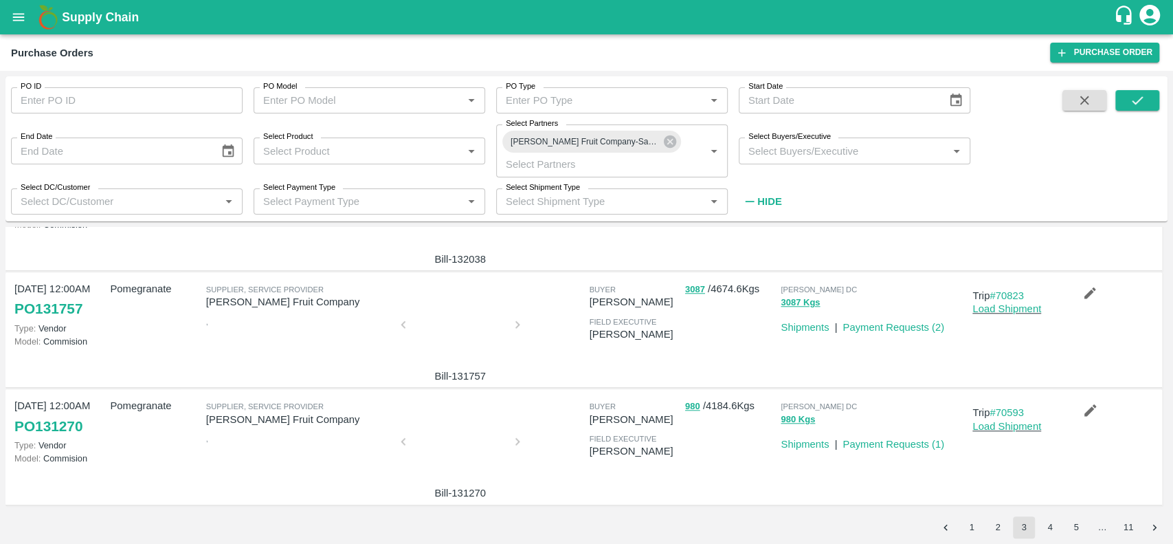
click at [455, 451] on div at bounding box center [460, 445] width 103 height 73
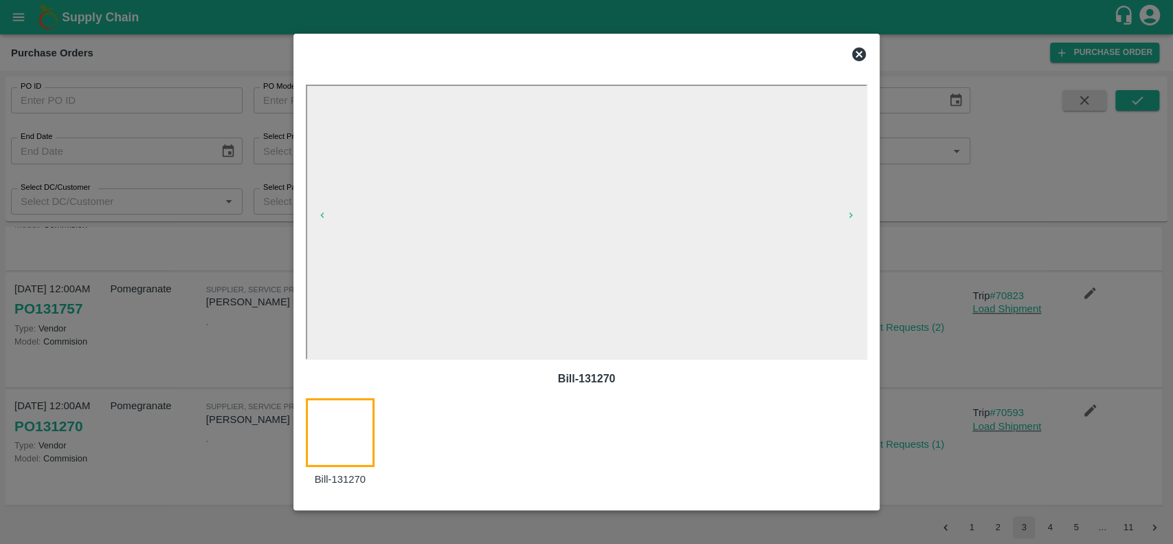
click at [857, 58] on icon at bounding box center [859, 54] width 14 height 14
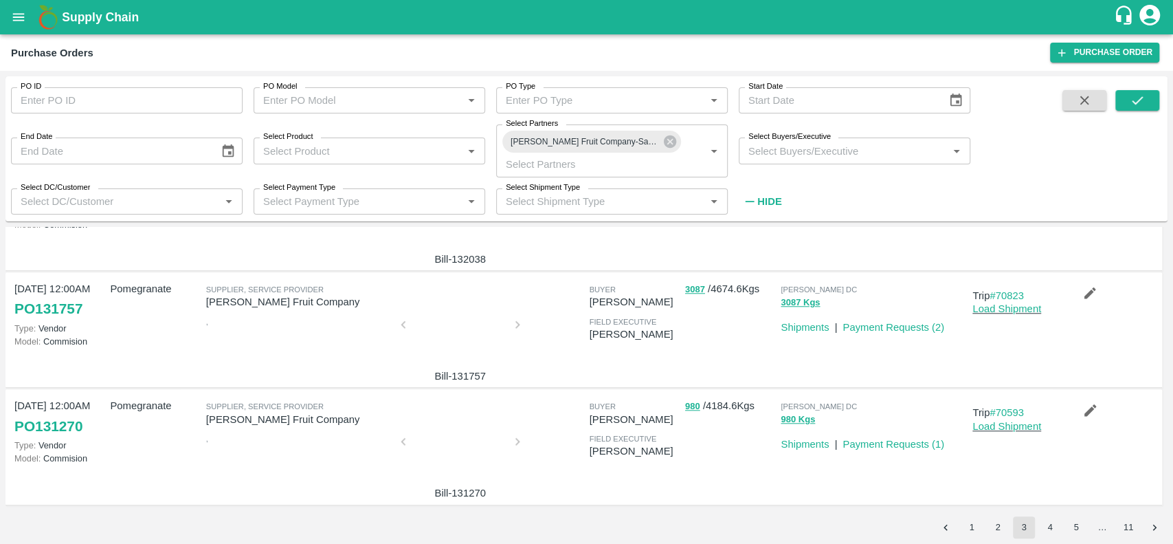
click at [480, 337] on div at bounding box center [460, 328] width 103 height 73
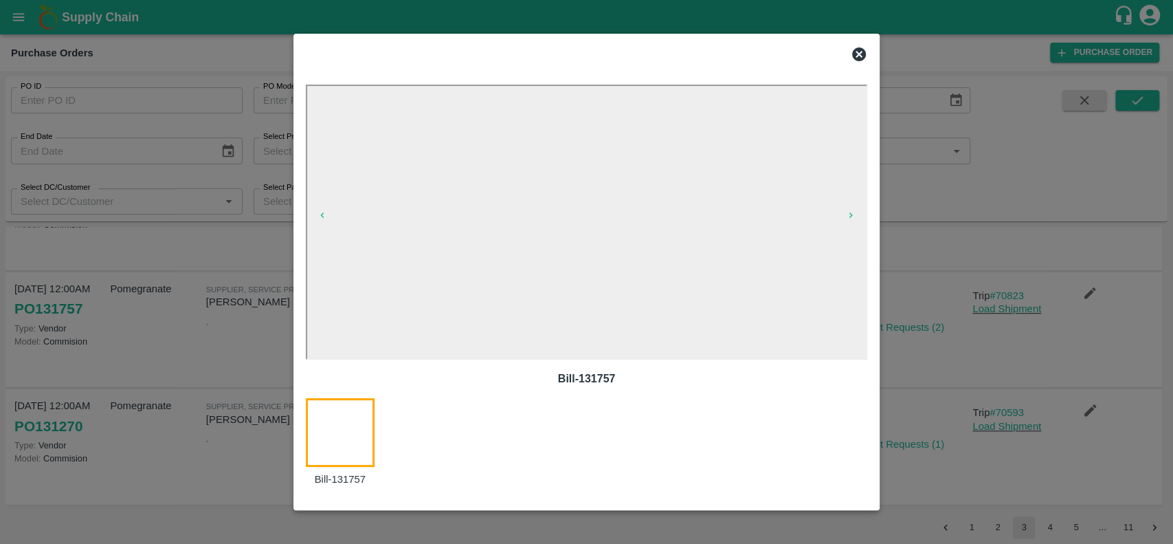
click at [857, 52] on icon at bounding box center [859, 54] width 16 height 16
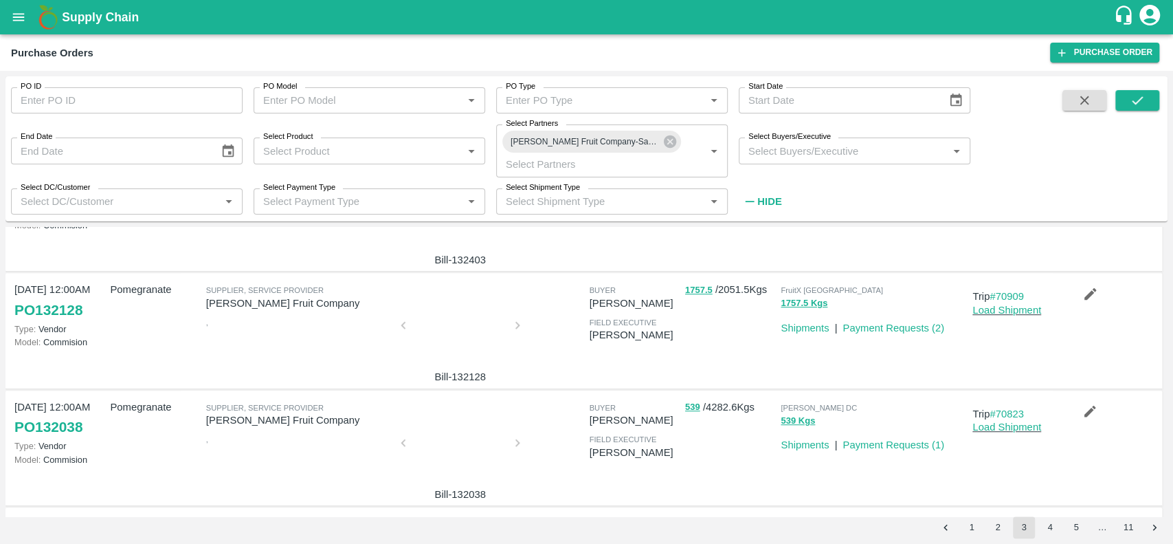
scroll to position [669, 0]
click at [459, 436] on div at bounding box center [460, 448] width 103 height 73
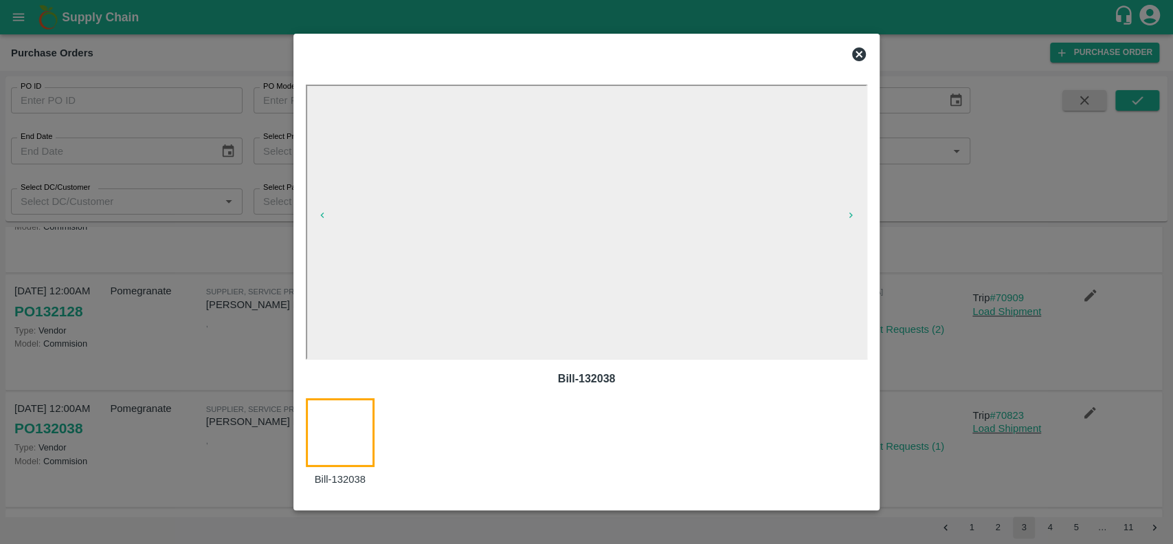
click at [858, 51] on icon at bounding box center [859, 54] width 14 height 14
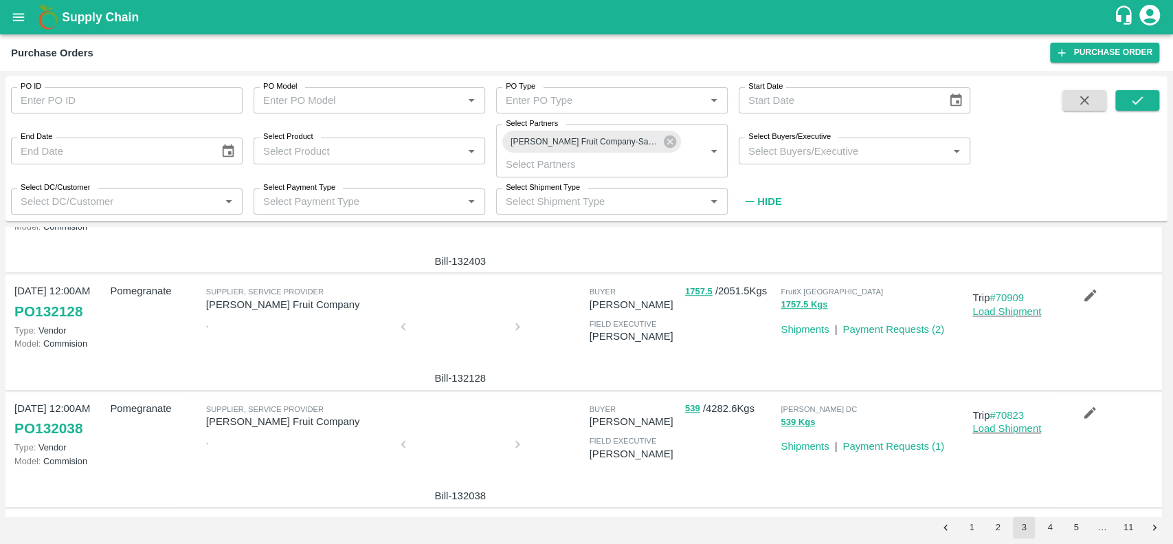
click at [468, 345] on div at bounding box center [460, 330] width 103 height 73
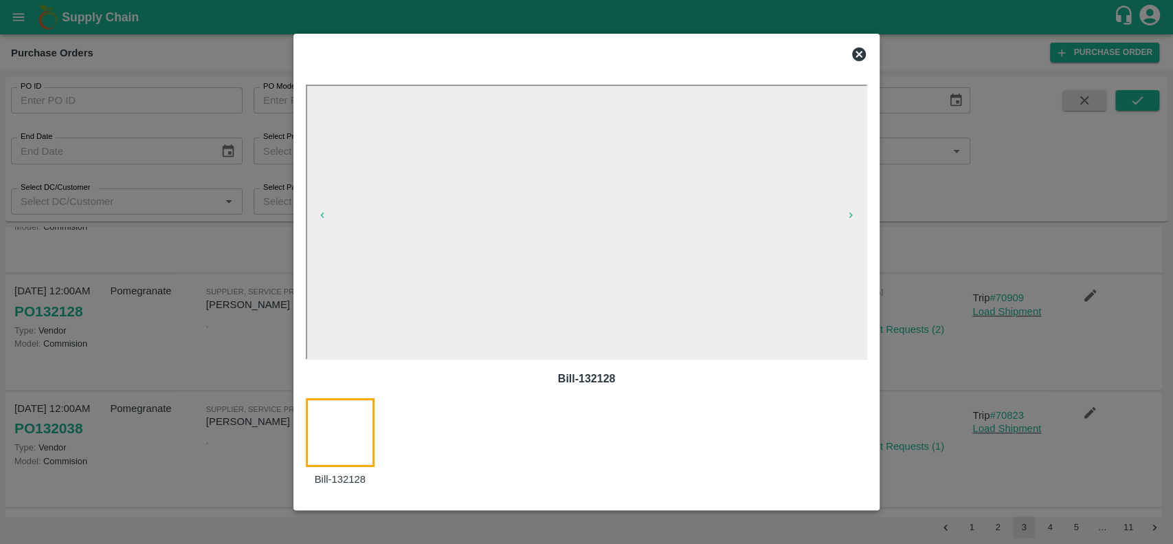
click at [853, 52] on icon at bounding box center [859, 54] width 14 height 14
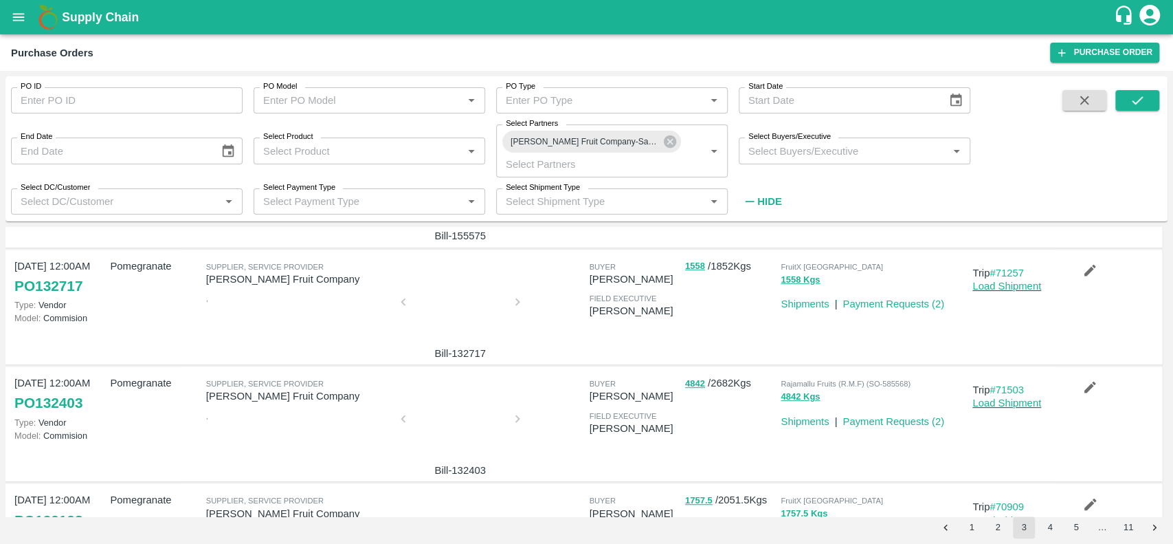
scroll to position [460, 0]
click at [451, 409] on div at bounding box center [460, 423] width 103 height 73
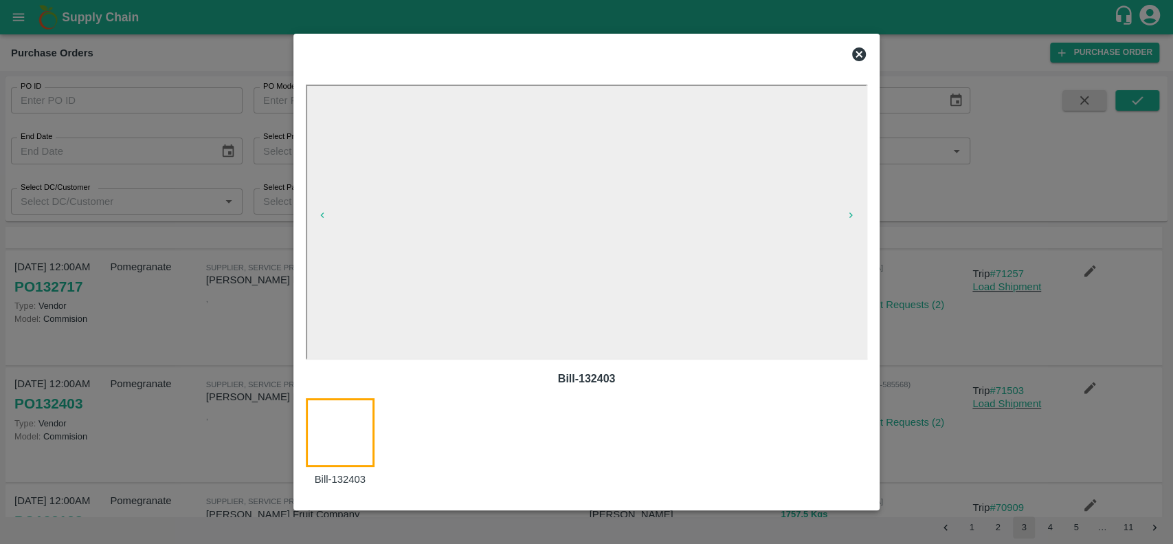
click at [853, 52] on icon at bounding box center [859, 54] width 14 height 14
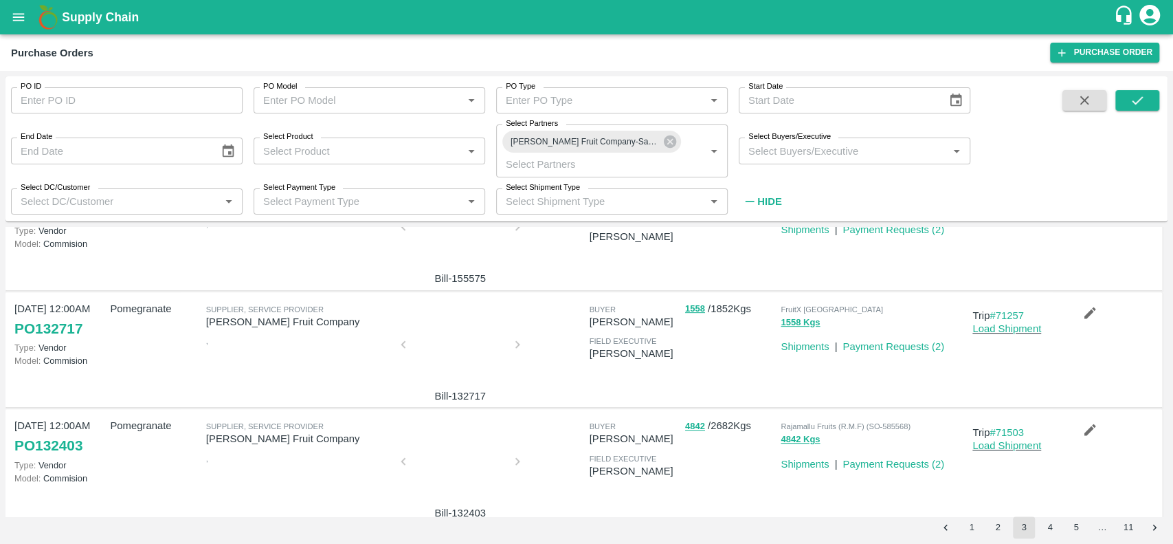
scroll to position [414, 0]
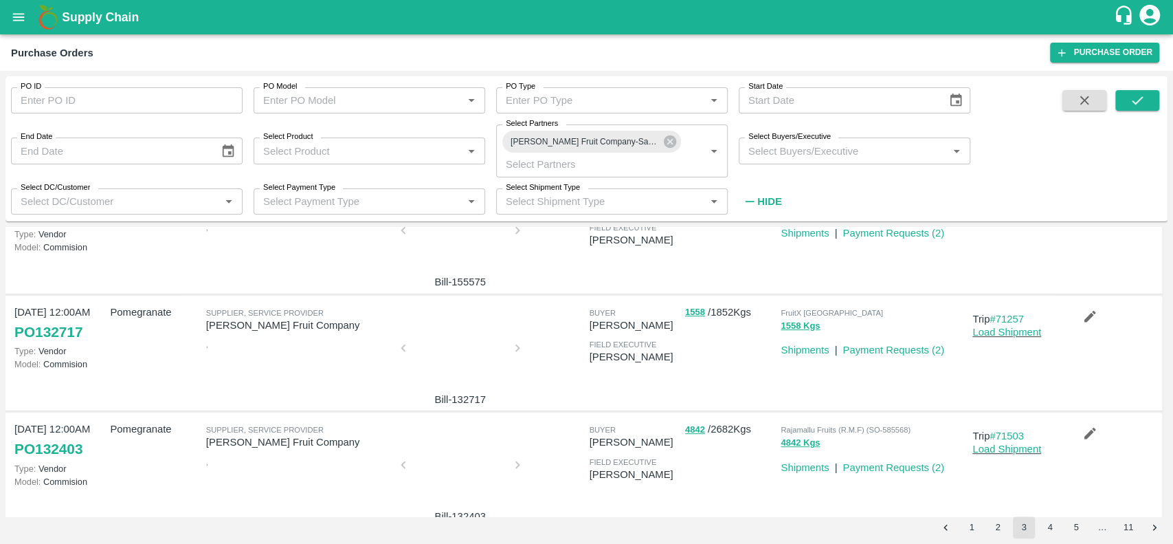
click at [485, 347] on div at bounding box center [460, 351] width 103 height 73
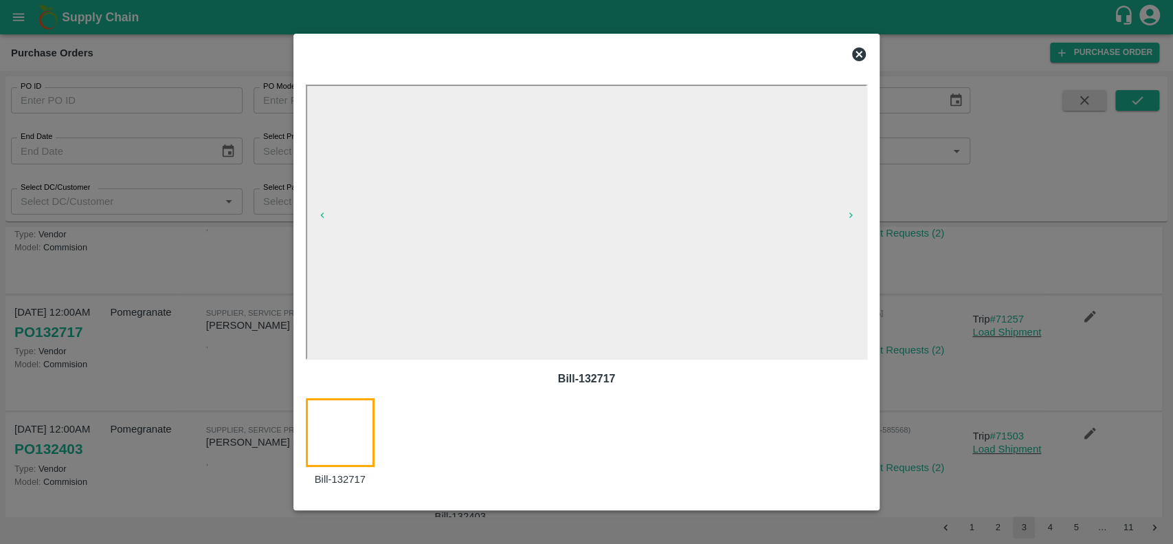
click at [854, 52] on icon at bounding box center [859, 54] width 14 height 14
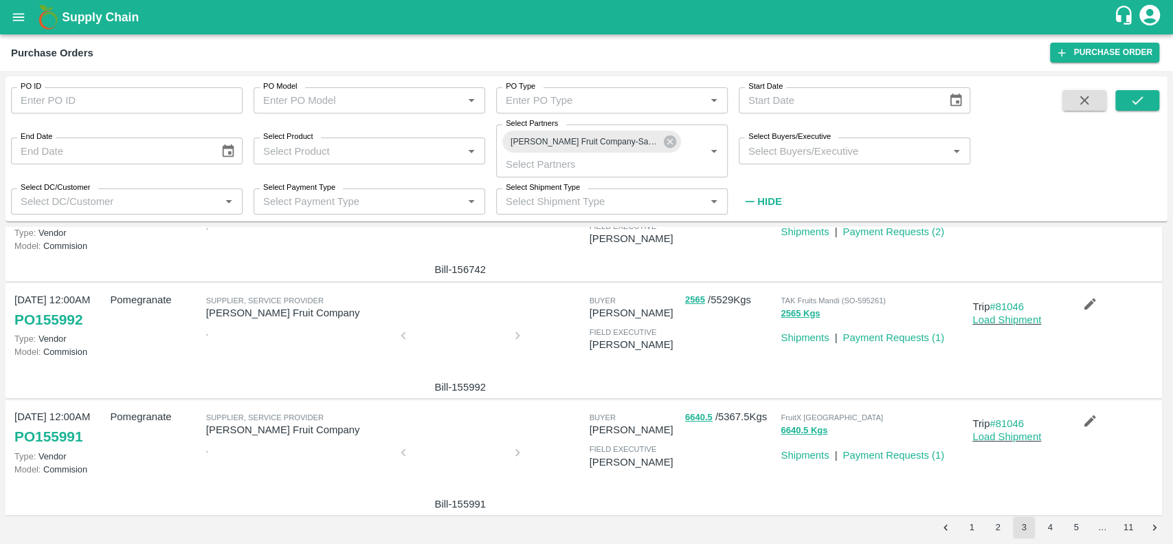
scroll to position [0, 0]
